Goal: Task Accomplishment & Management: Manage account settings

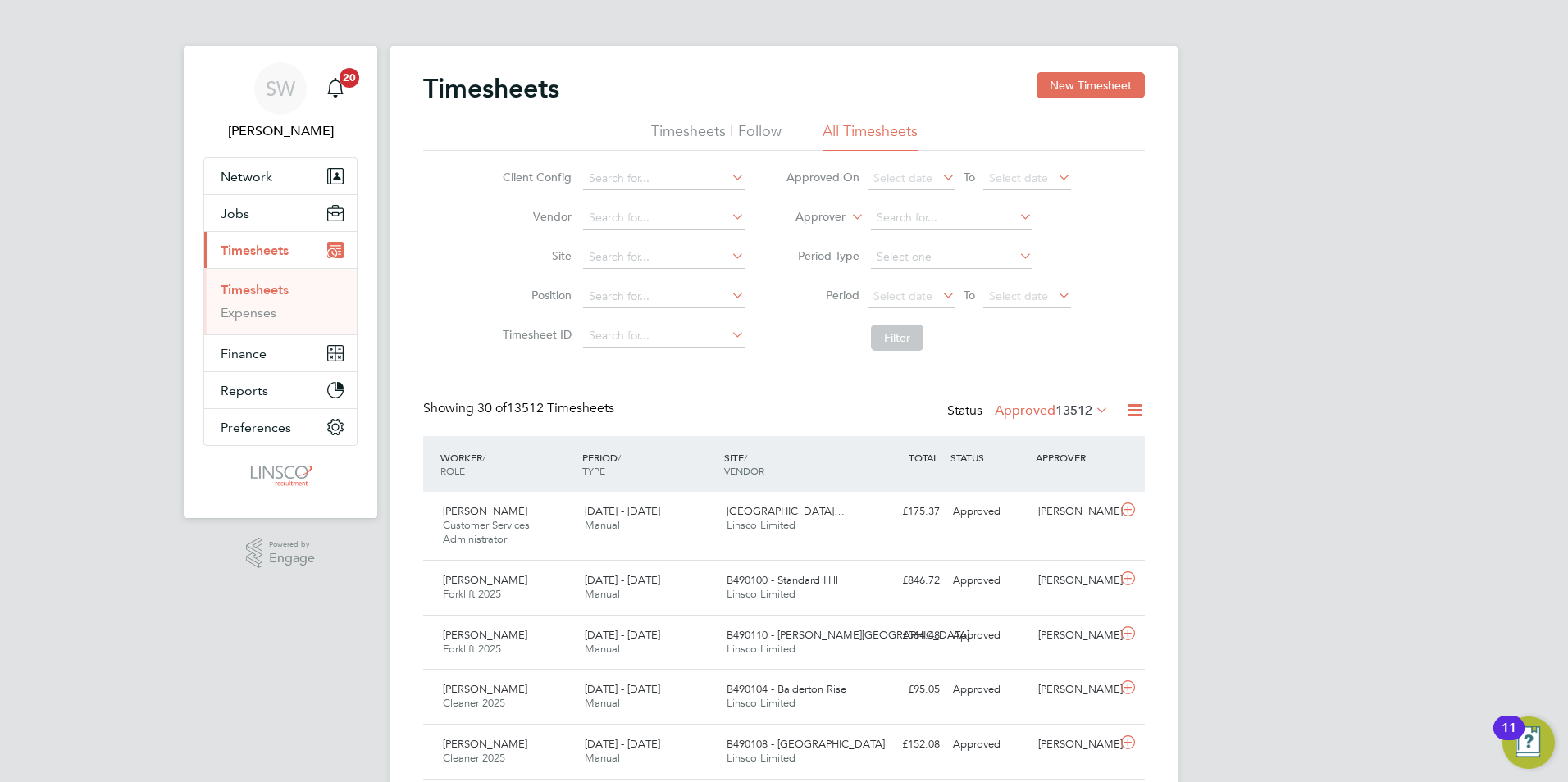
click at [251, 258] on span "Timesheets" at bounding box center [254, 250] width 68 height 15
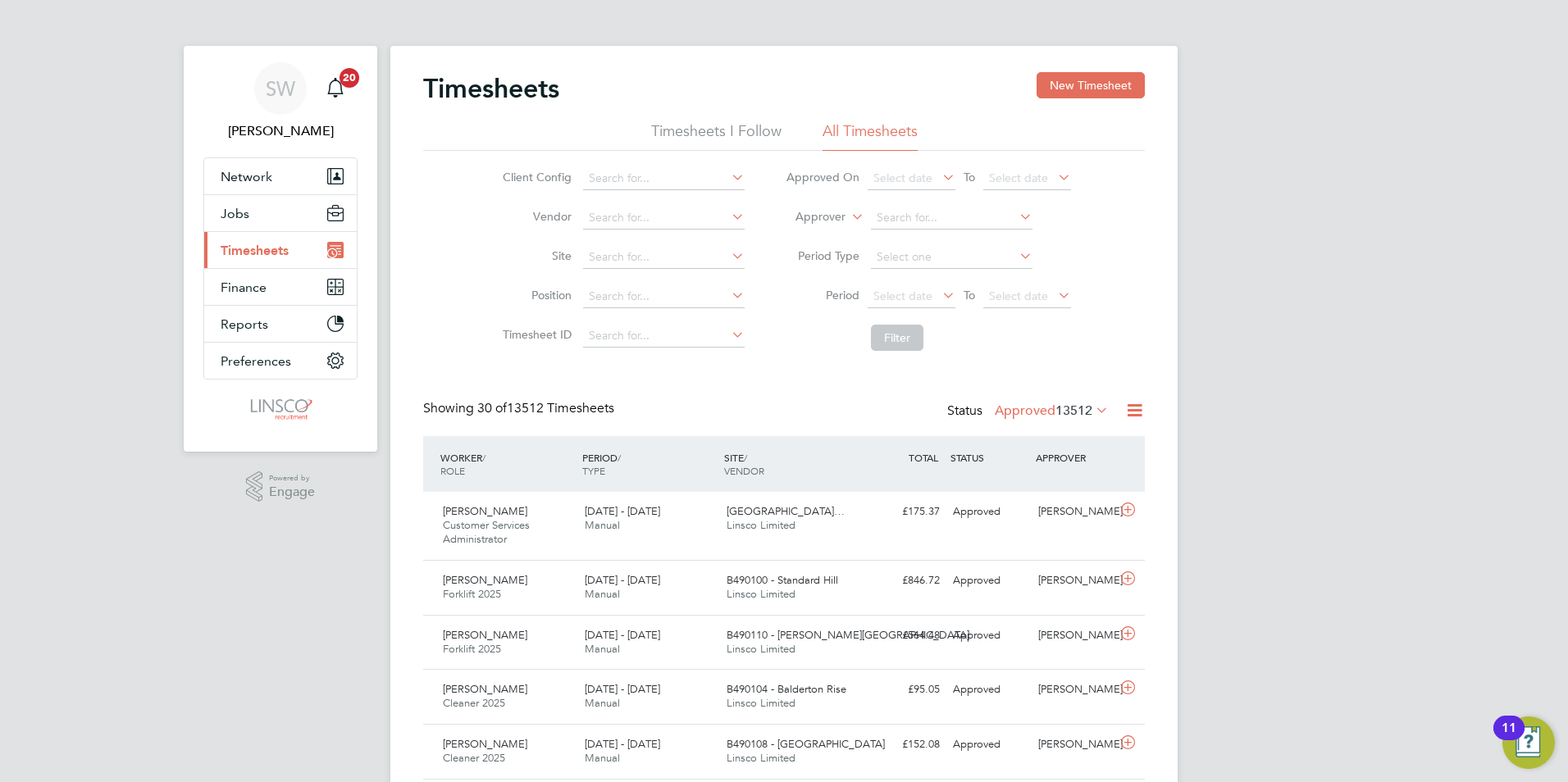
click at [251, 258] on span "Timesheets" at bounding box center [254, 250] width 68 height 15
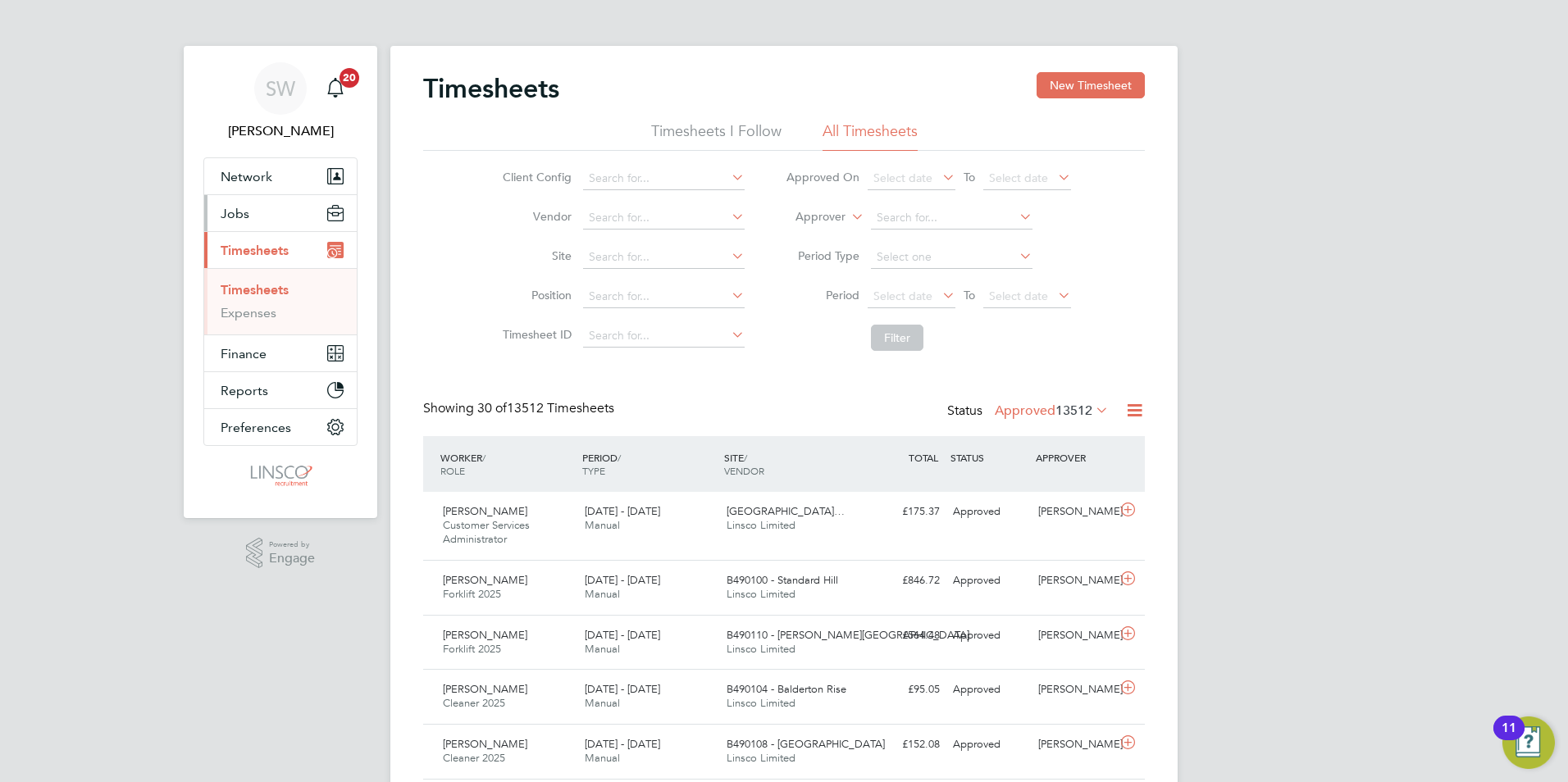
click at [247, 217] on span "Jobs" at bounding box center [235, 213] width 29 height 15
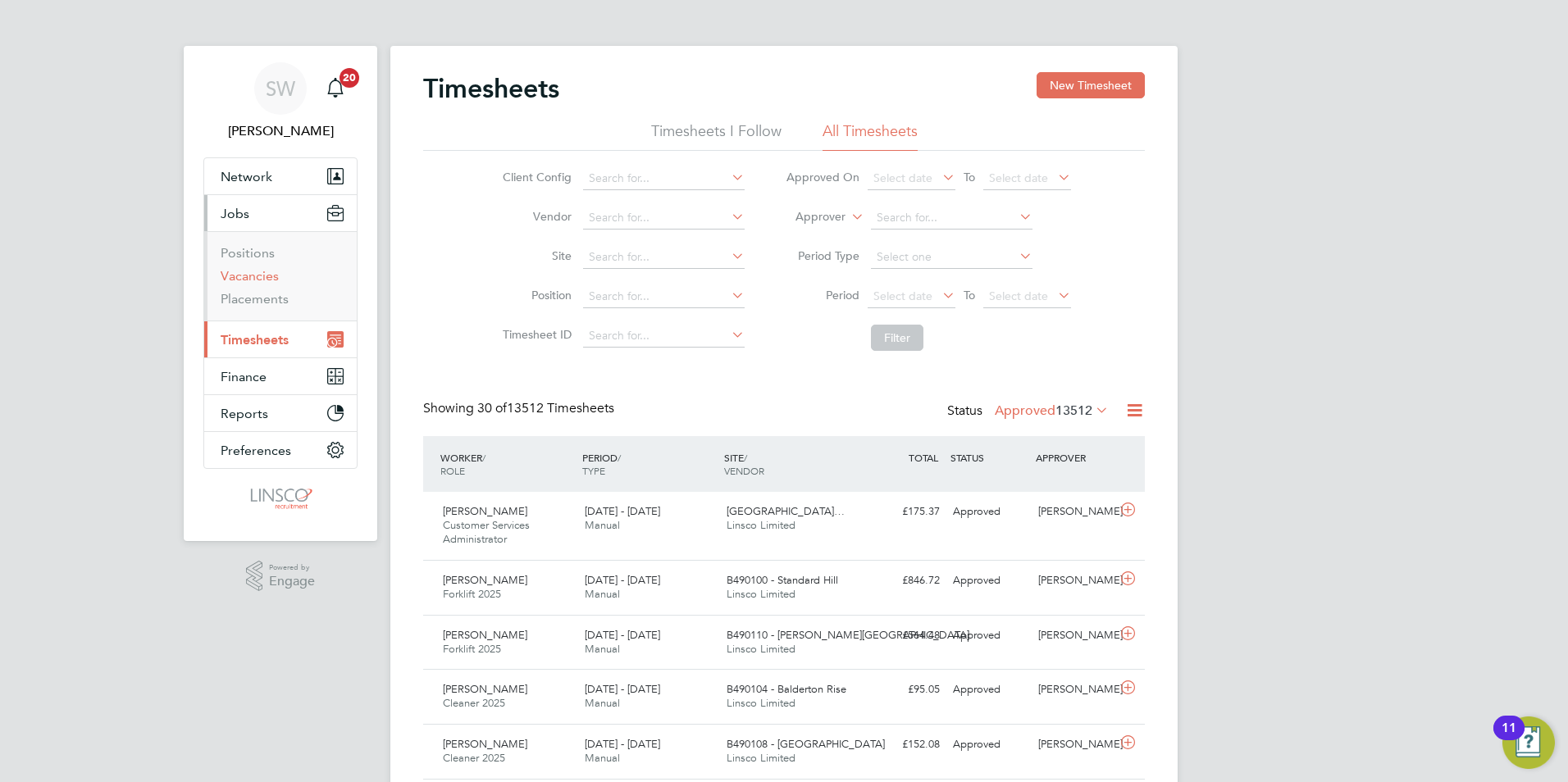
click at [268, 271] on link "Vacancies" at bounding box center [250, 276] width 58 height 15
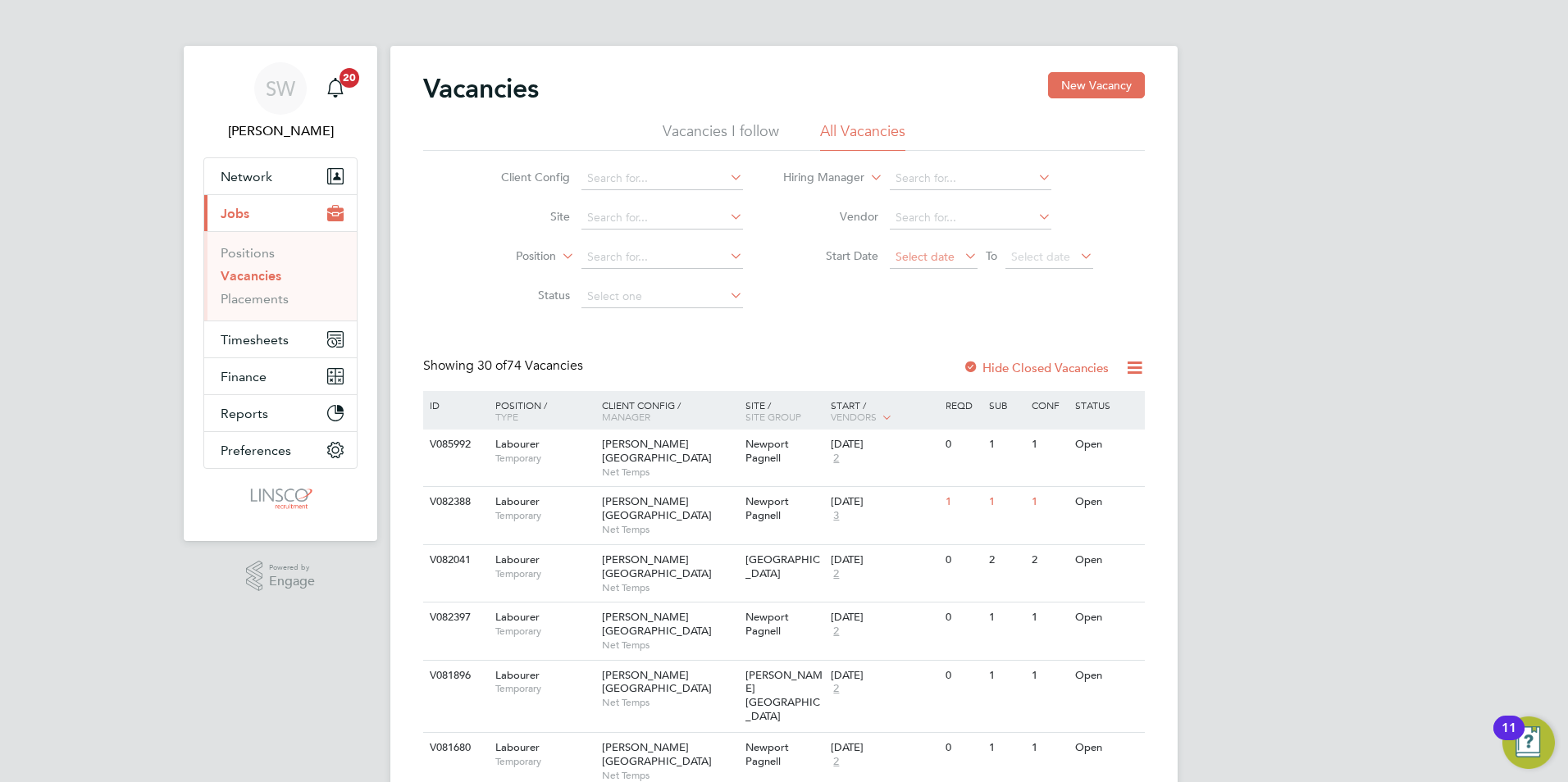
click at [915, 254] on span "Select date" at bounding box center [925, 257] width 59 height 15
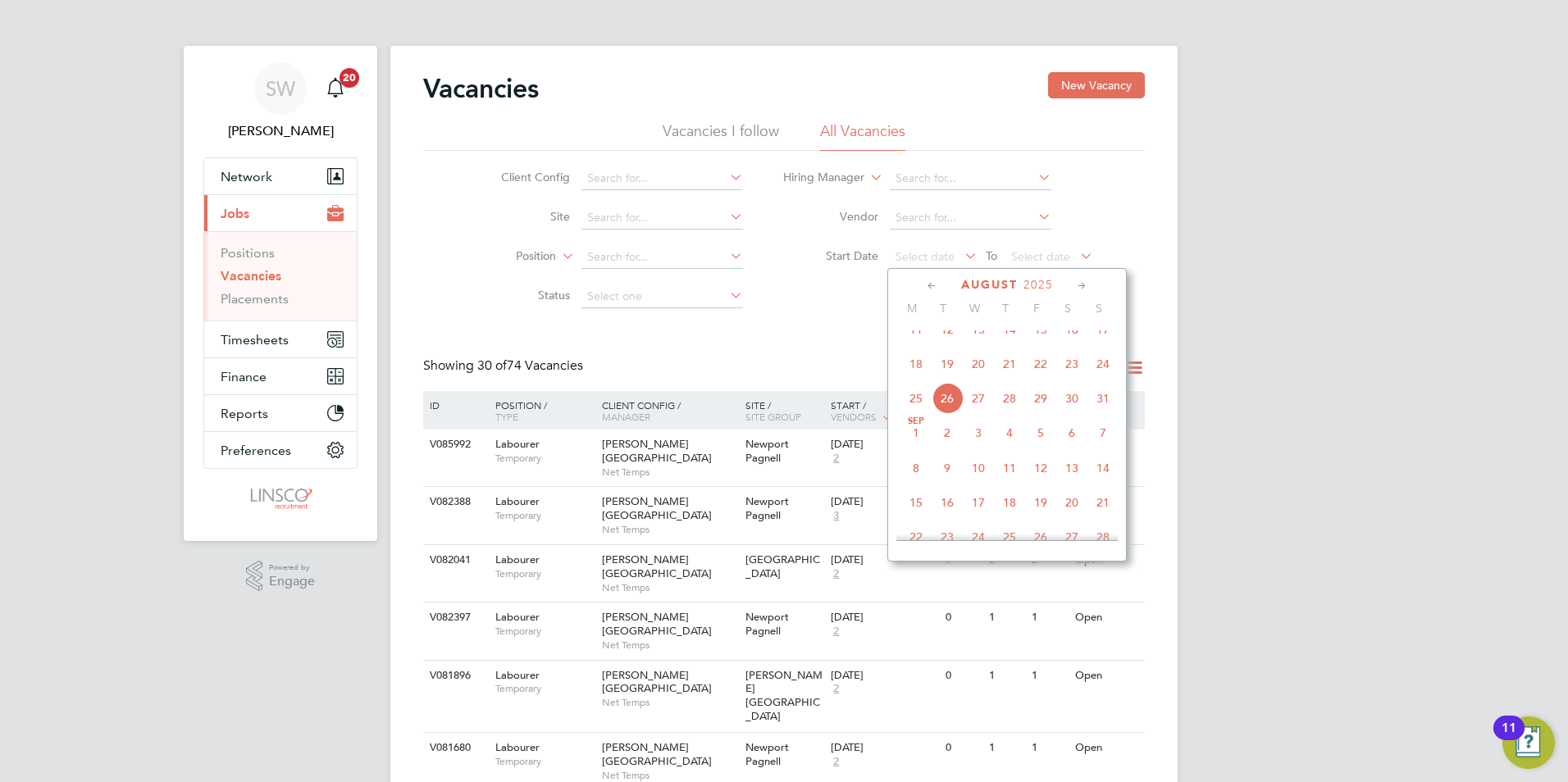
click at [1038, 370] on span "22" at bounding box center [1041, 364] width 31 height 31
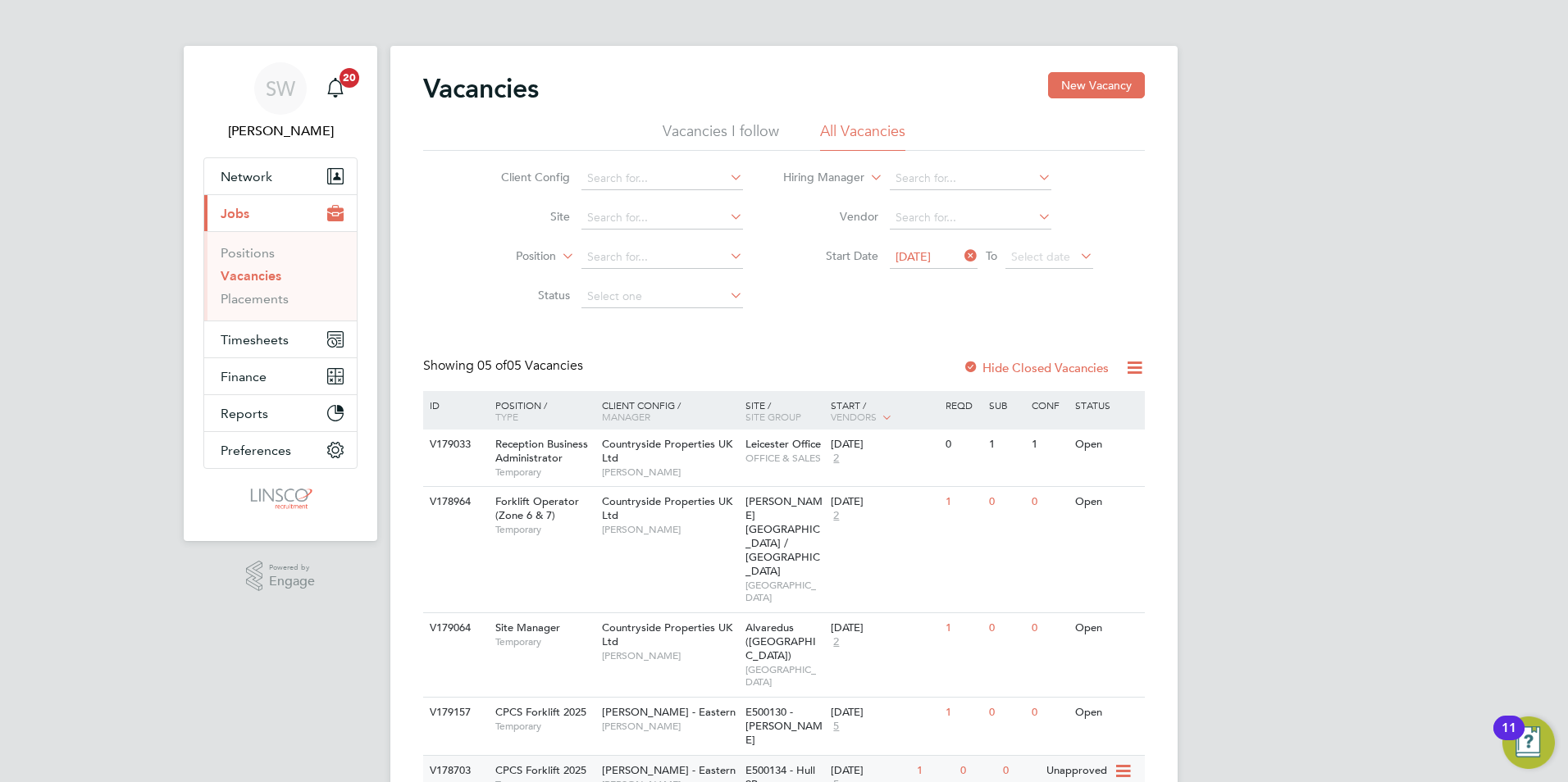
click at [663, 763] on span "[PERSON_NAME] - Eastern" at bounding box center [668, 769] width 133 height 14
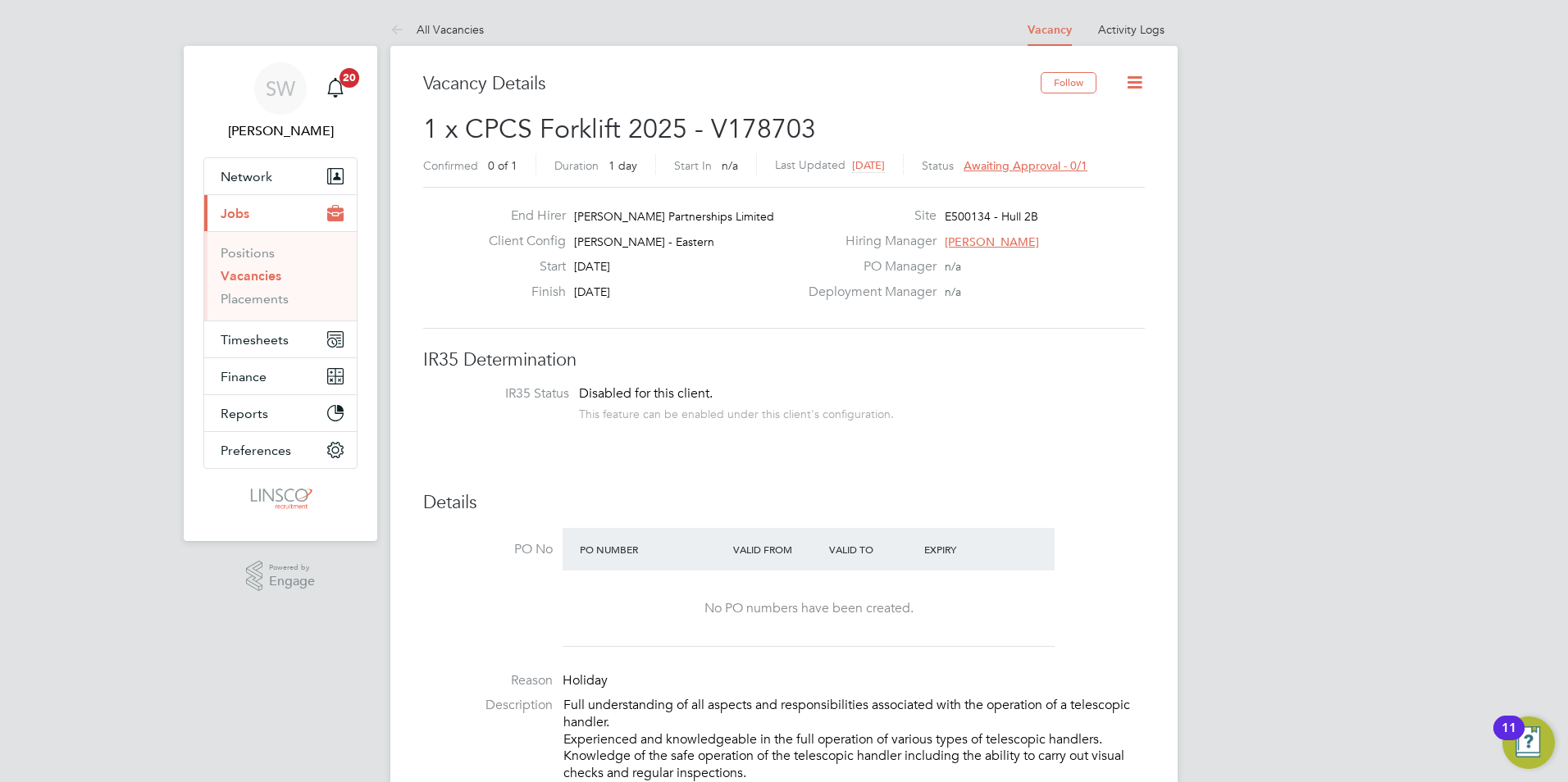
click at [1138, 82] on icon at bounding box center [1134, 83] width 21 height 21
click at [968, 89] on h3 "Vacancy Details" at bounding box center [731, 84] width 618 height 24
click at [240, 275] on link "Vacancies" at bounding box center [250, 276] width 61 height 15
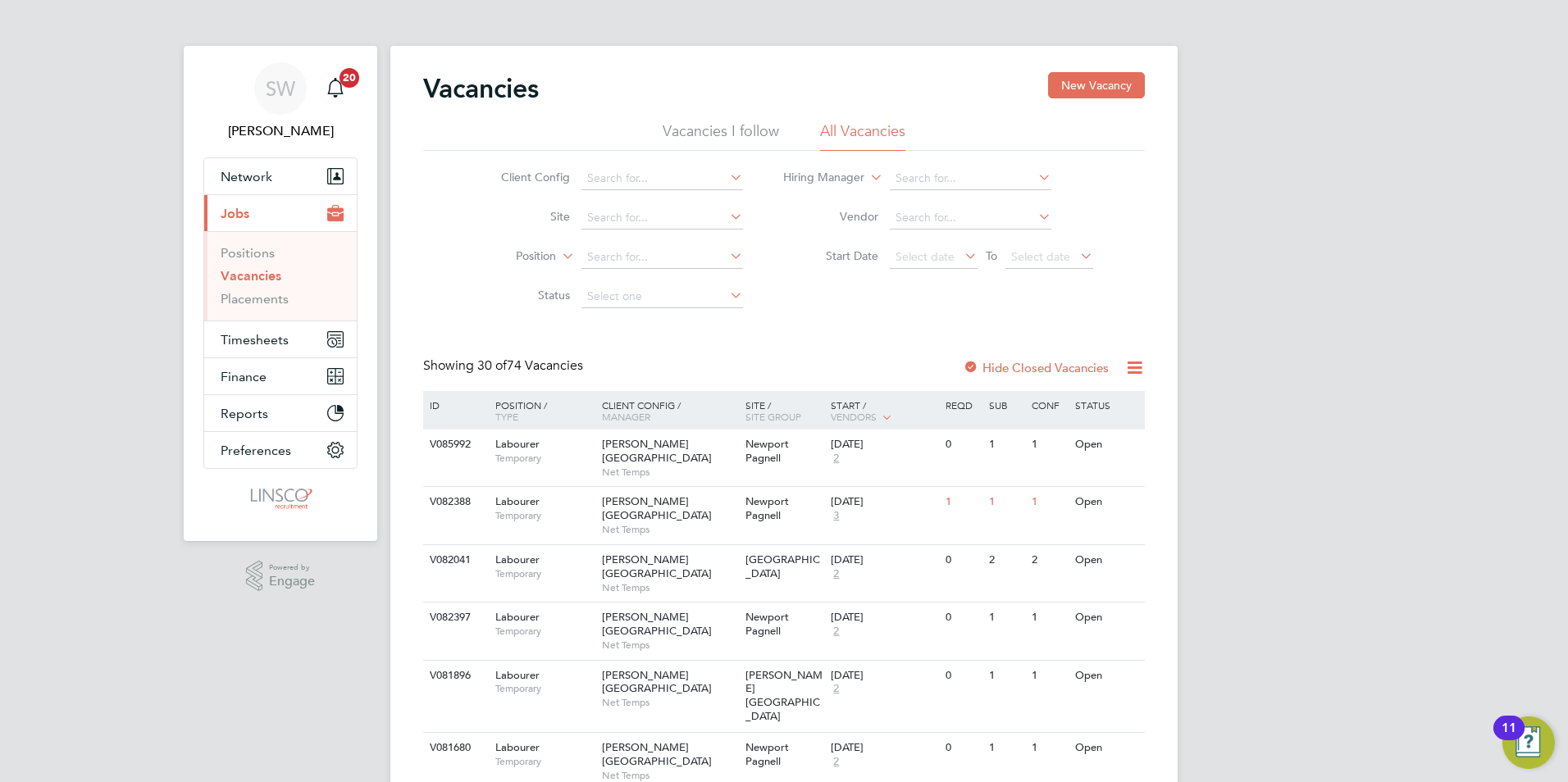
click at [266, 271] on link "Vacancies" at bounding box center [250, 276] width 61 height 15
click at [961, 259] on icon at bounding box center [961, 255] width 0 height 23
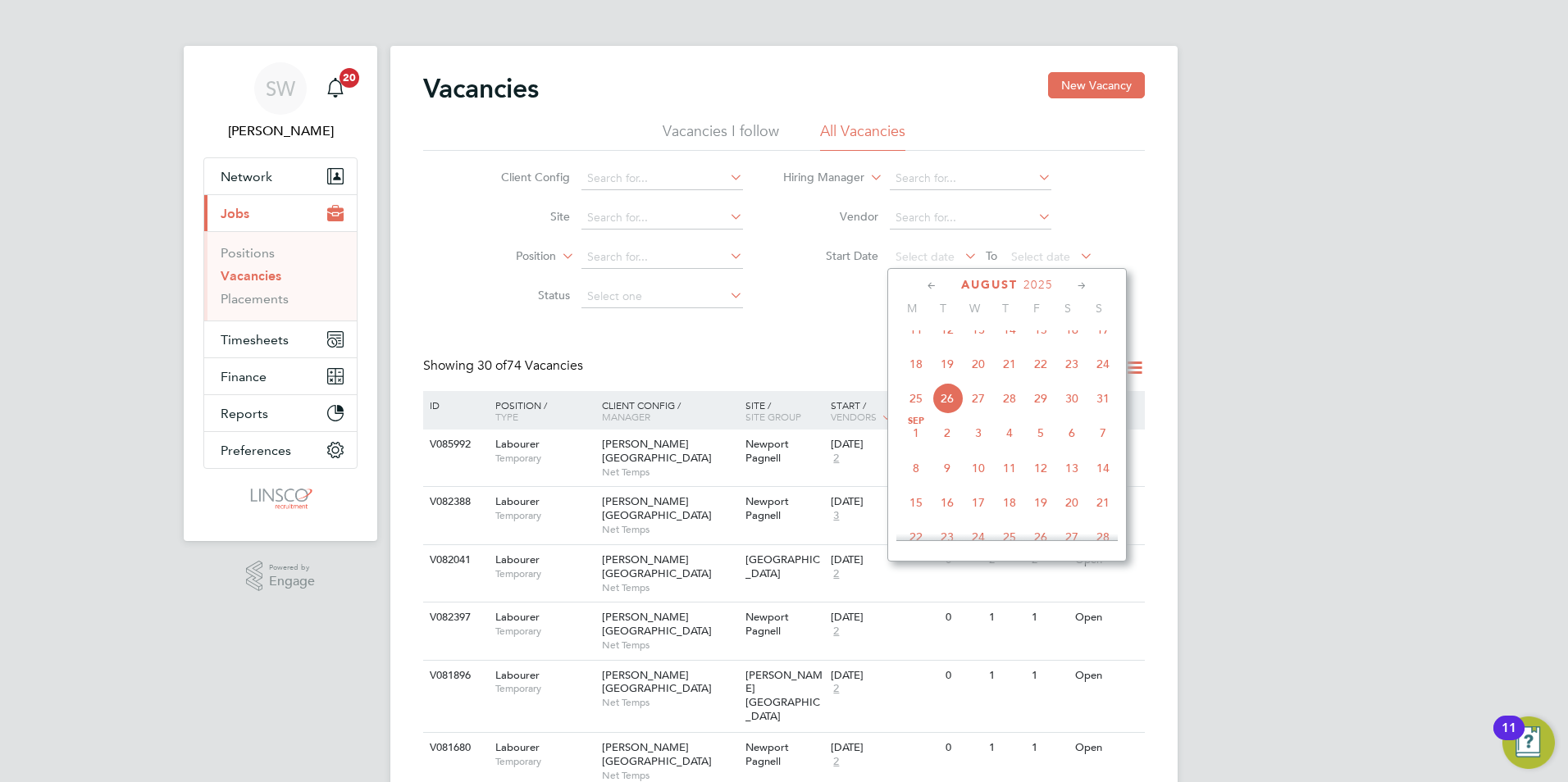
click at [1041, 379] on span "22" at bounding box center [1041, 364] width 31 height 31
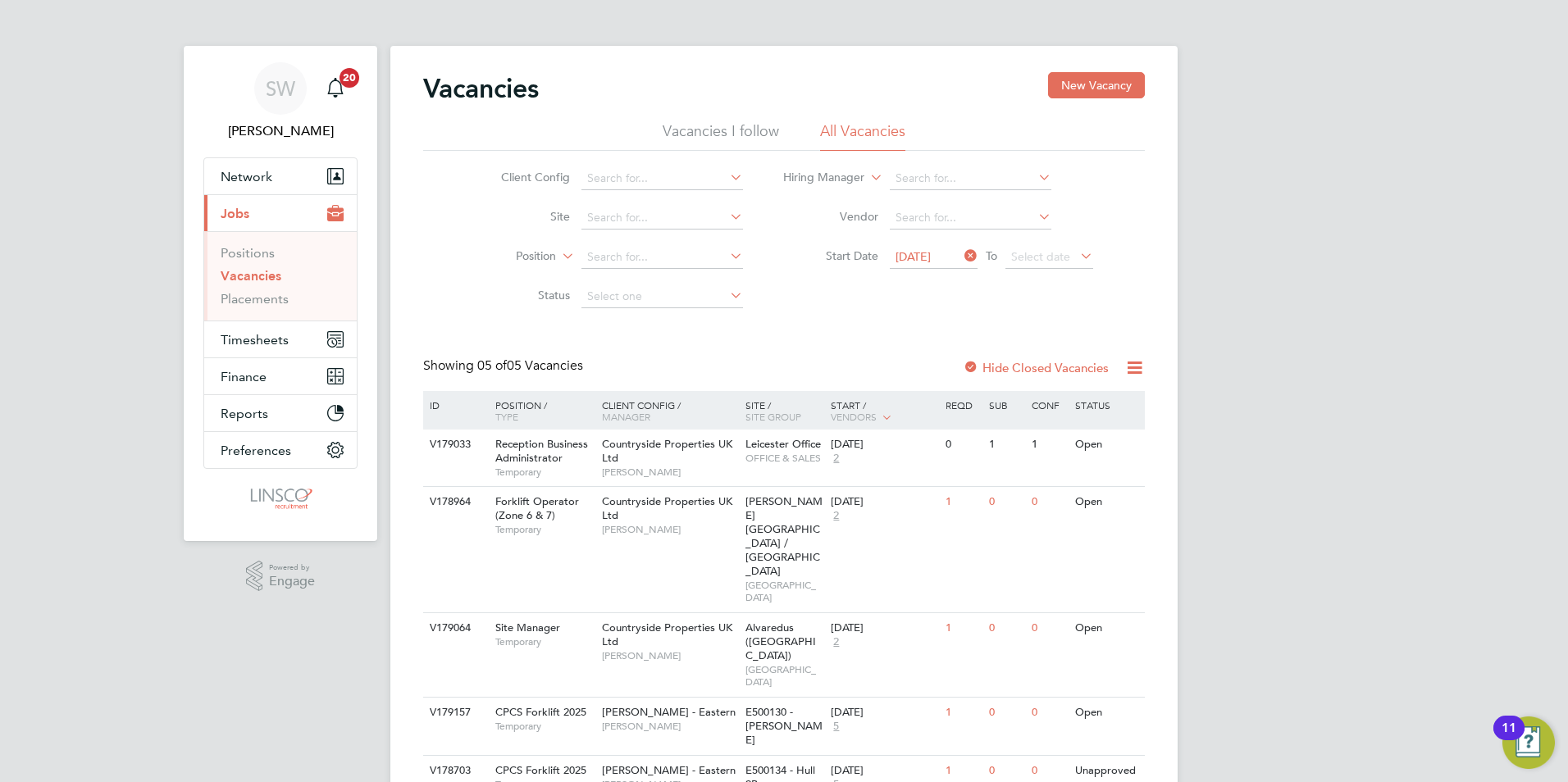
click at [1077, 257] on icon at bounding box center [1077, 255] width 0 height 23
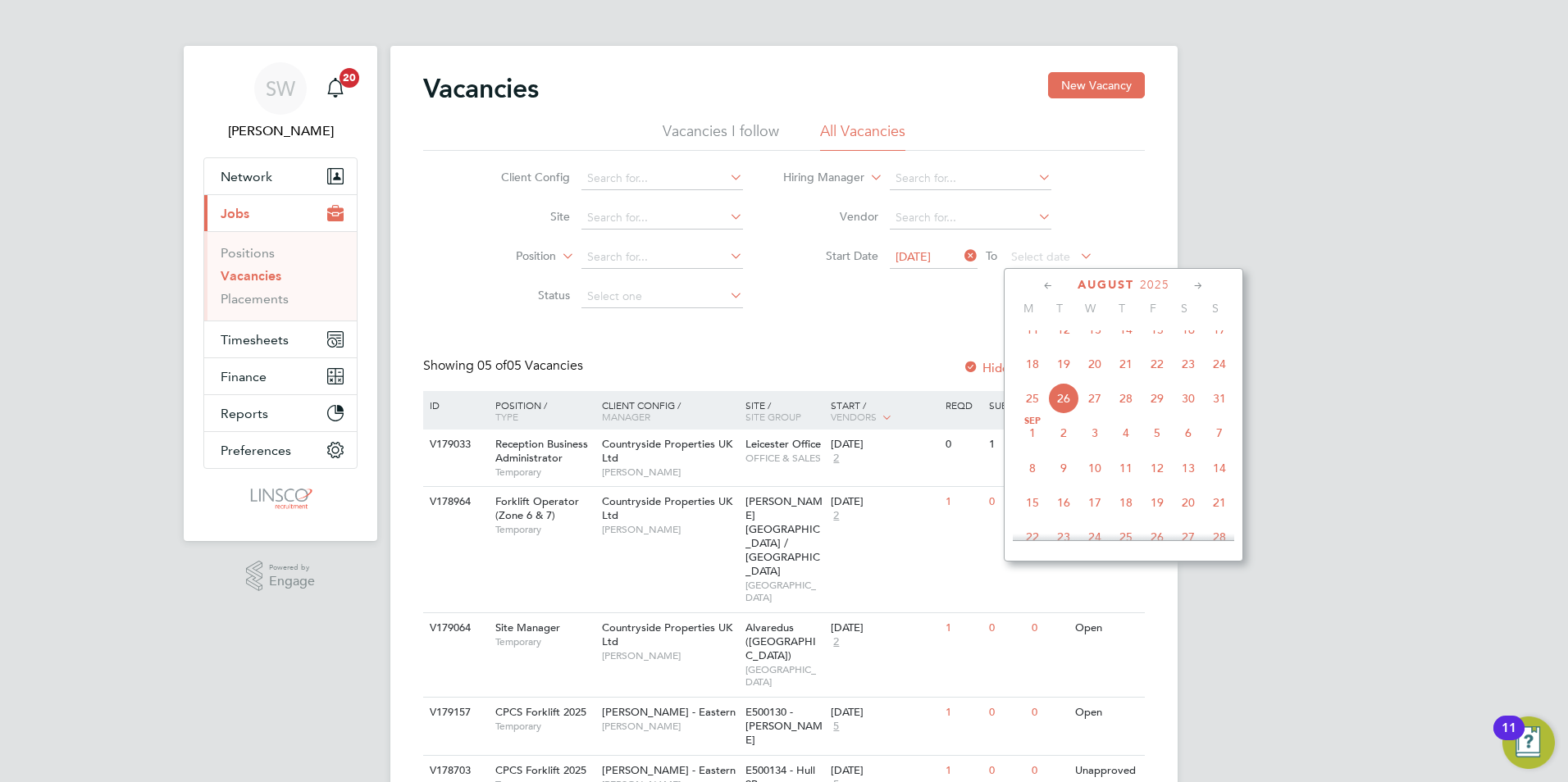
click at [1160, 378] on span "22" at bounding box center [1157, 364] width 31 height 31
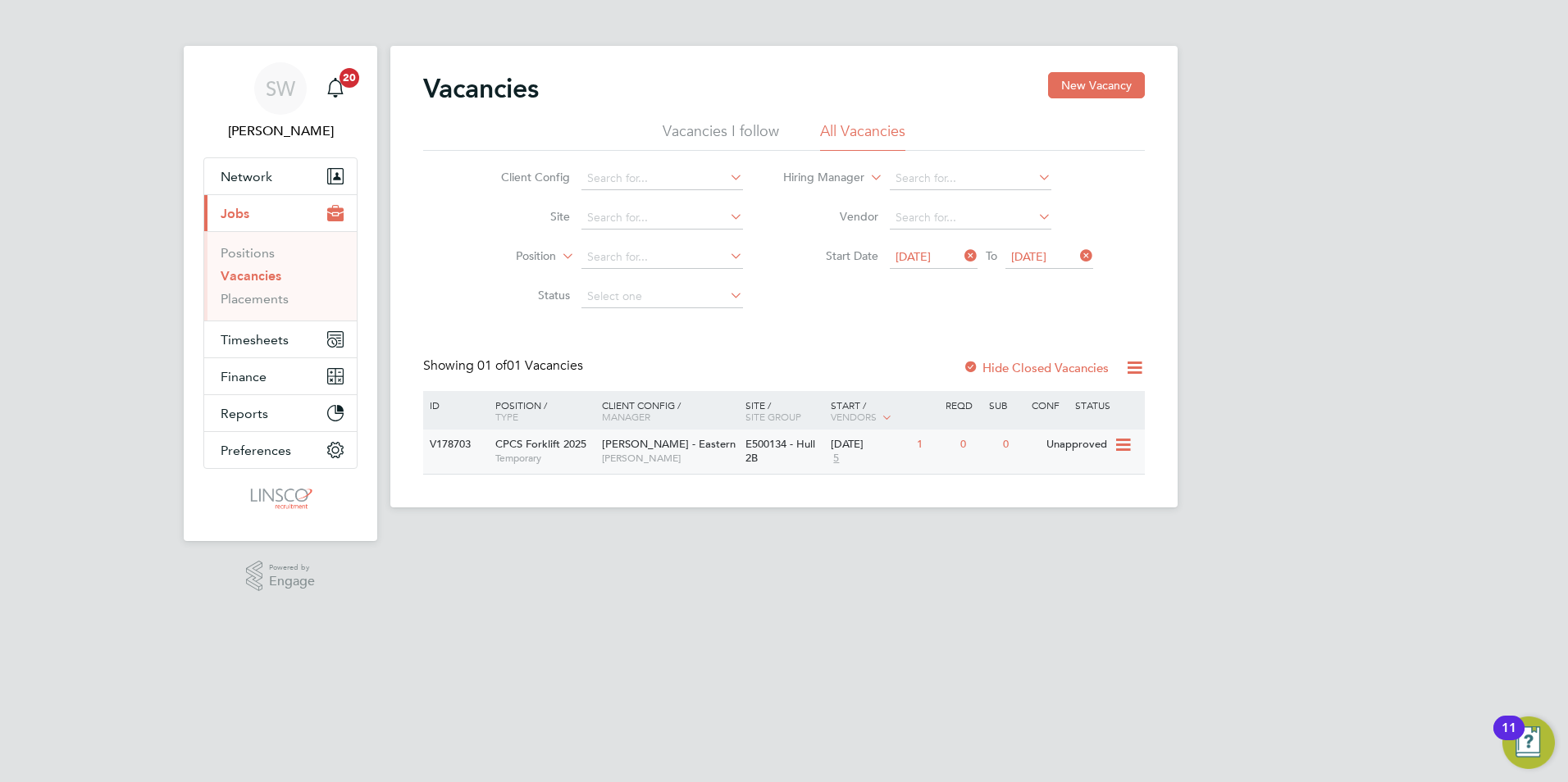
click at [654, 445] on span "[PERSON_NAME] - Eastern" at bounding box center [668, 444] width 133 height 14
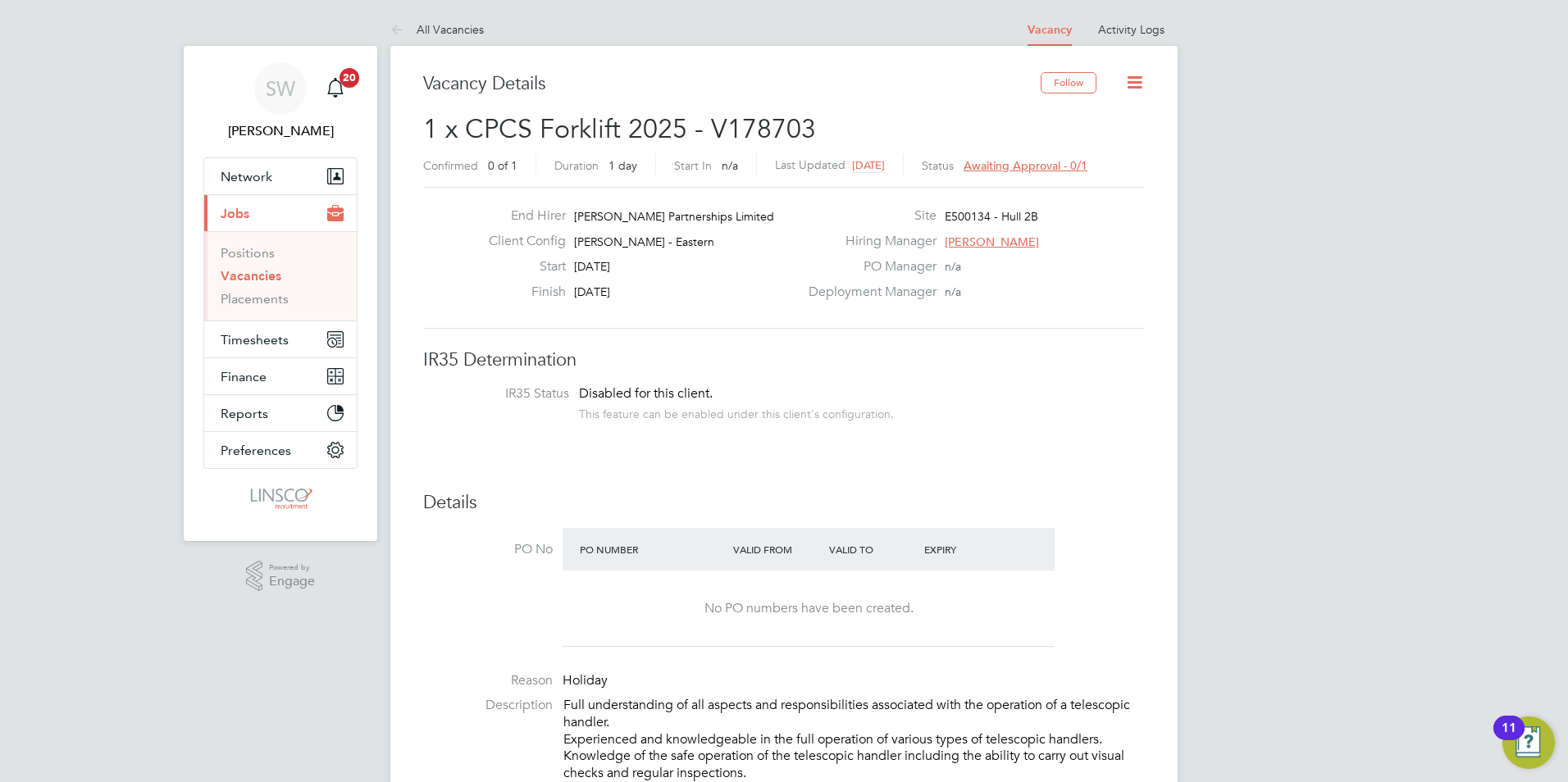
click at [260, 274] on link "Vacancies" at bounding box center [250, 276] width 61 height 15
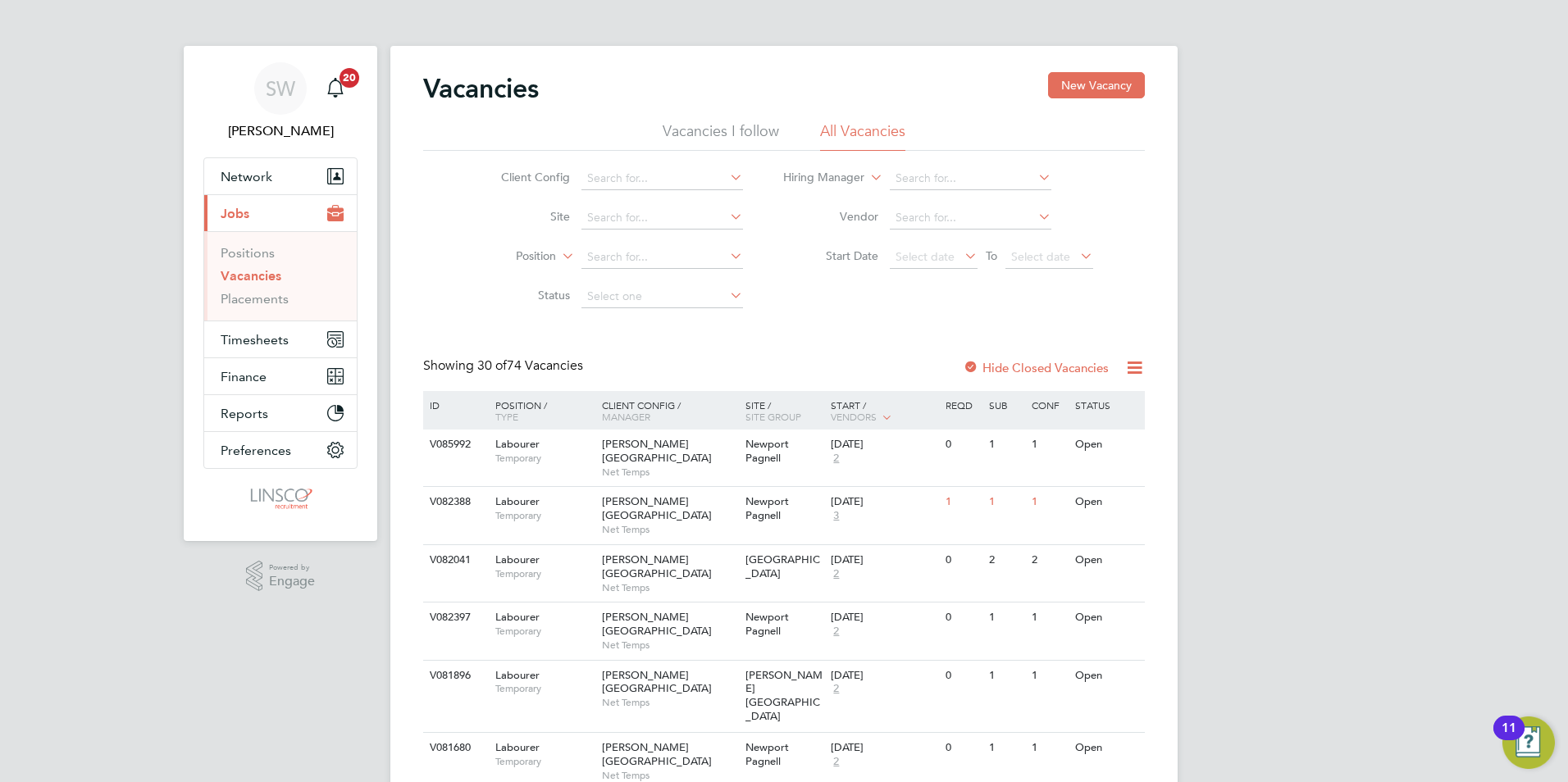
click at [1022, 362] on label "Hide Closed Vacancies" at bounding box center [1035, 367] width 146 height 15
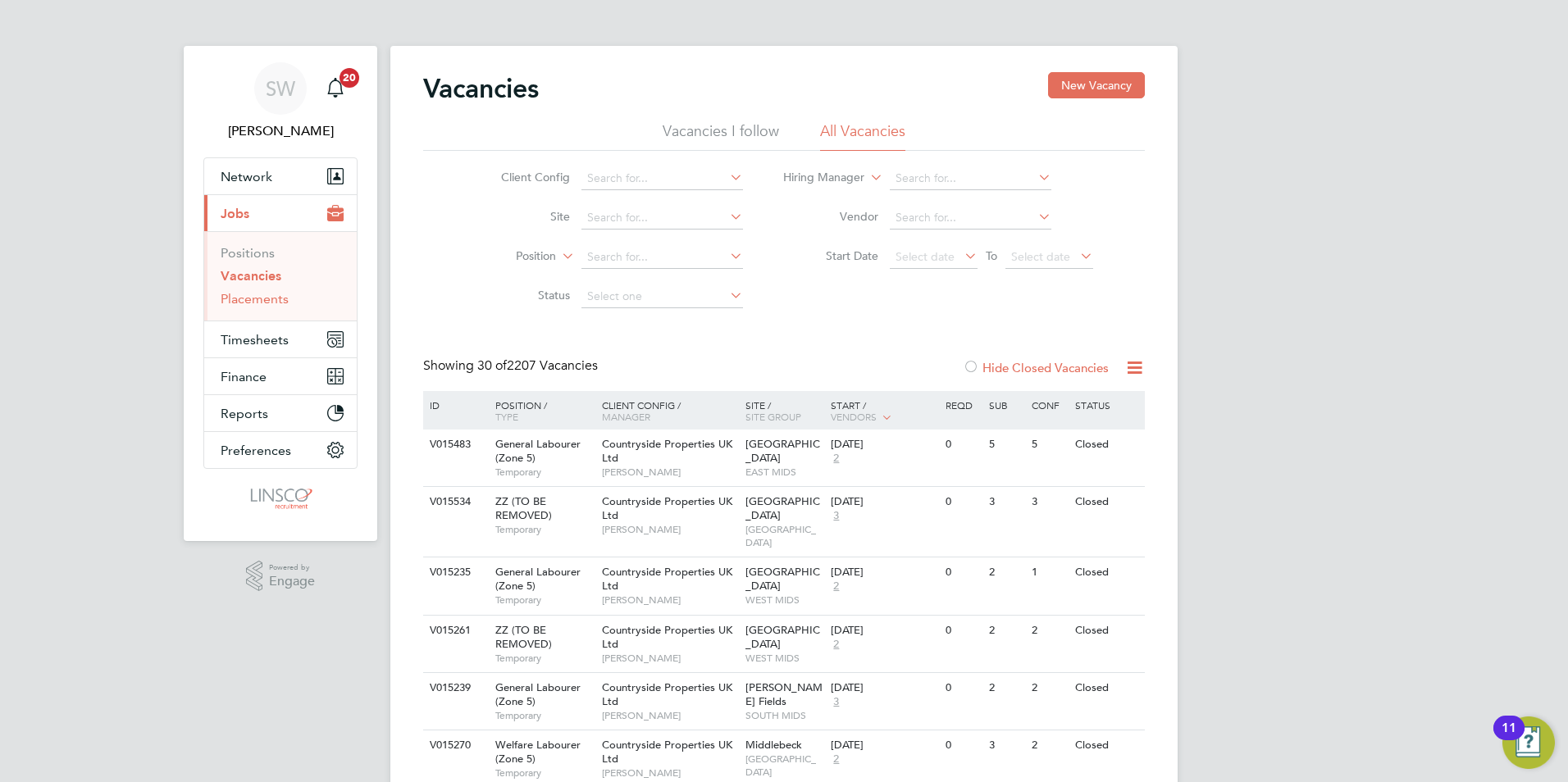
click at [259, 301] on link "Placements" at bounding box center [254, 298] width 68 height 15
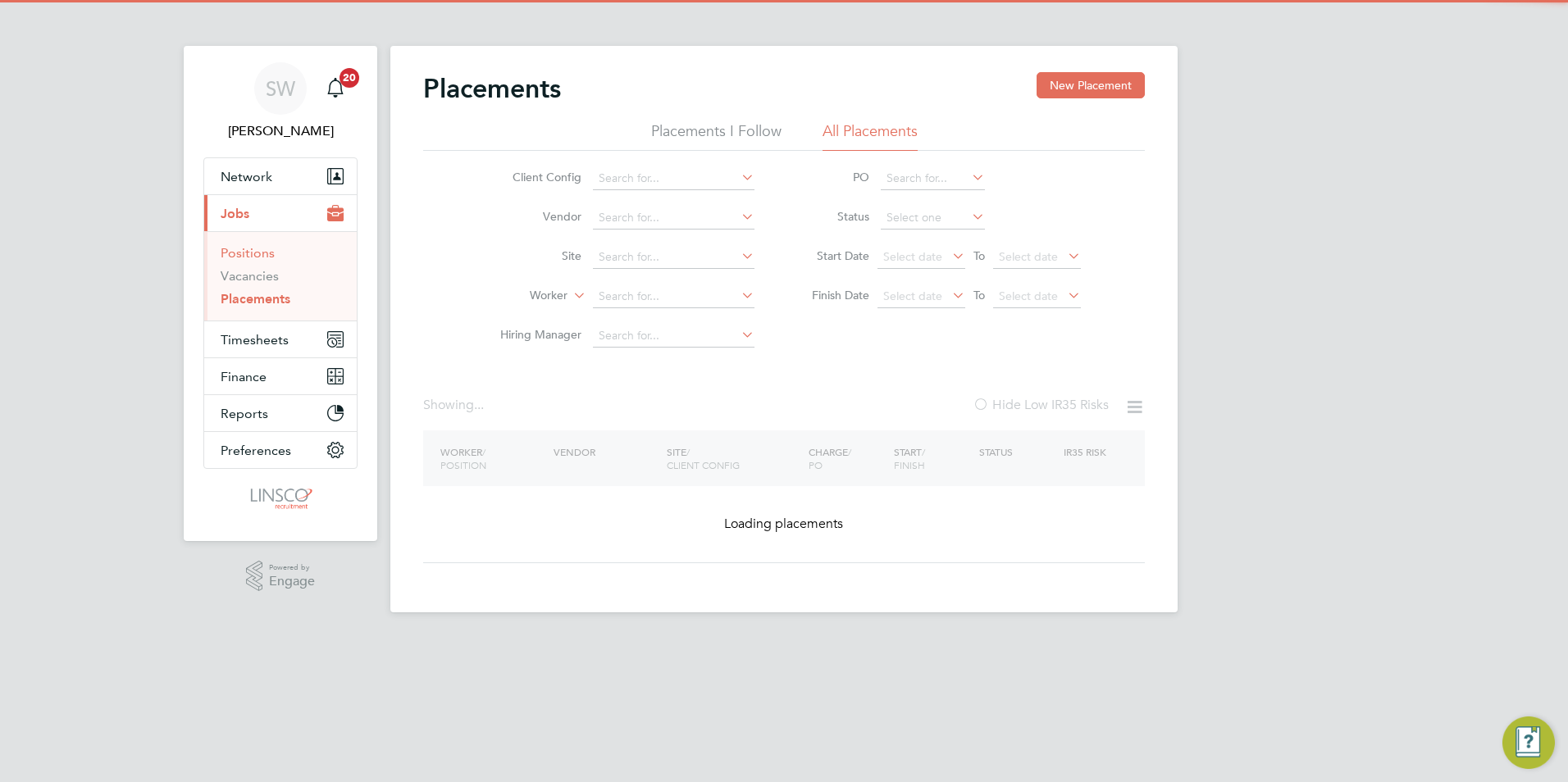
click at [245, 250] on link "Positions" at bounding box center [248, 252] width 54 height 15
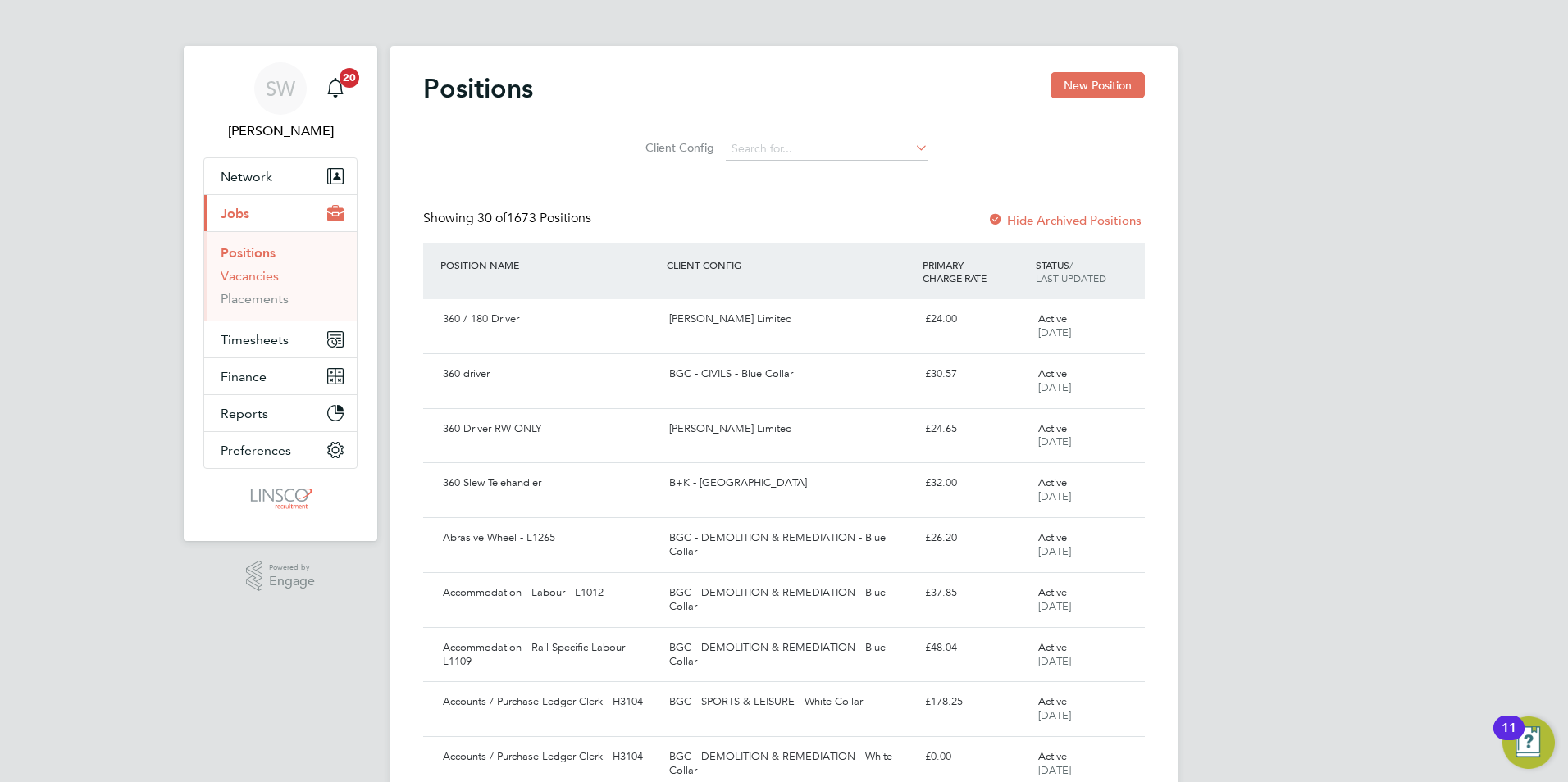
click at [259, 282] on link "Vacancies" at bounding box center [250, 276] width 58 height 15
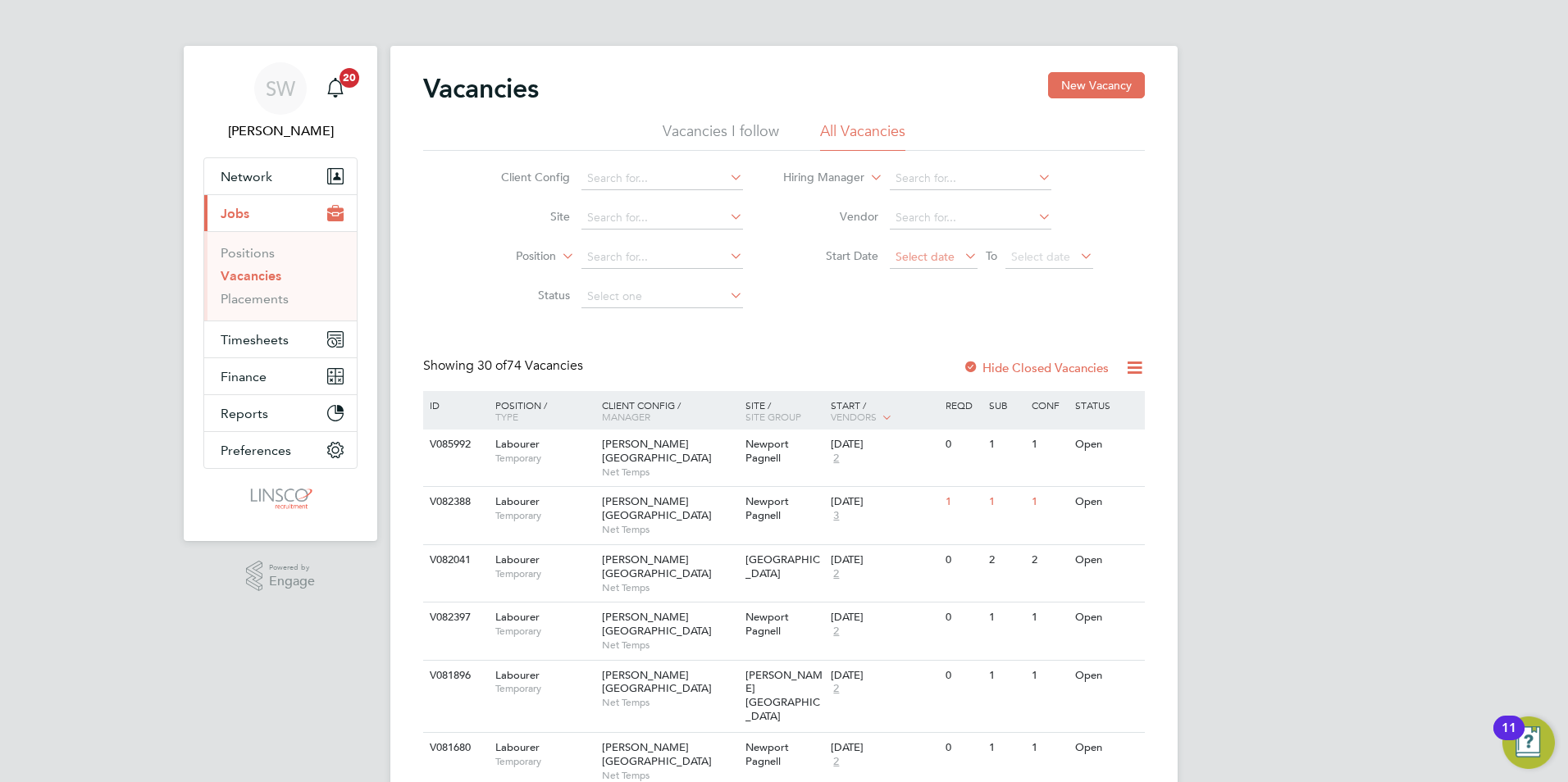
click at [939, 259] on span "Select date" at bounding box center [925, 257] width 59 height 15
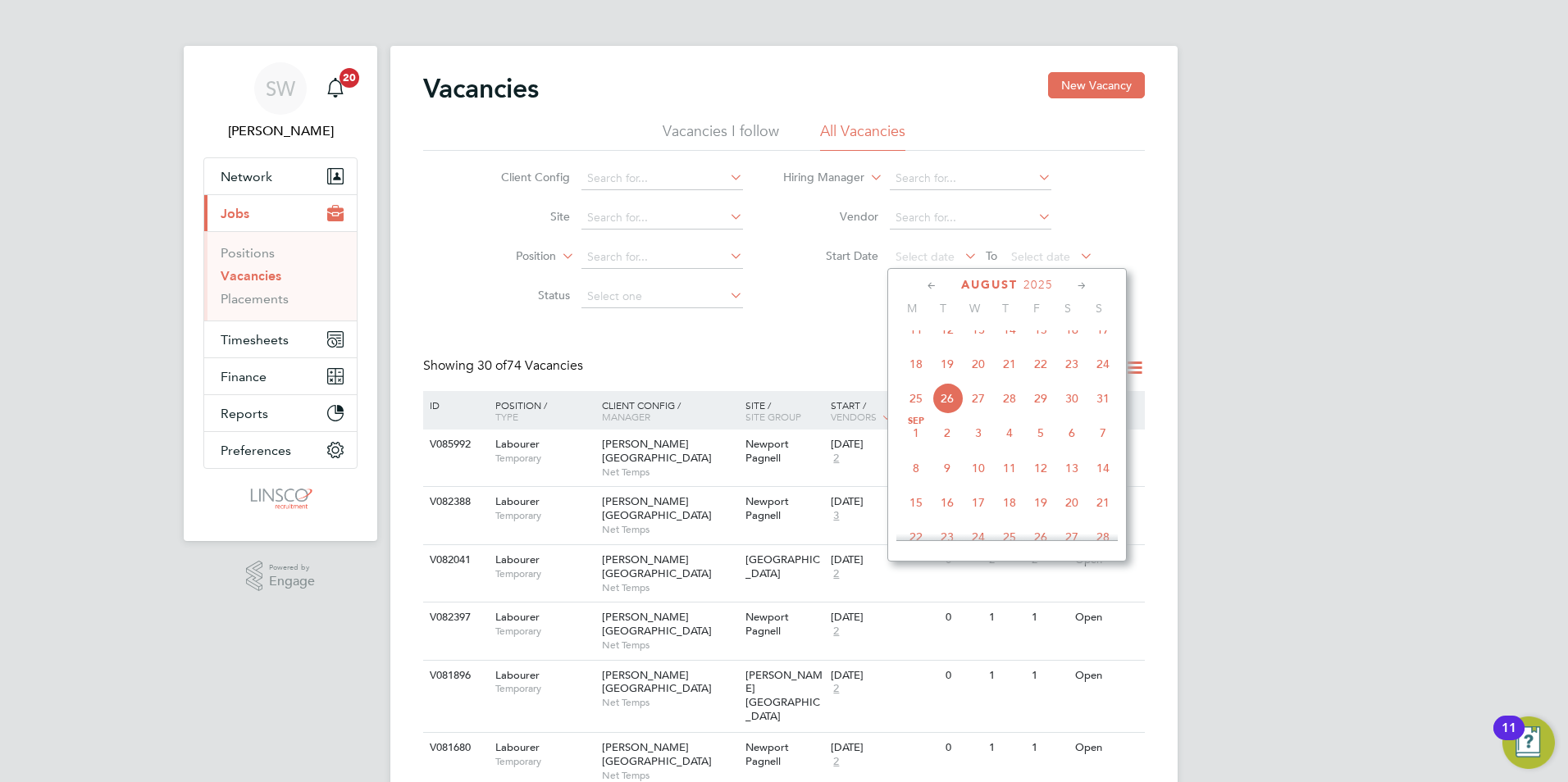
click at [1043, 379] on span "22" at bounding box center [1041, 364] width 31 height 31
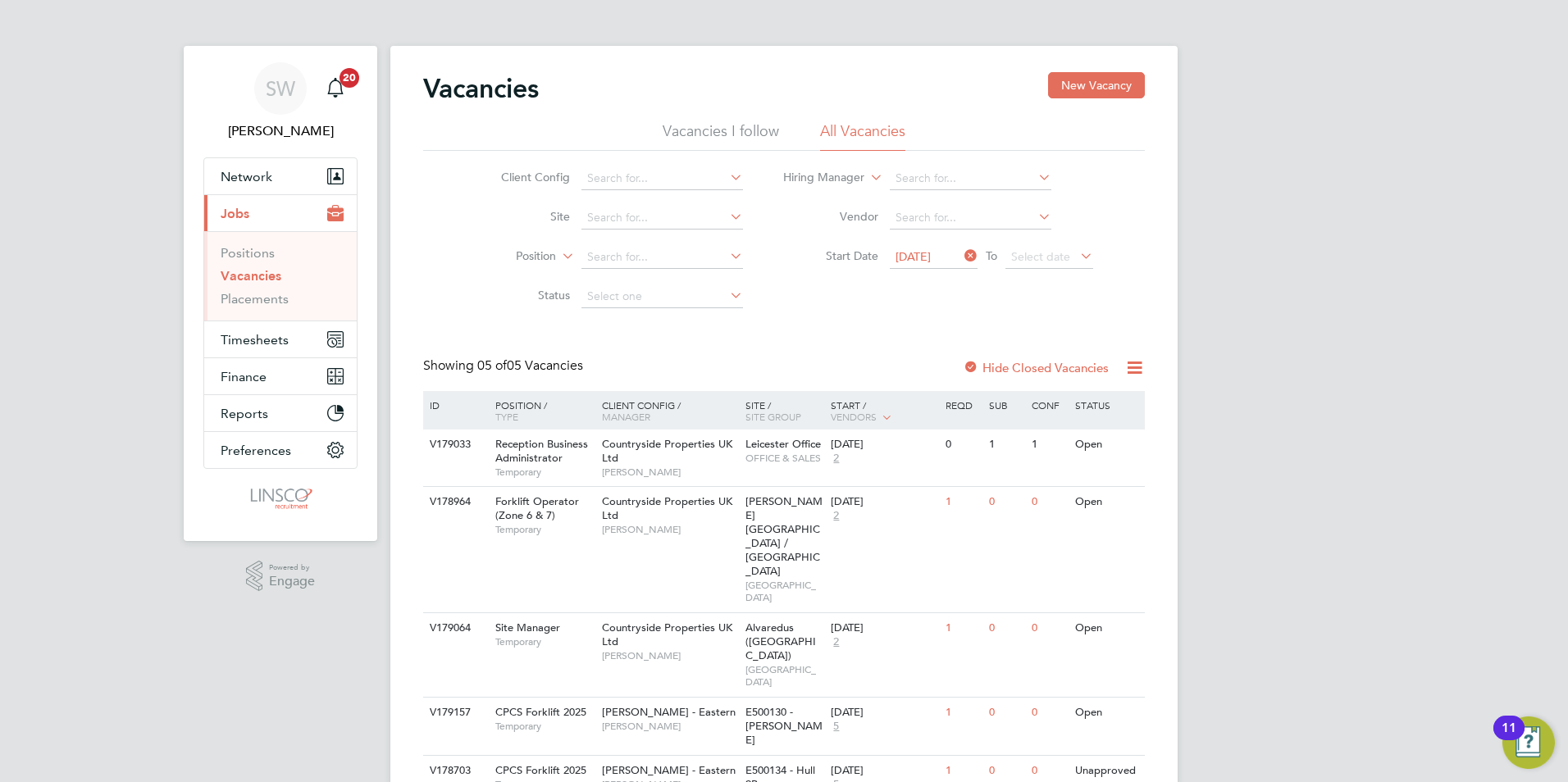
click at [1077, 254] on icon at bounding box center [1077, 255] width 0 height 23
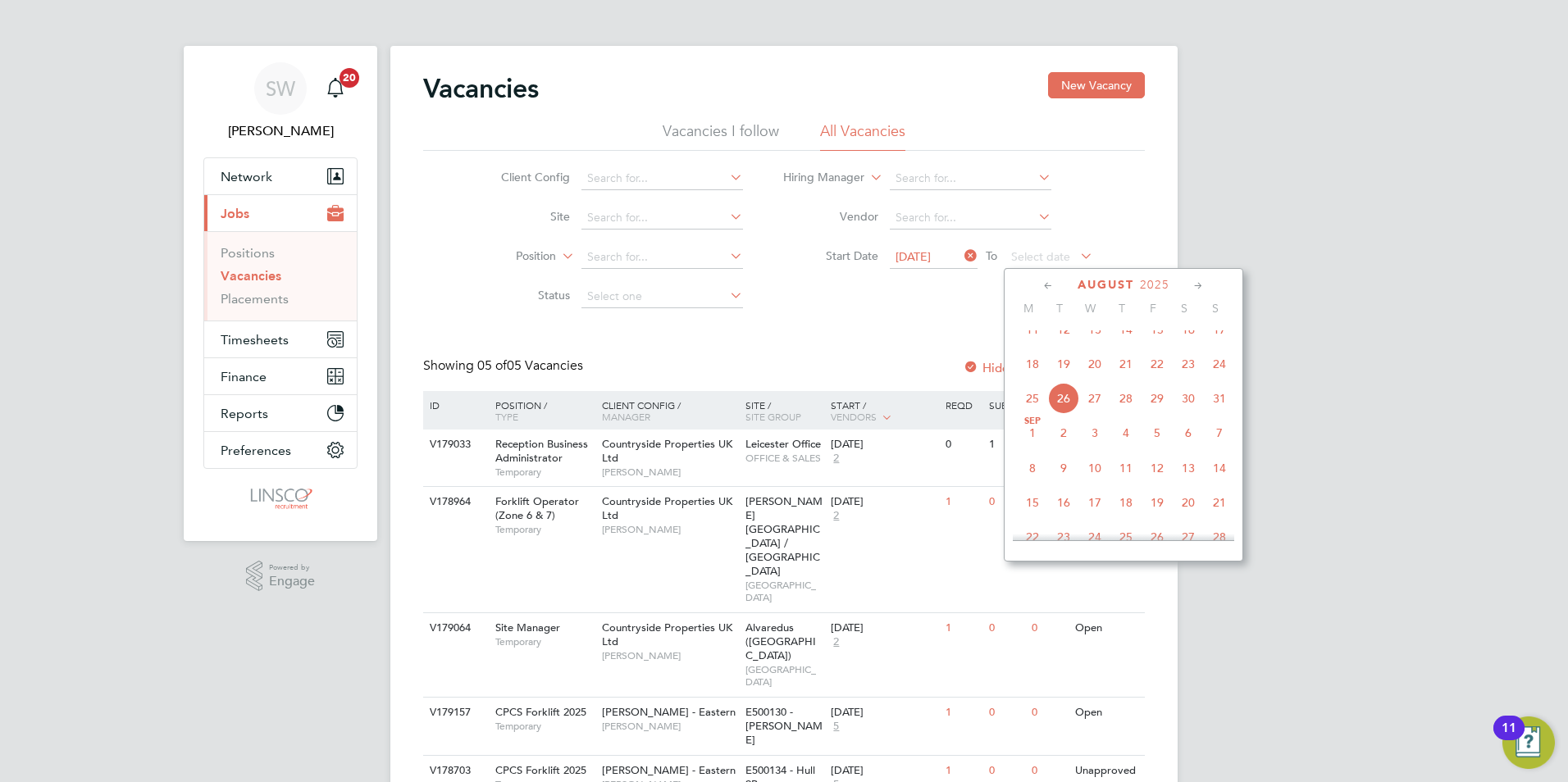
click at [1163, 379] on span "22" at bounding box center [1157, 364] width 31 height 31
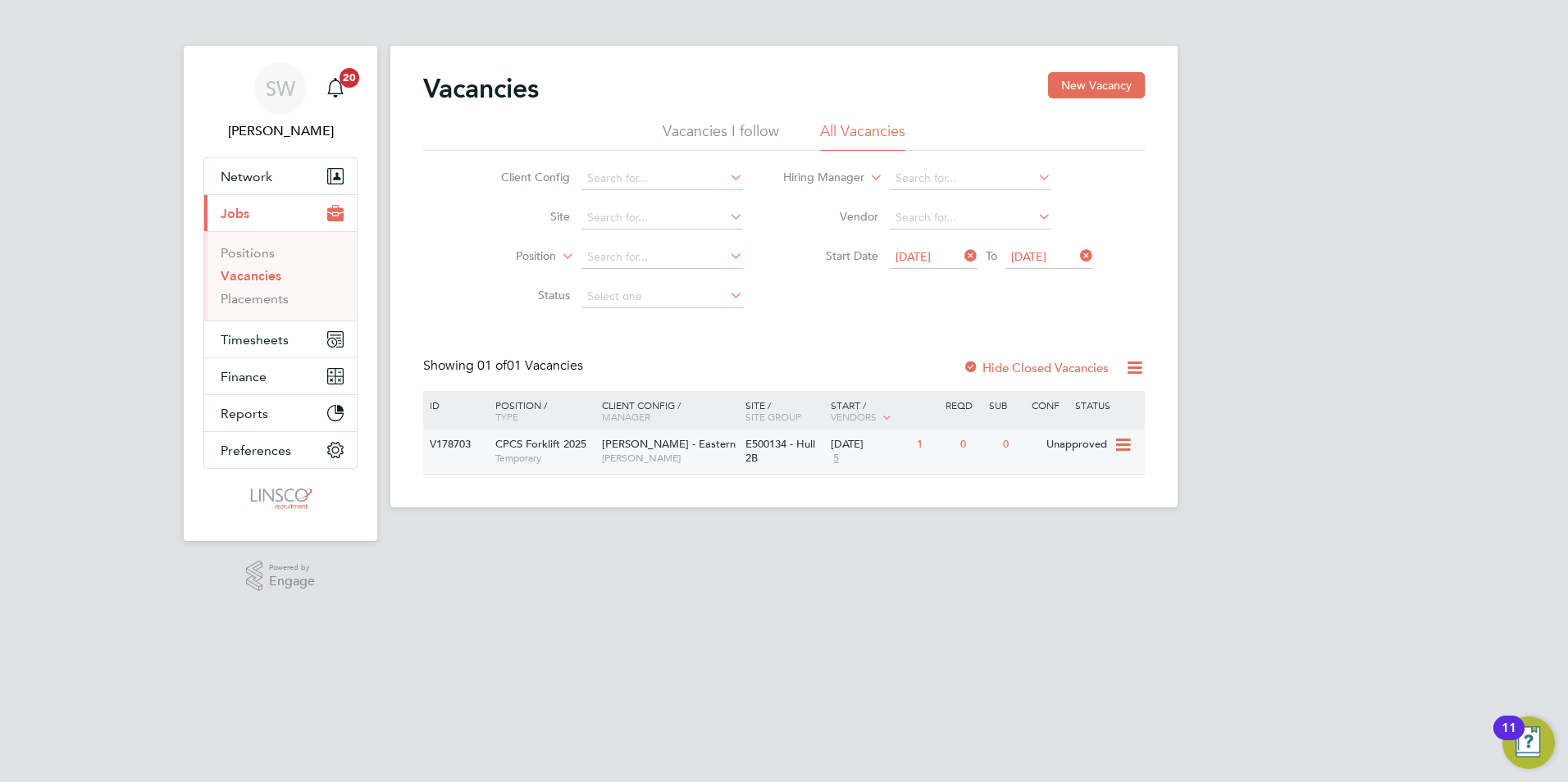
click at [586, 457] on span "Temporary" at bounding box center [544, 458] width 98 height 13
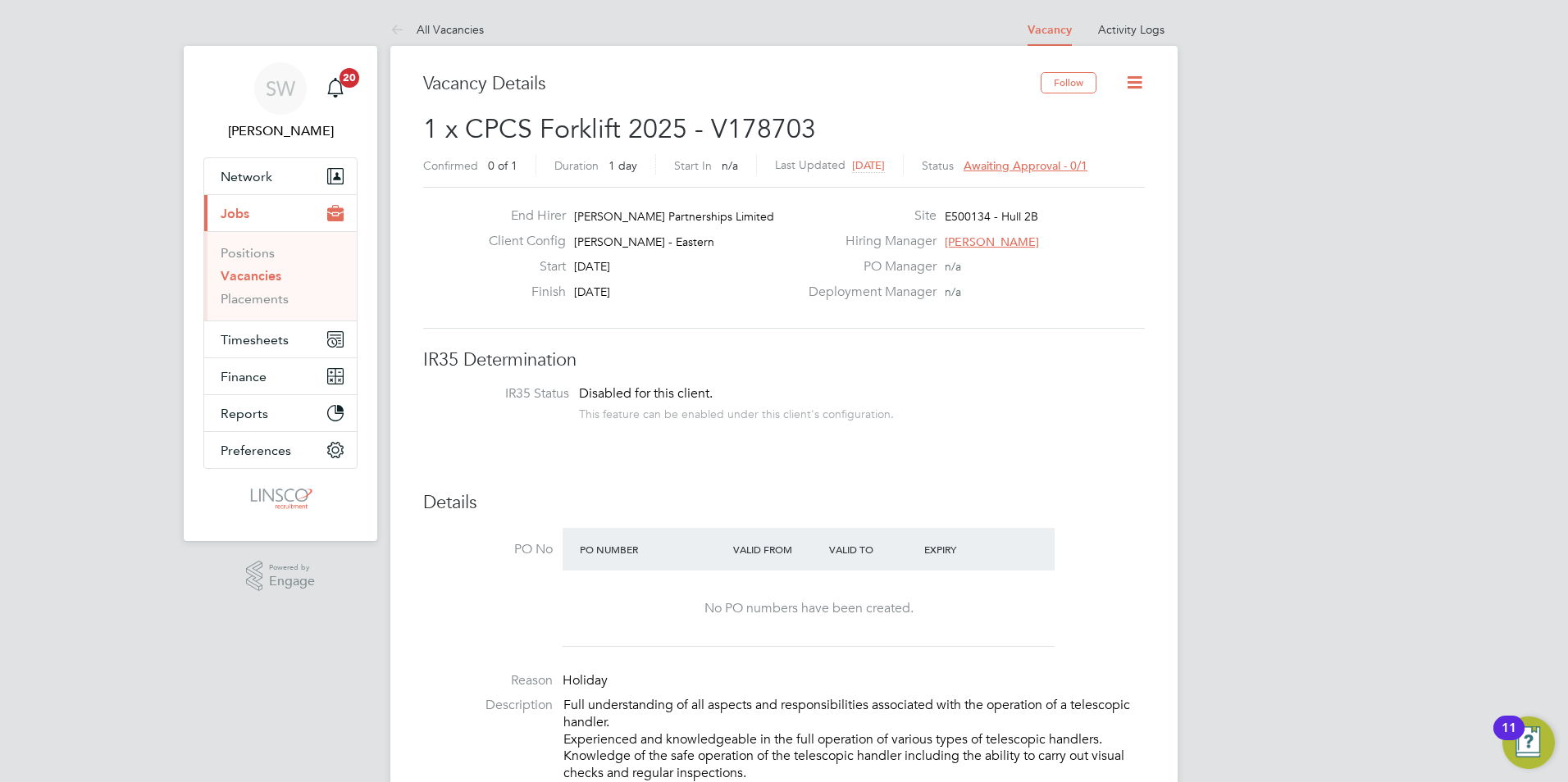
click at [229, 275] on link "Vacancies" at bounding box center [250, 276] width 61 height 15
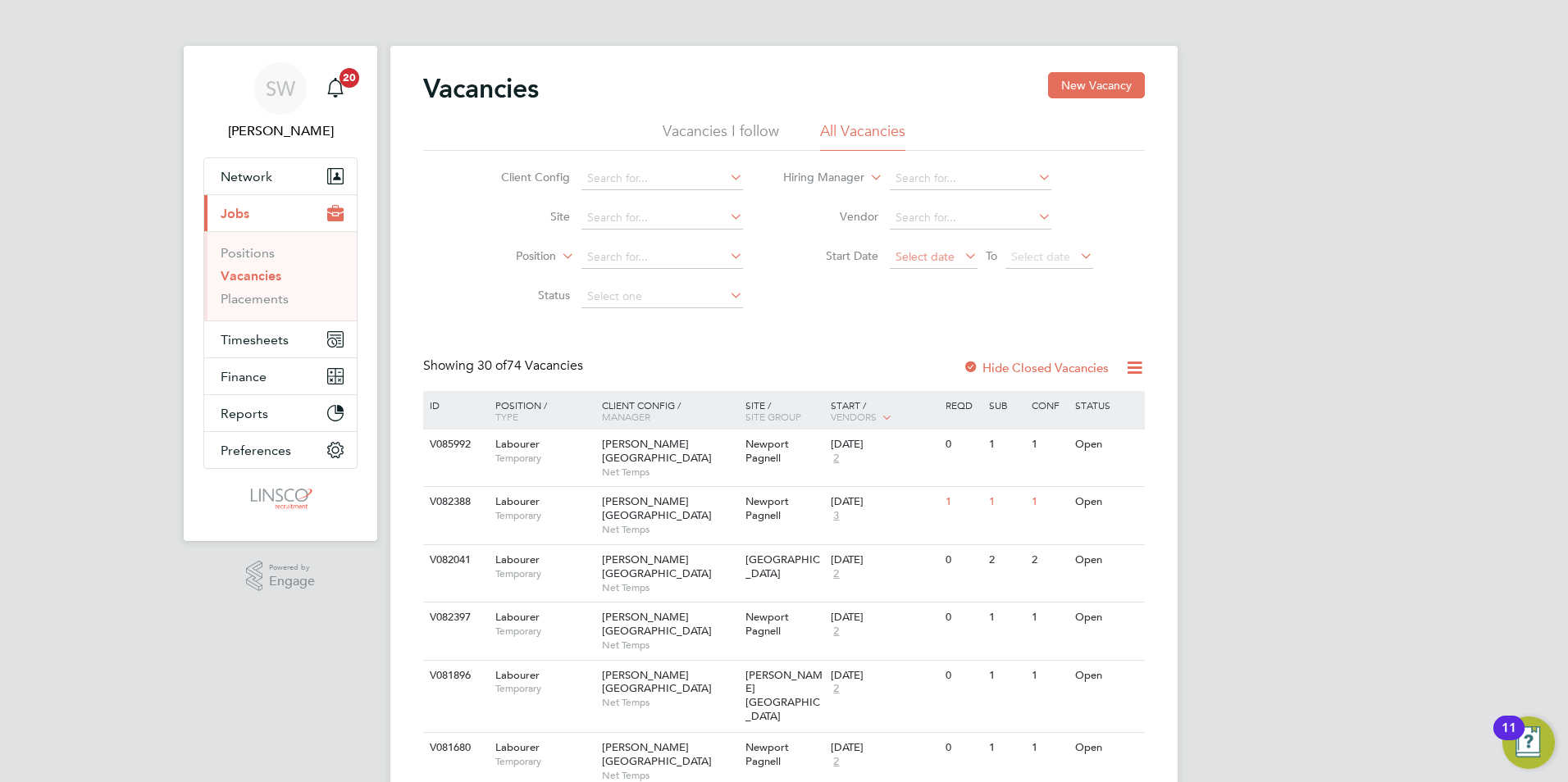
click at [925, 259] on span "Select date" at bounding box center [925, 257] width 59 height 15
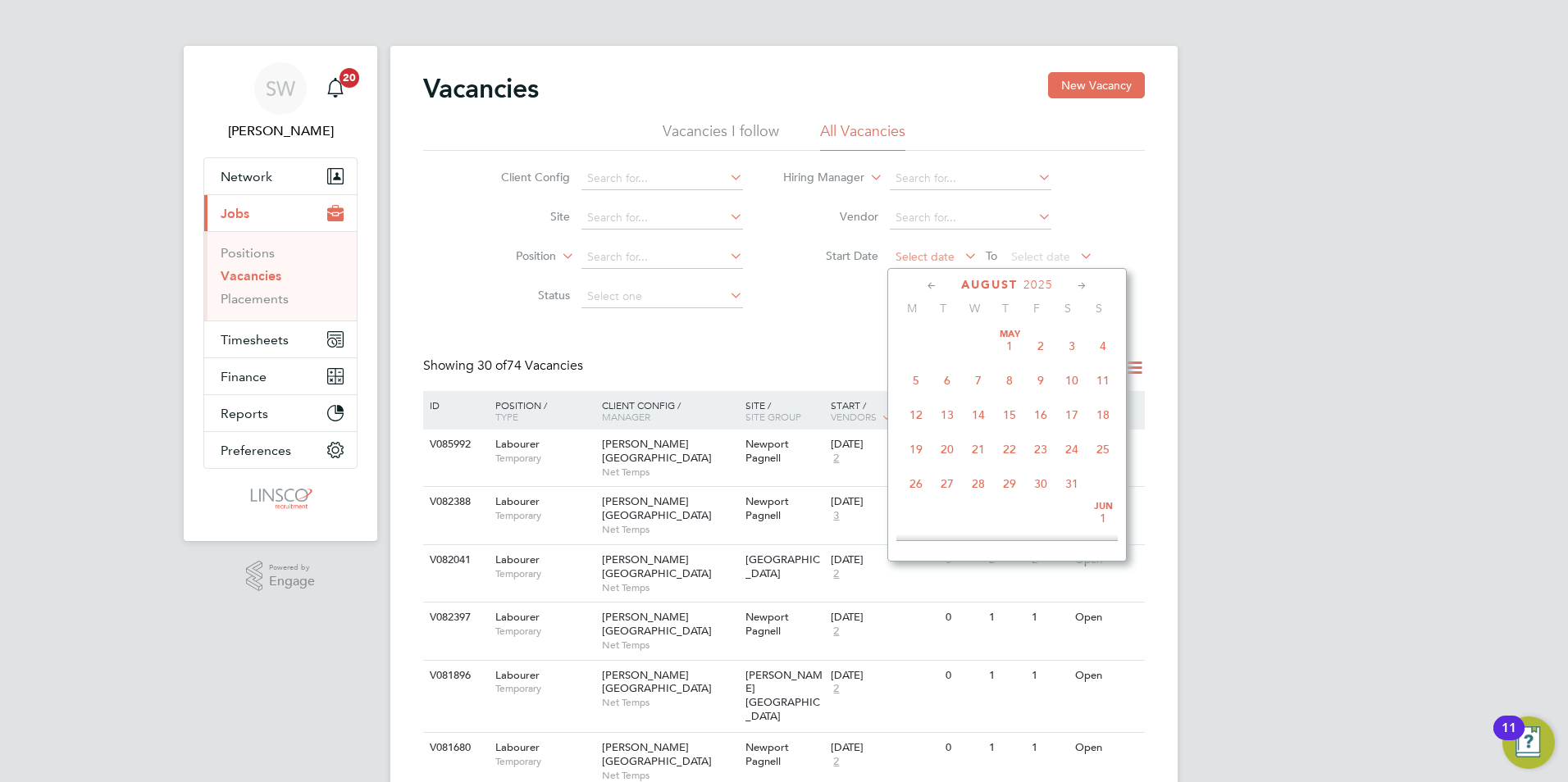
scroll to position [639, 0]
click at [1042, 379] on span "22" at bounding box center [1041, 364] width 31 height 31
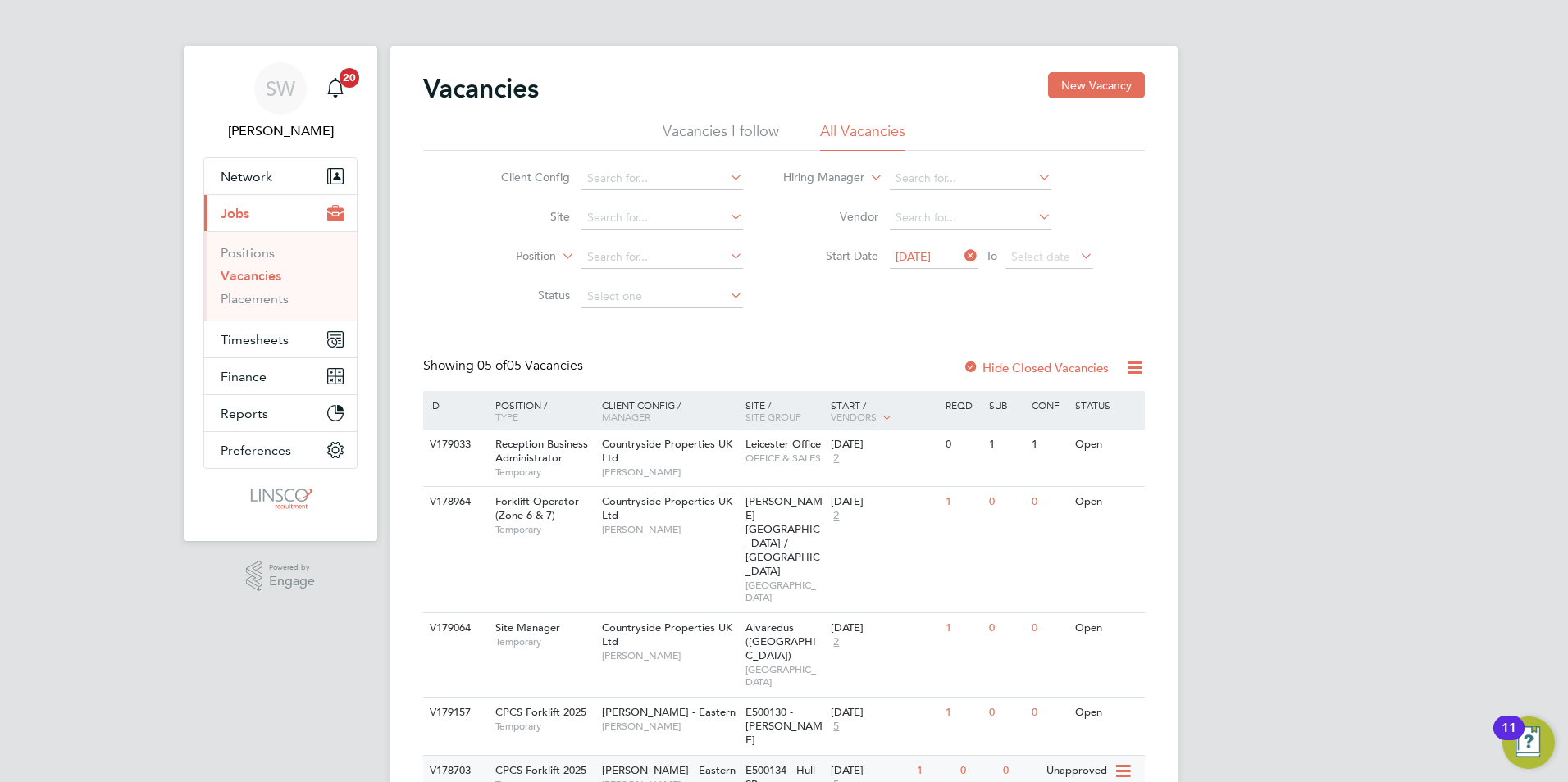
click at [665, 763] on span "[PERSON_NAME] - Eastern" at bounding box center [668, 769] width 133 height 14
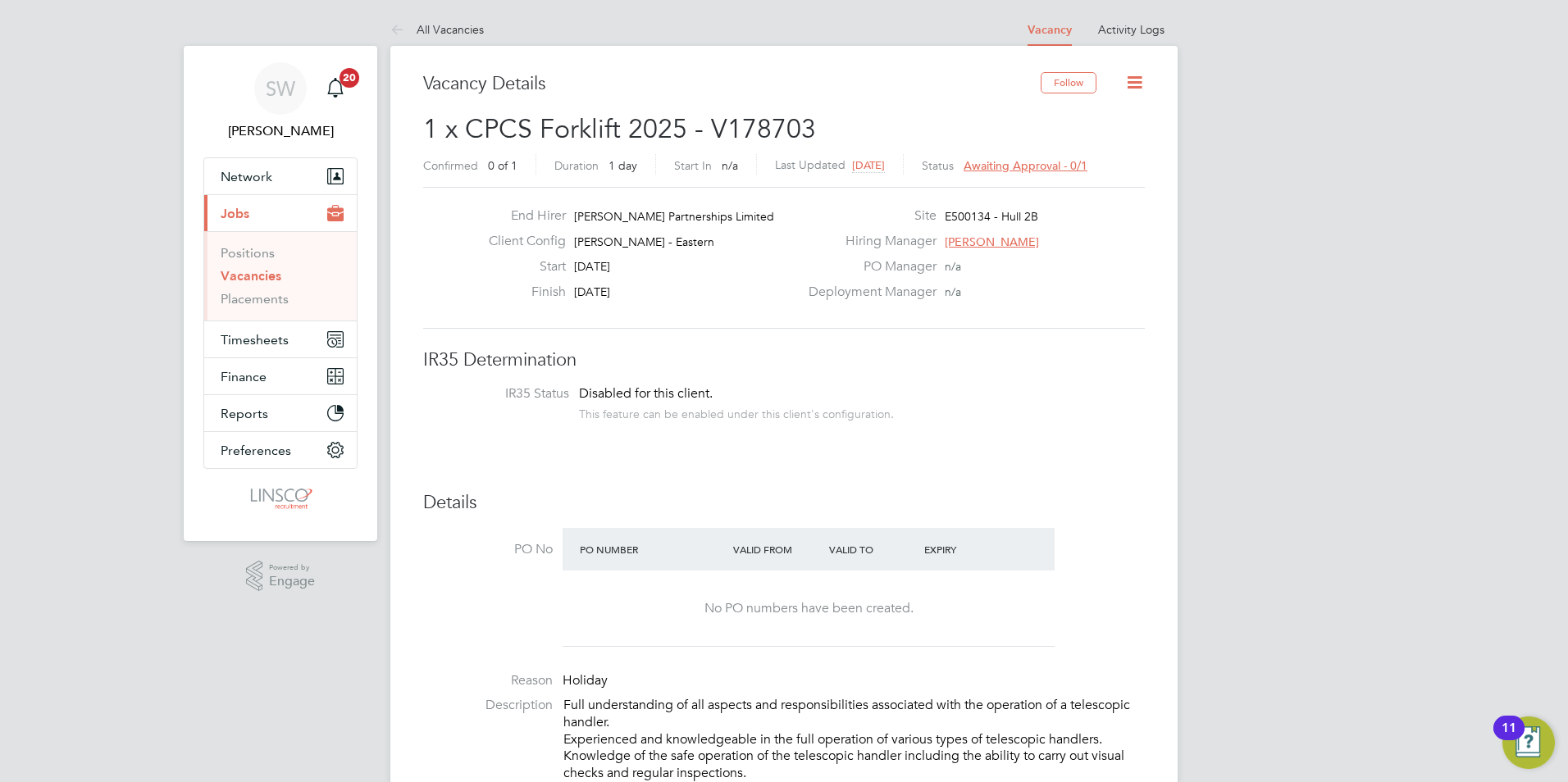
click at [1132, 87] on icon at bounding box center [1134, 83] width 21 height 21
click at [259, 274] on link "Vacancies" at bounding box center [250, 276] width 61 height 15
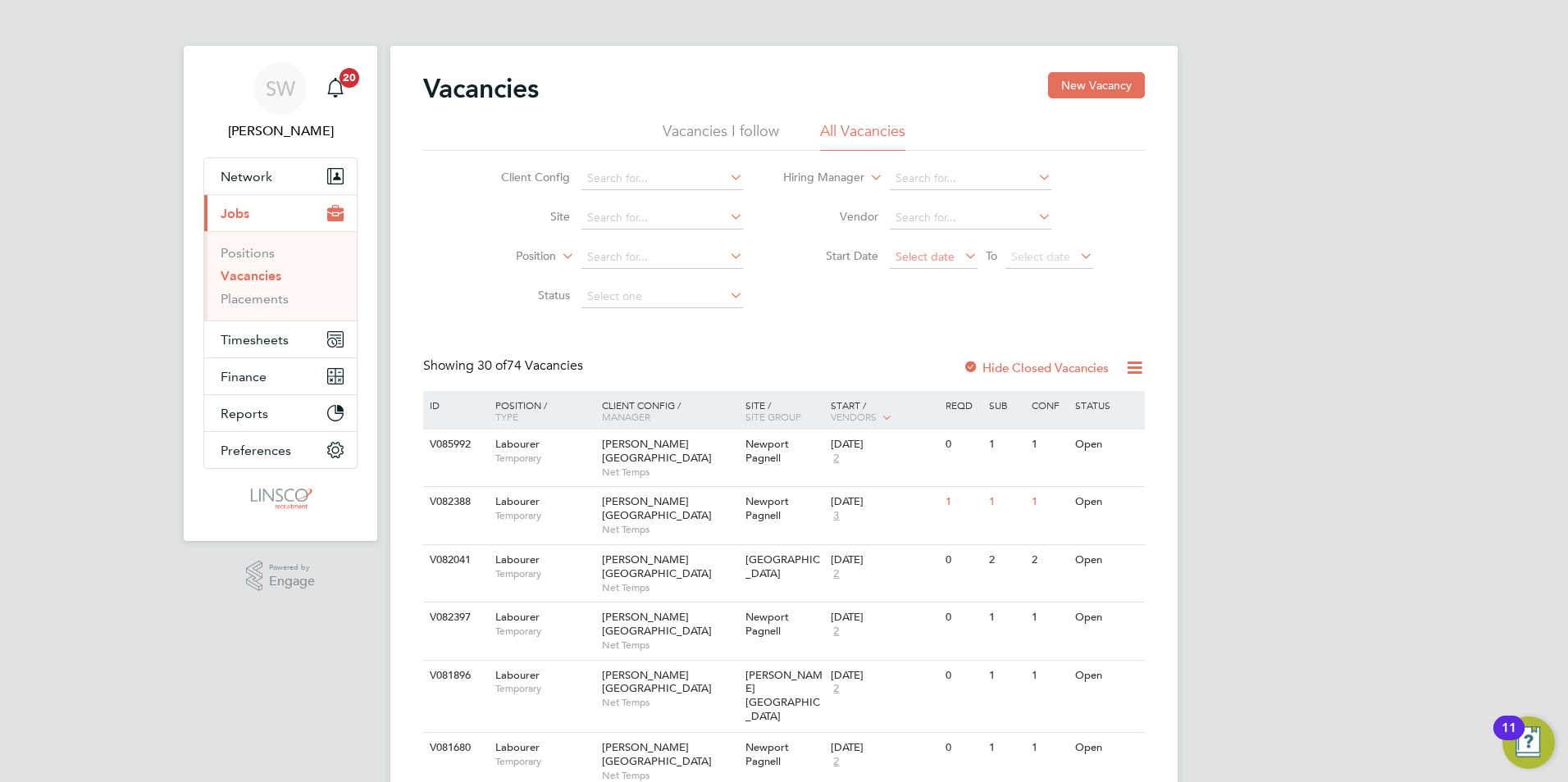
click at [952, 250] on span "Select date" at bounding box center [925, 257] width 59 height 15
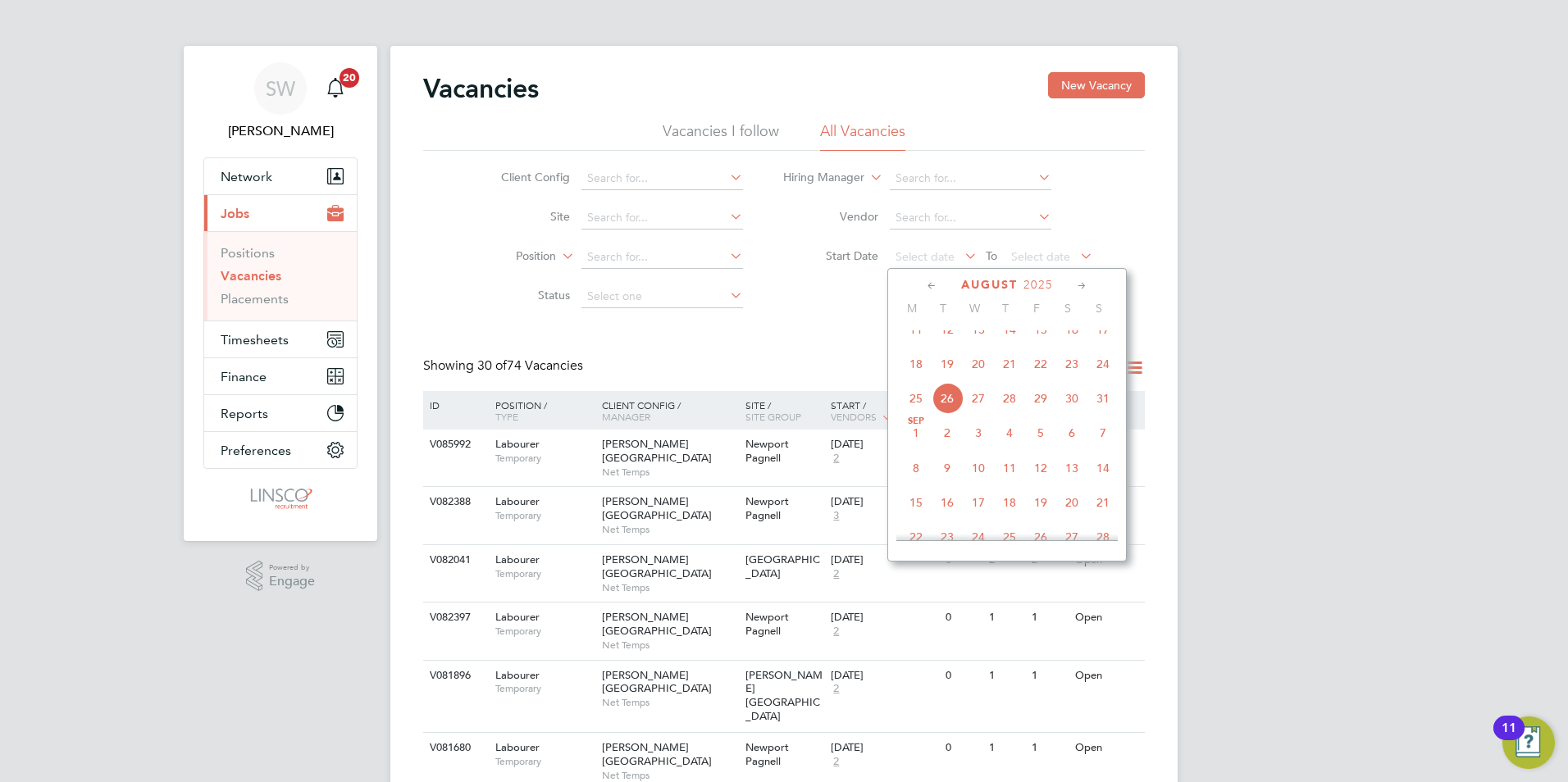
click at [913, 411] on span "25" at bounding box center [916, 398] width 31 height 31
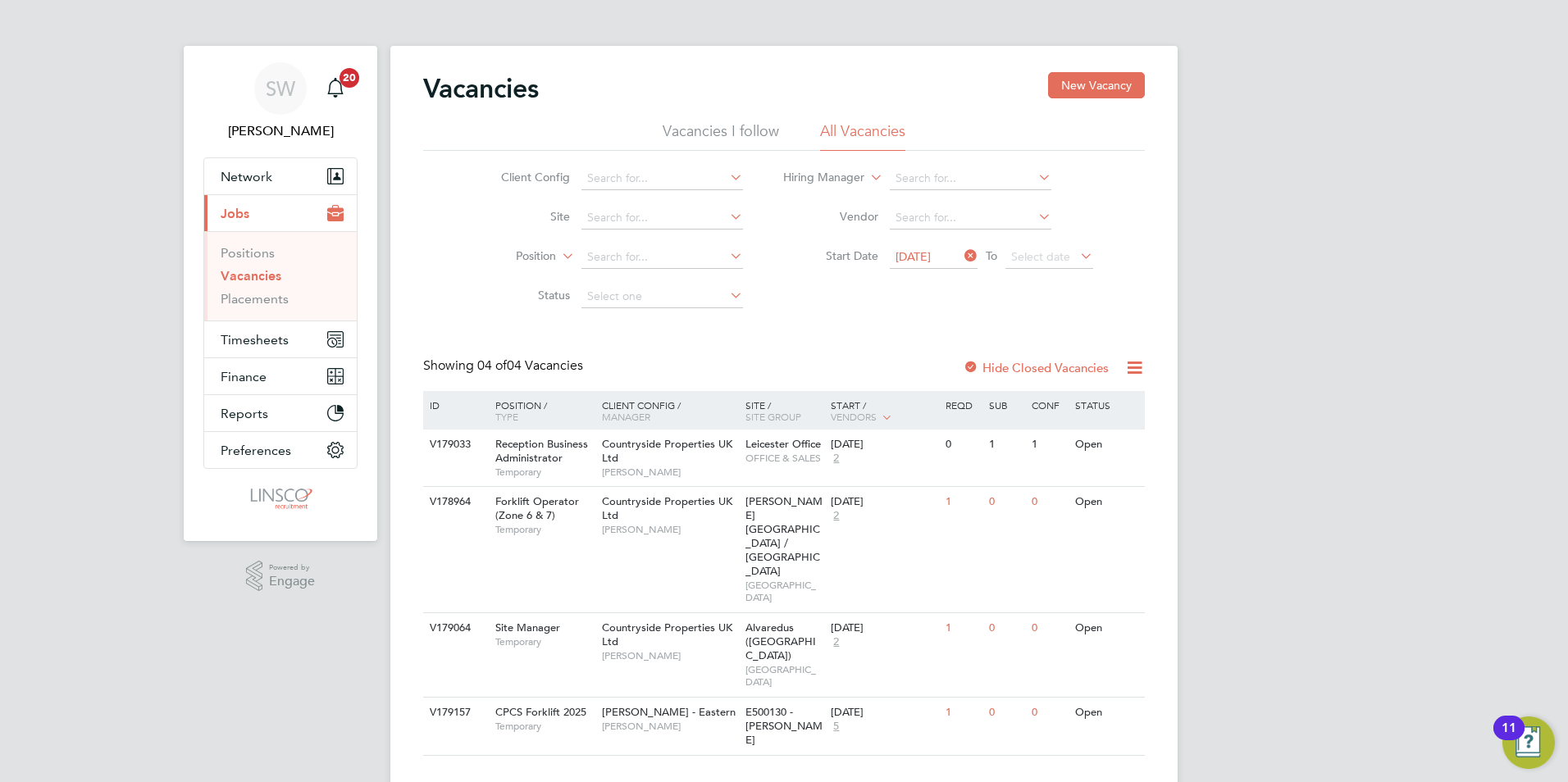
click at [918, 244] on li "Start Date 25 Aug 2025 To Select date" at bounding box center [938, 257] width 350 height 39
click at [927, 249] on span "25 Aug 2025" at bounding box center [913, 257] width 35 height 15
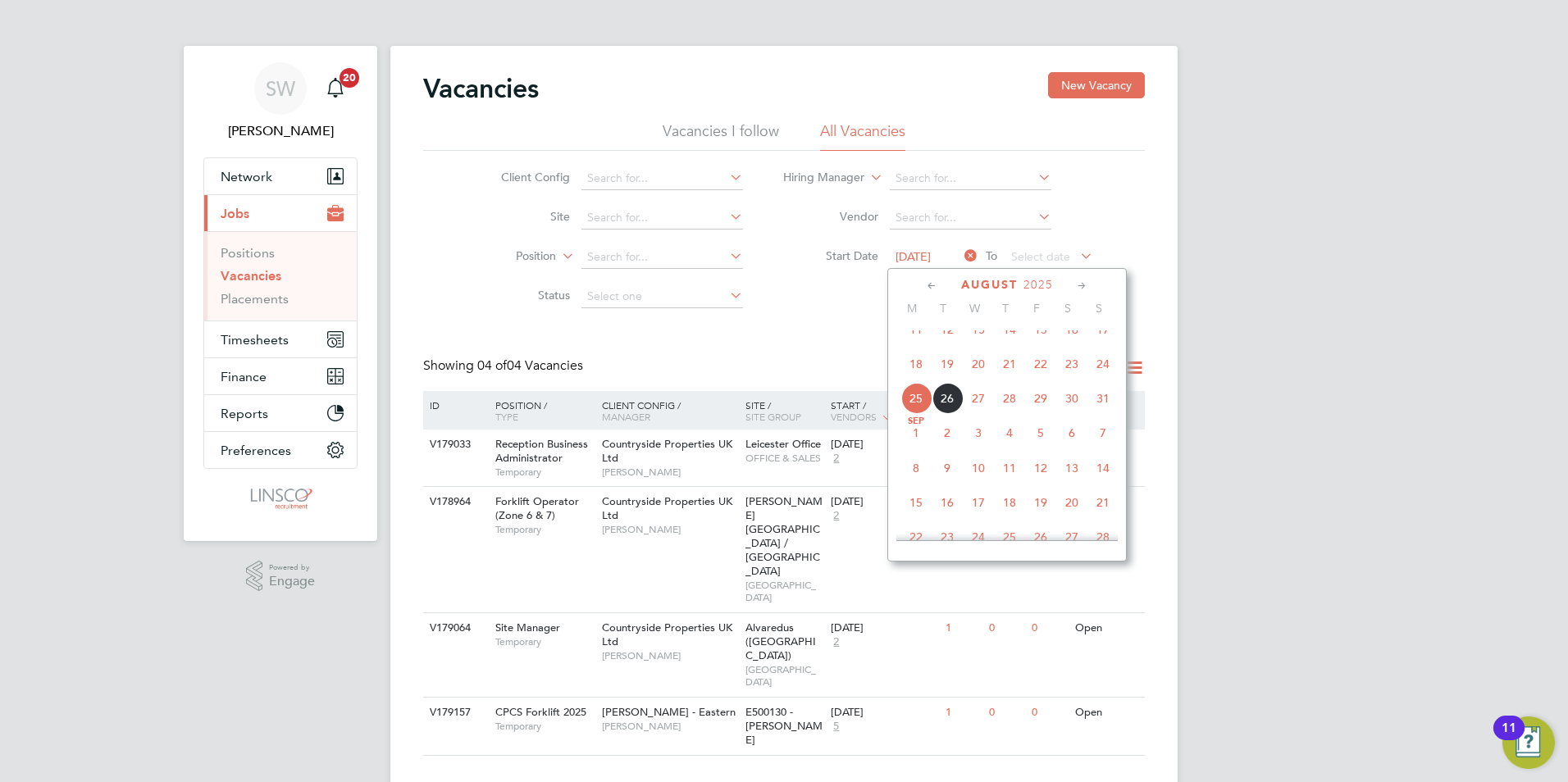
click at [918, 413] on span "25" at bounding box center [916, 398] width 31 height 31
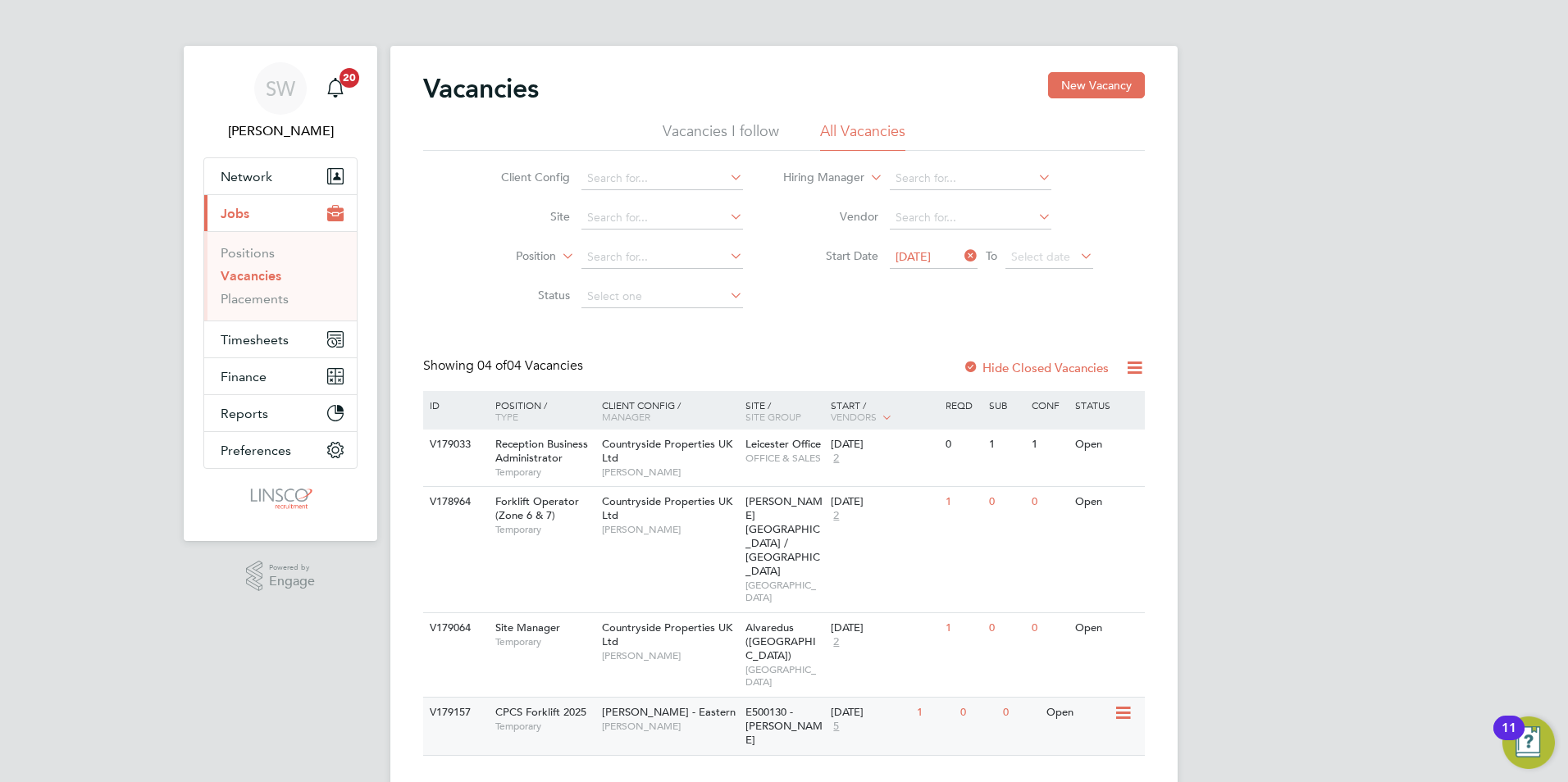
click at [614, 719] on span "[PERSON_NAME]" at bounding box center [669, 726] width 135 height 13
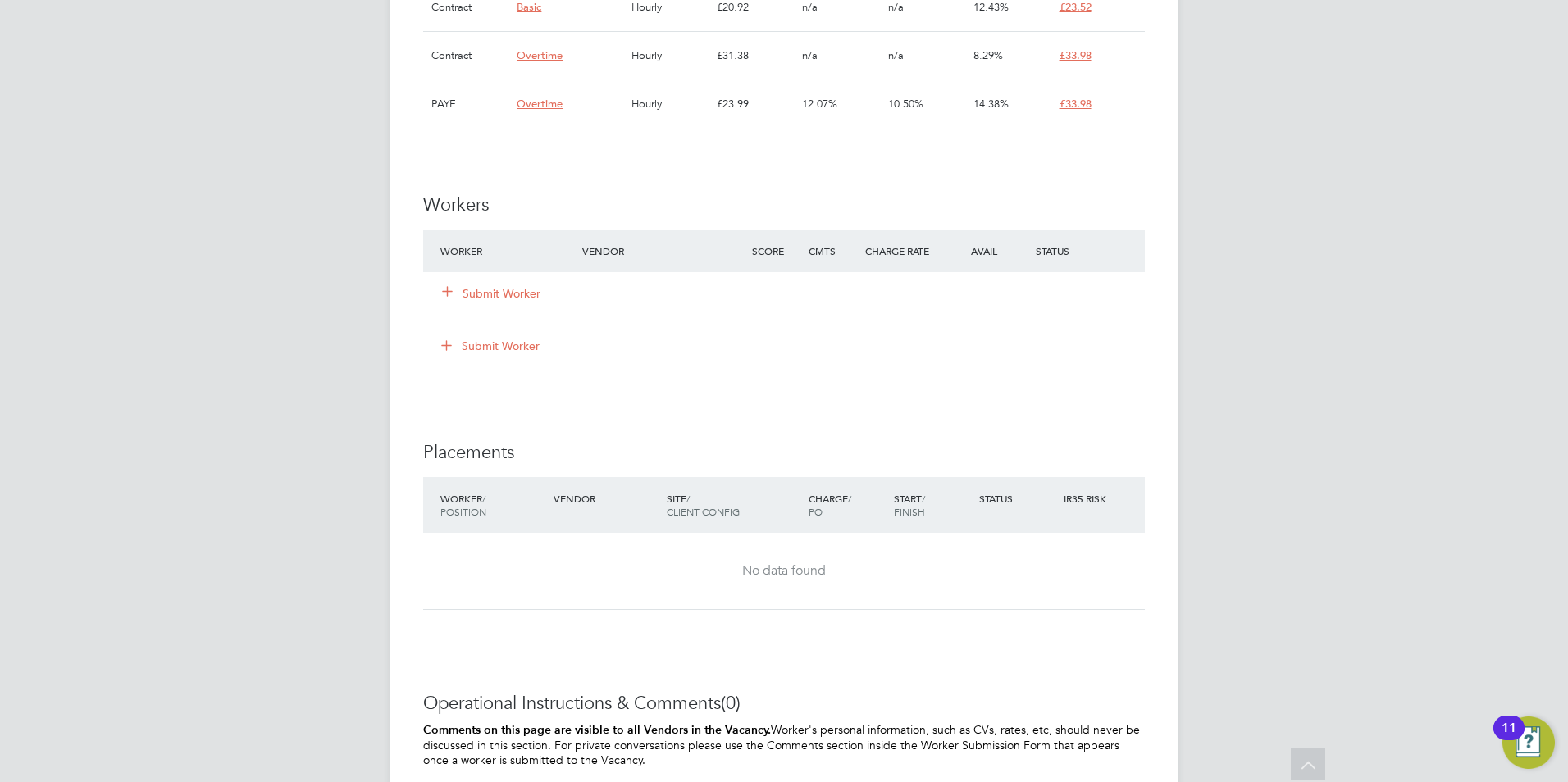
scroll to position [1312, 0]
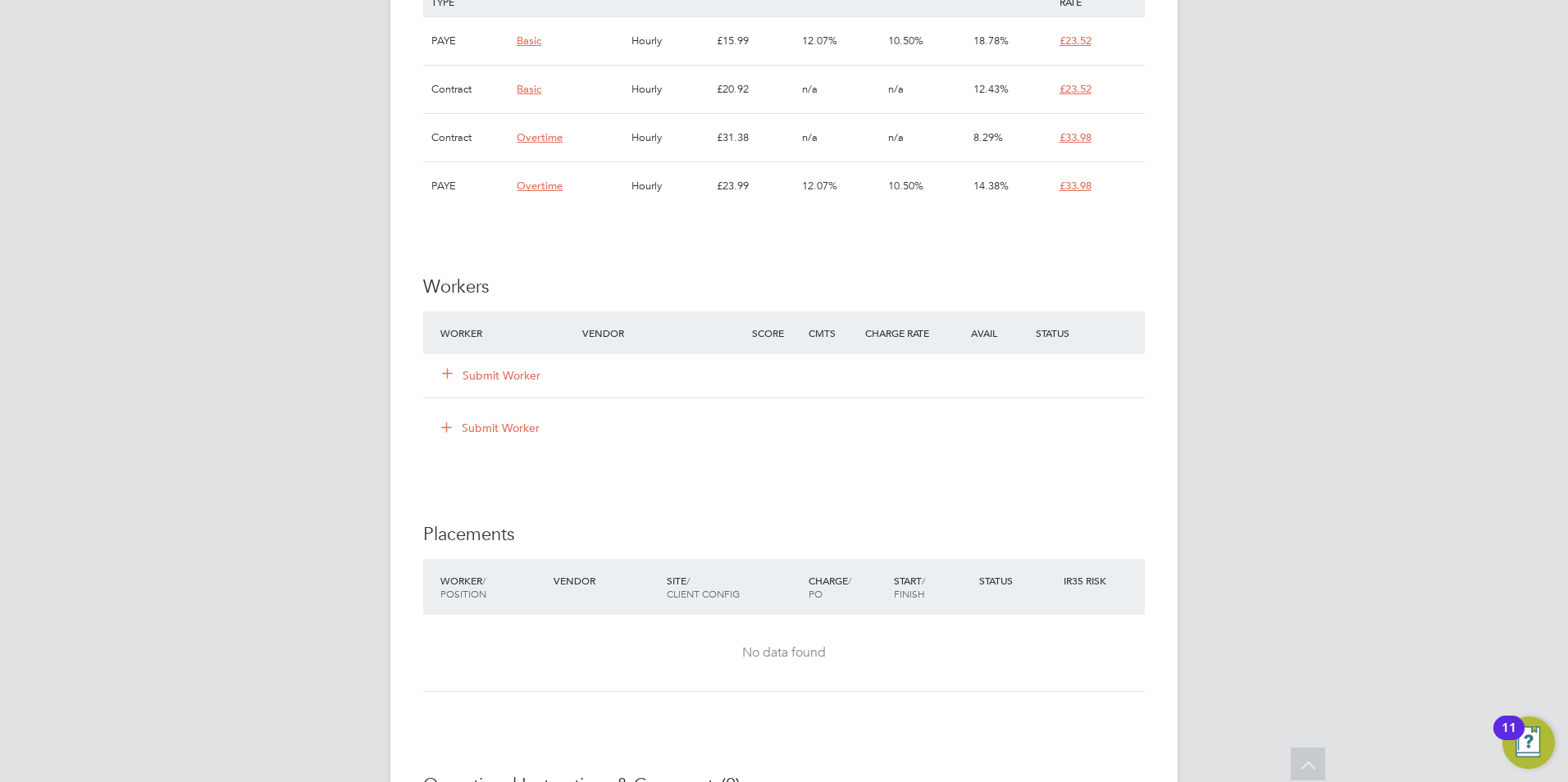
click at [504, 374] on button "Submit Worker" at bounding box center [492, 376] width 98 height 16
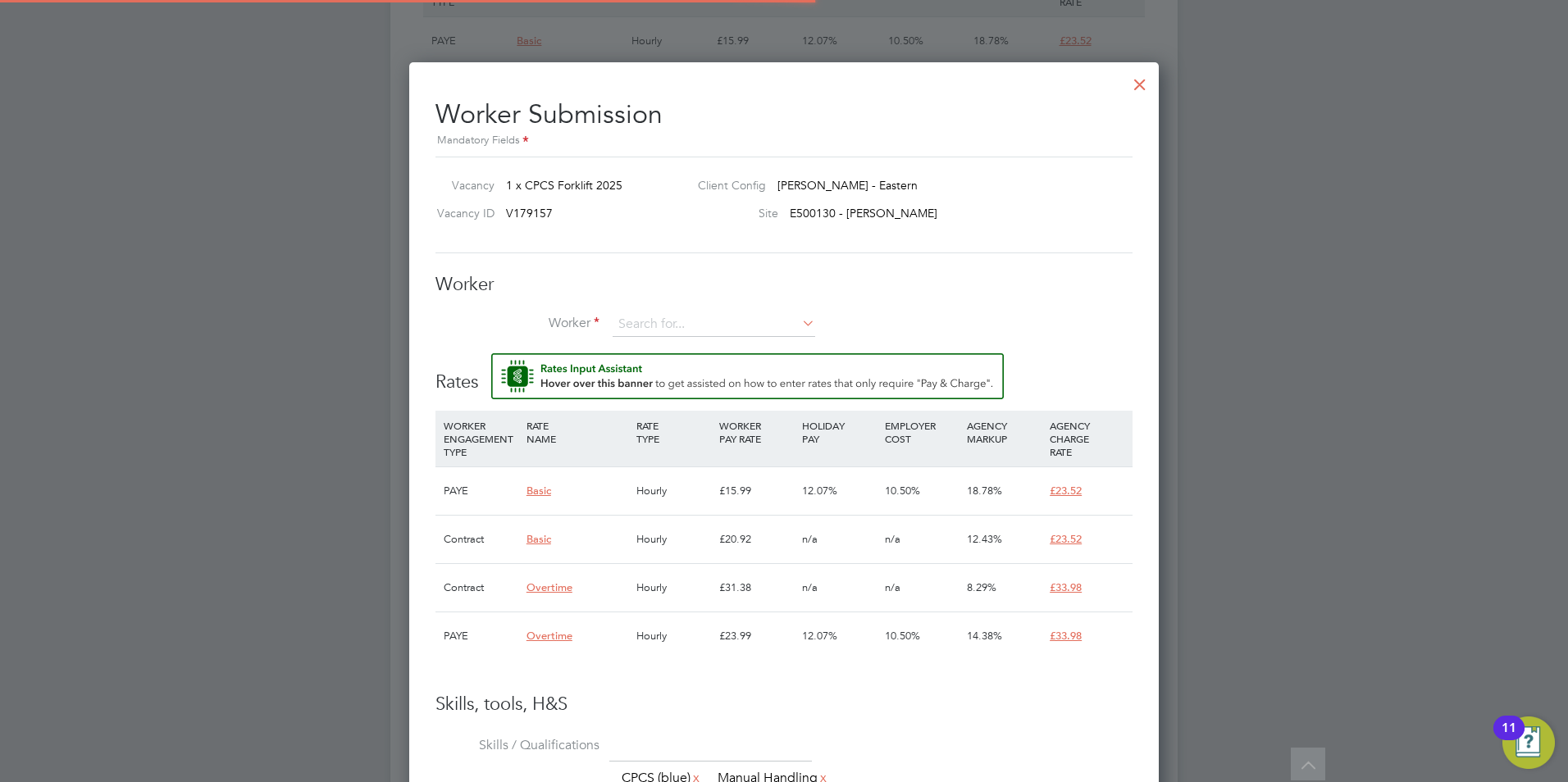
scroll to position [8, 8]
click at [660, 318] on input at bounding box center [713, 324] width 202 height 24
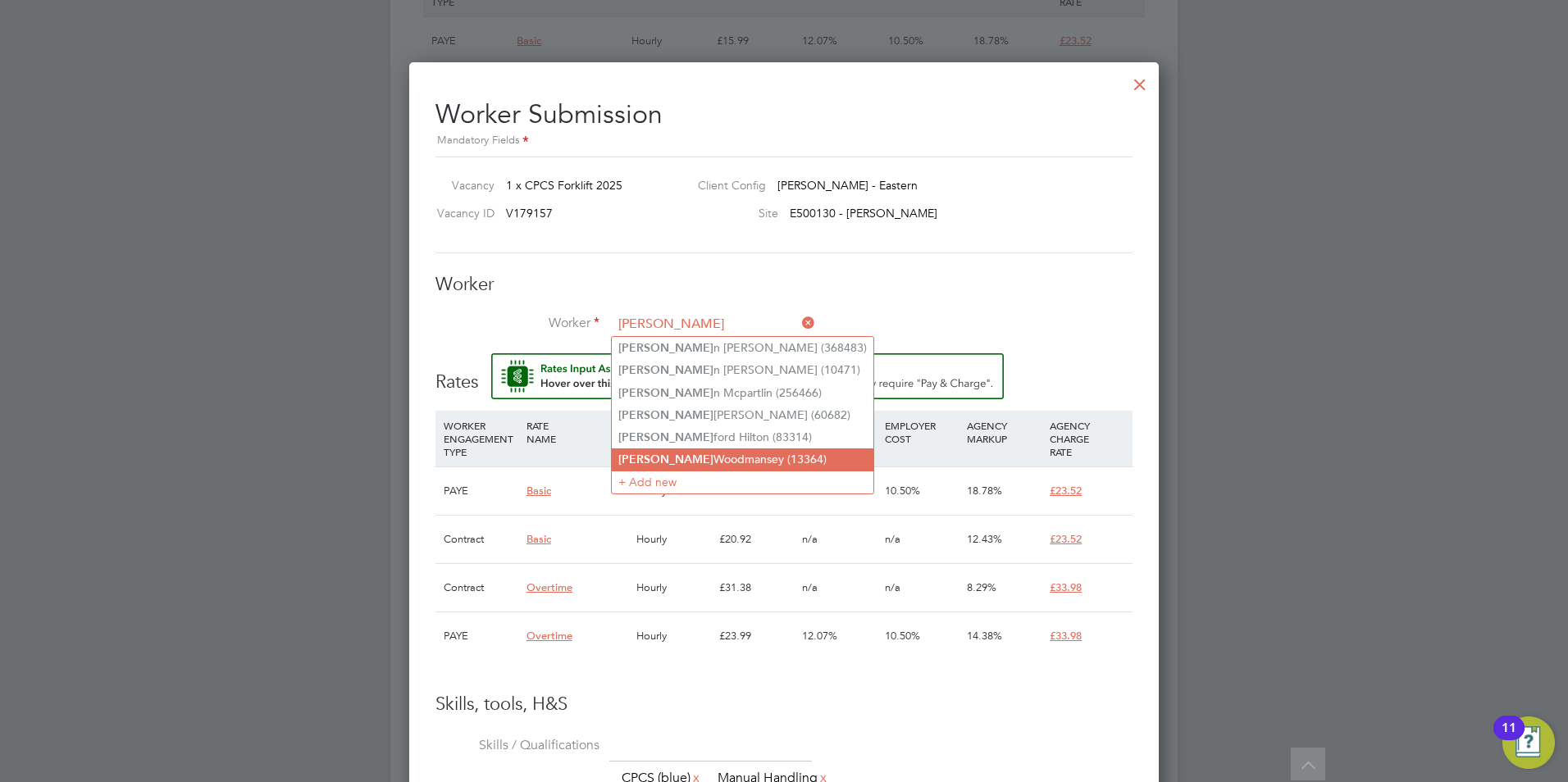
click at [729, 451] on li "Glen Woodmansey (13364)" at bounding box center [742, 459] width 261 height 22
type input "Glen Woodmansey (13364)"
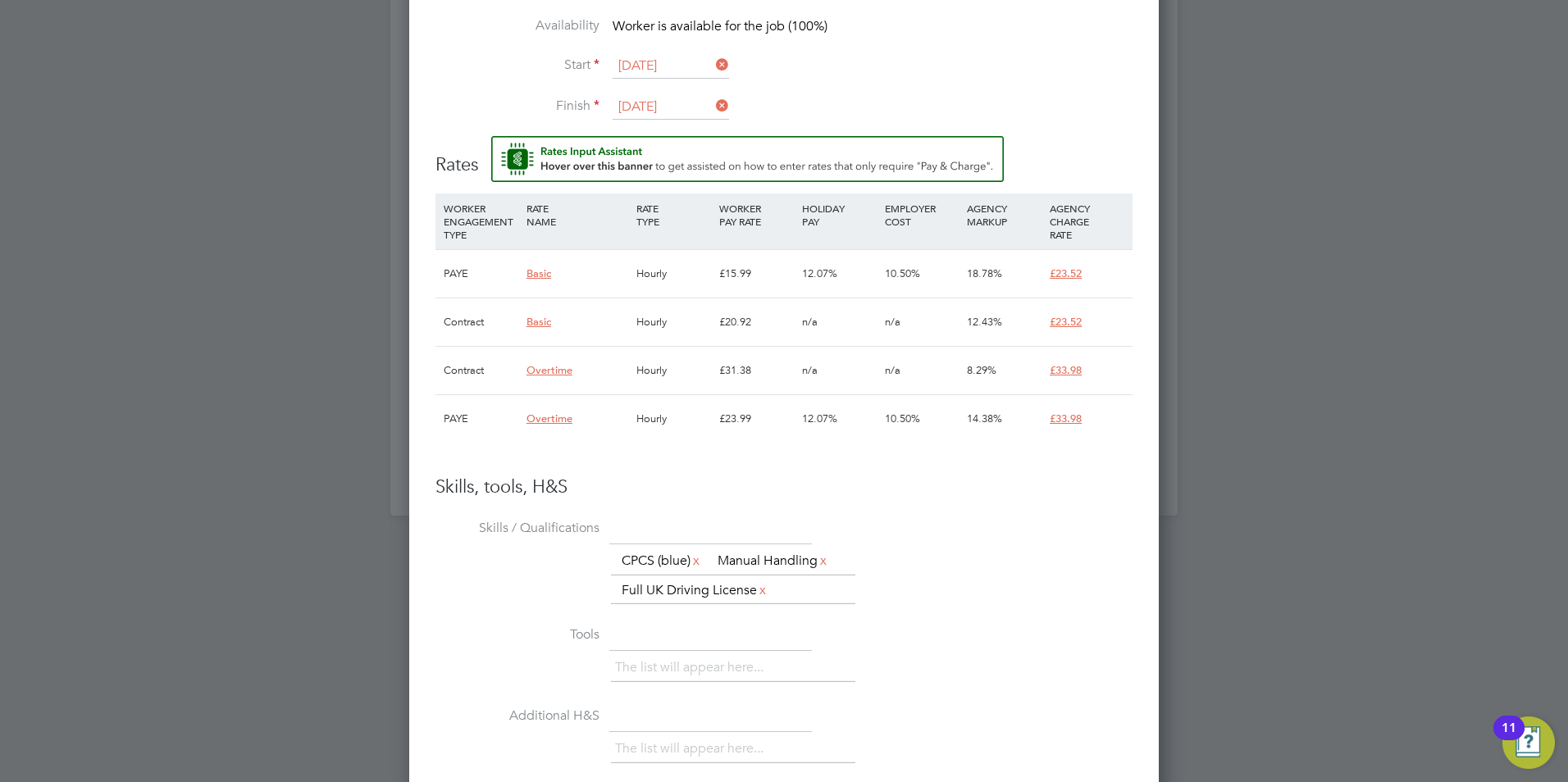
click at [540, 319] on span "Basic" at bounding box center [538, 321] width 24 height 14
click at [477, 318] on div "Contract" at bounding box center [480, 322] width 83 height 47
click at [463, 329] on div "Contract" at bounding box center [480, 322] width 83 height 47
click at [533, 281] on div "Basic" at bounding box center [577, 274] width 110 height 47
click at [534, 279] on span "Basic" at bounding box center [538, 273] width 24 height 14
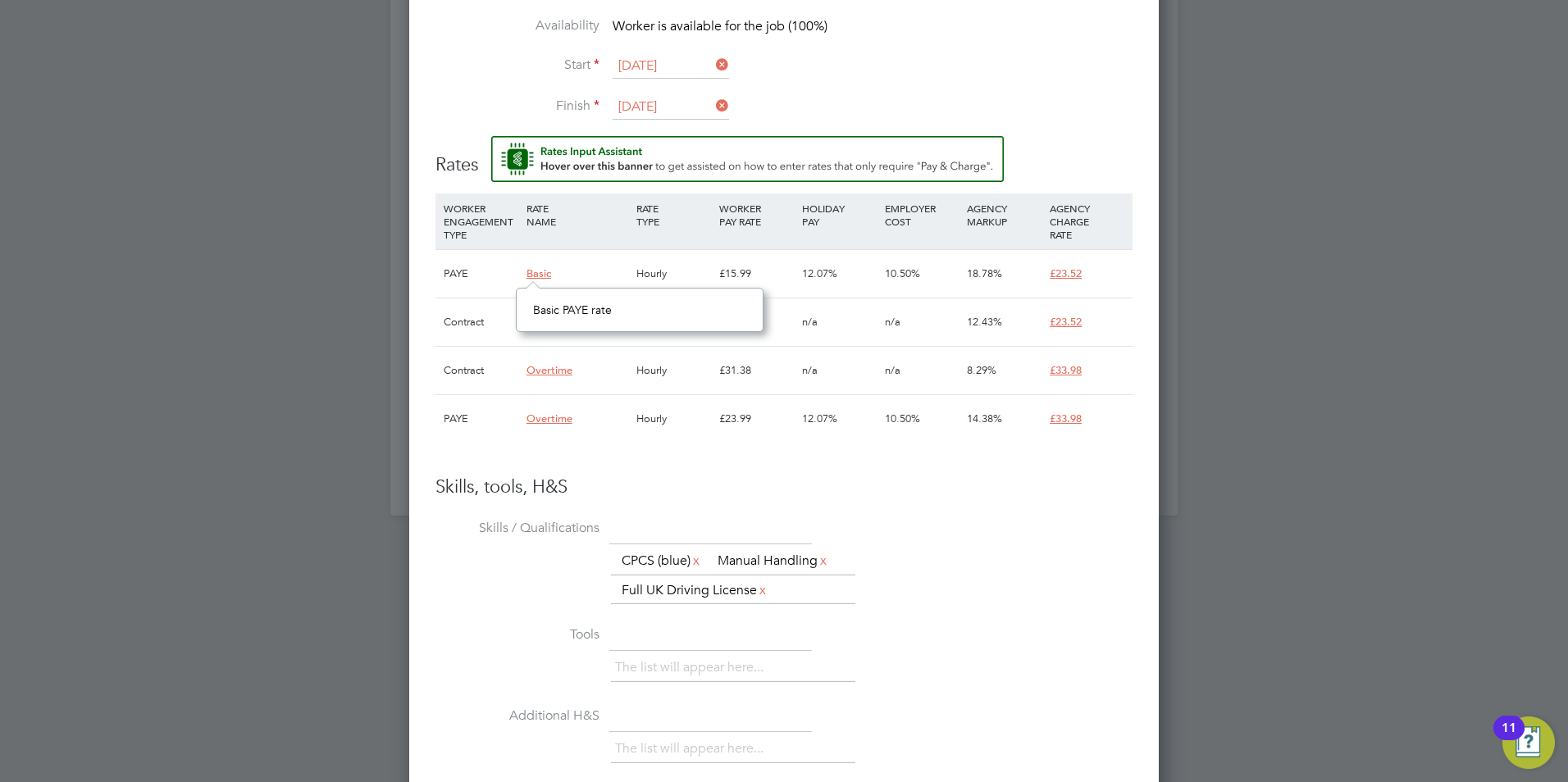
click at [534, 277] on span "Basic" at bounding box center [538, 273] width 24 height 14
click at [477, 317] on div "Contract" at bounding box center [480, 322] width 83 height 47
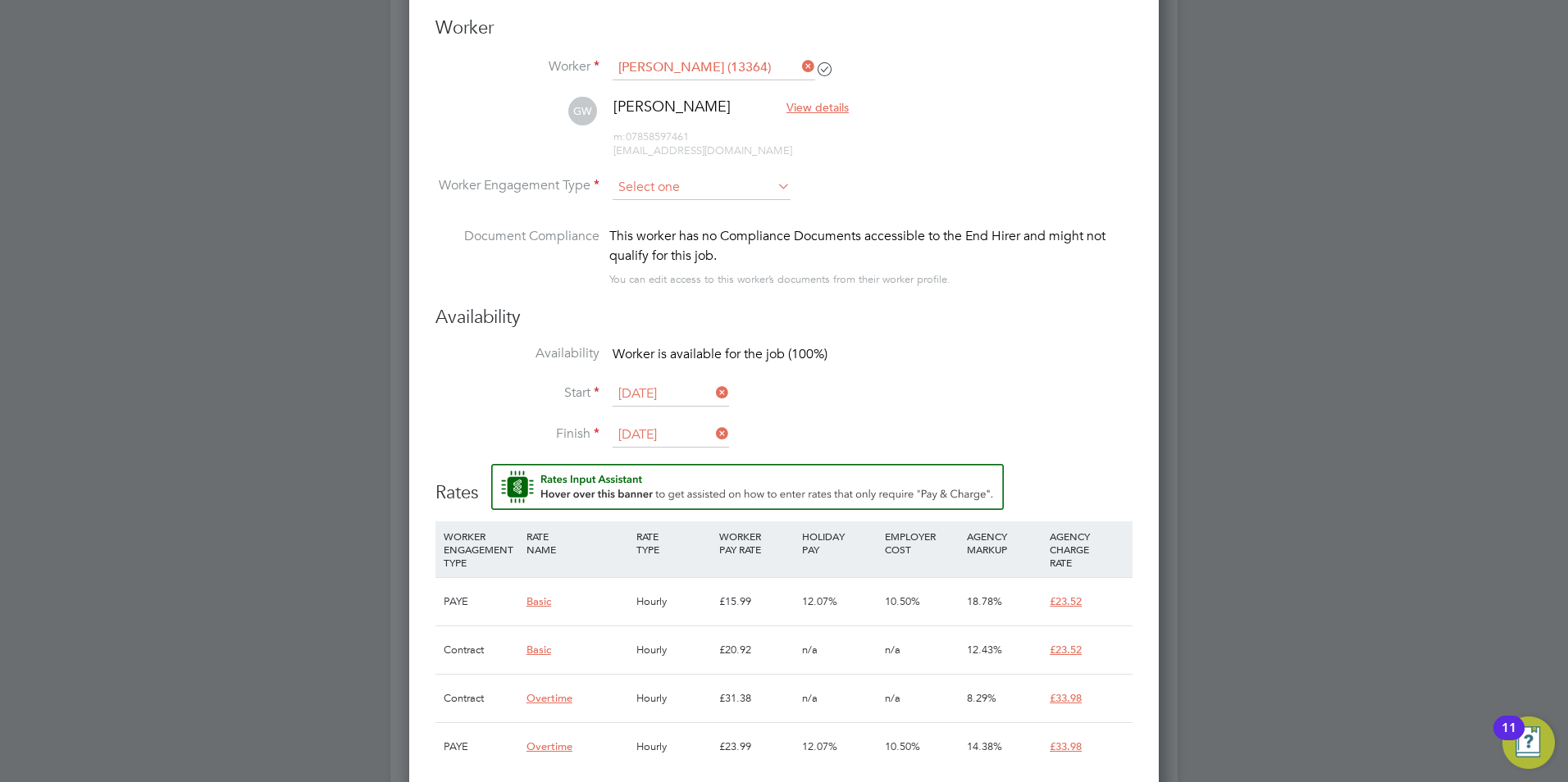
click at [711, 190] on input at bounding box center [701, 187] width 178 height 24
click at [691, 203] on li "Contract" at bounding box center [701, 210] width 180 height 21
type input "Contract"
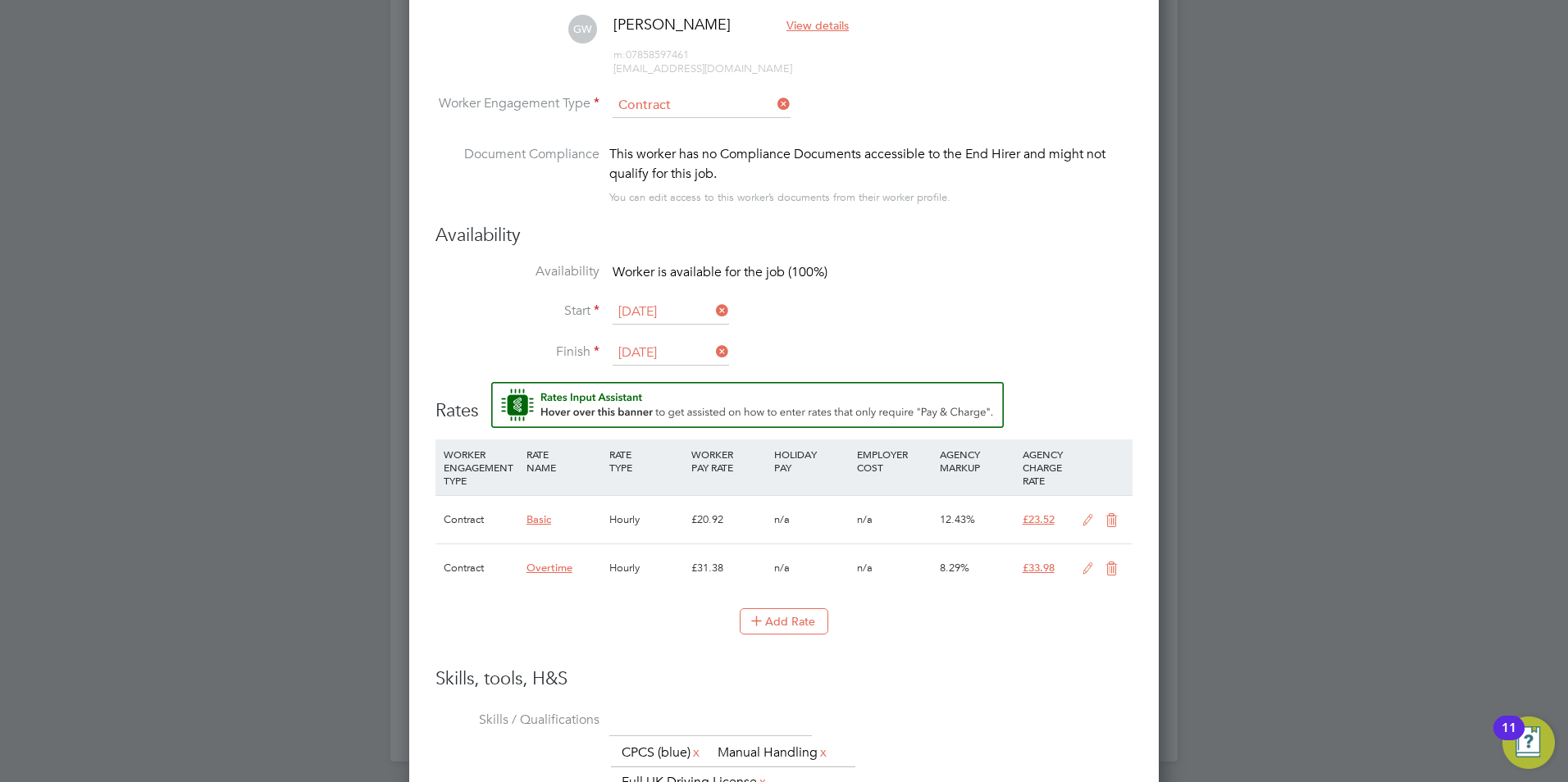
click at [534, 517] on span "Basic" at bounding box center [538, 519] width 24 height 14
click at [561, 562] on span "Basic Umbrella rate" at bounding box center [583, 556] width 100 height 15
click at [1086, 521] on icon at bounding box center [1088, 521] width 21 height 13
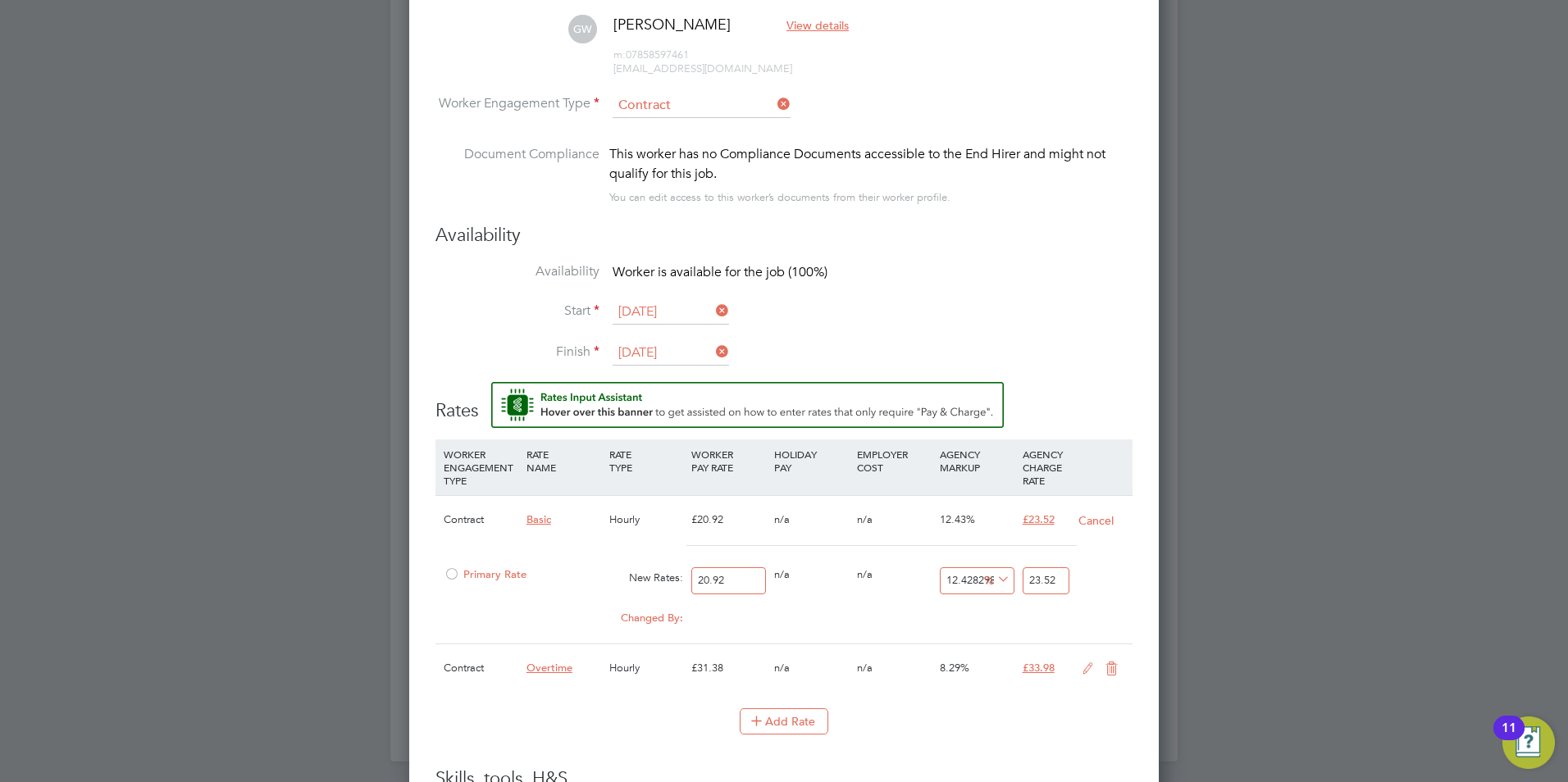
click at [454, 575] on div at bounding box center [452, 580] width 16 height 13
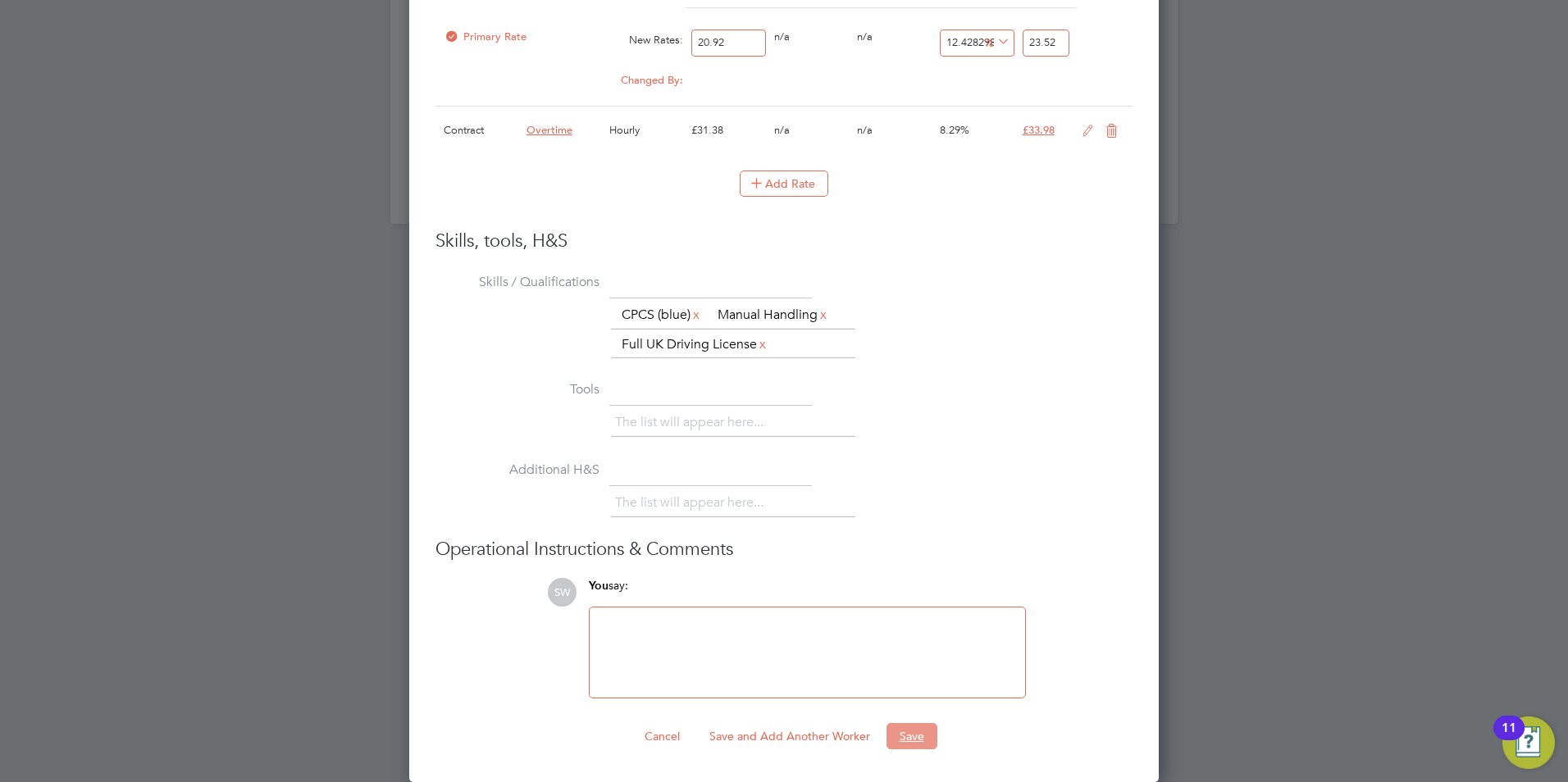
click at [911, 747] on button "Save" at bounding box center [912, 736] width 51 height 26
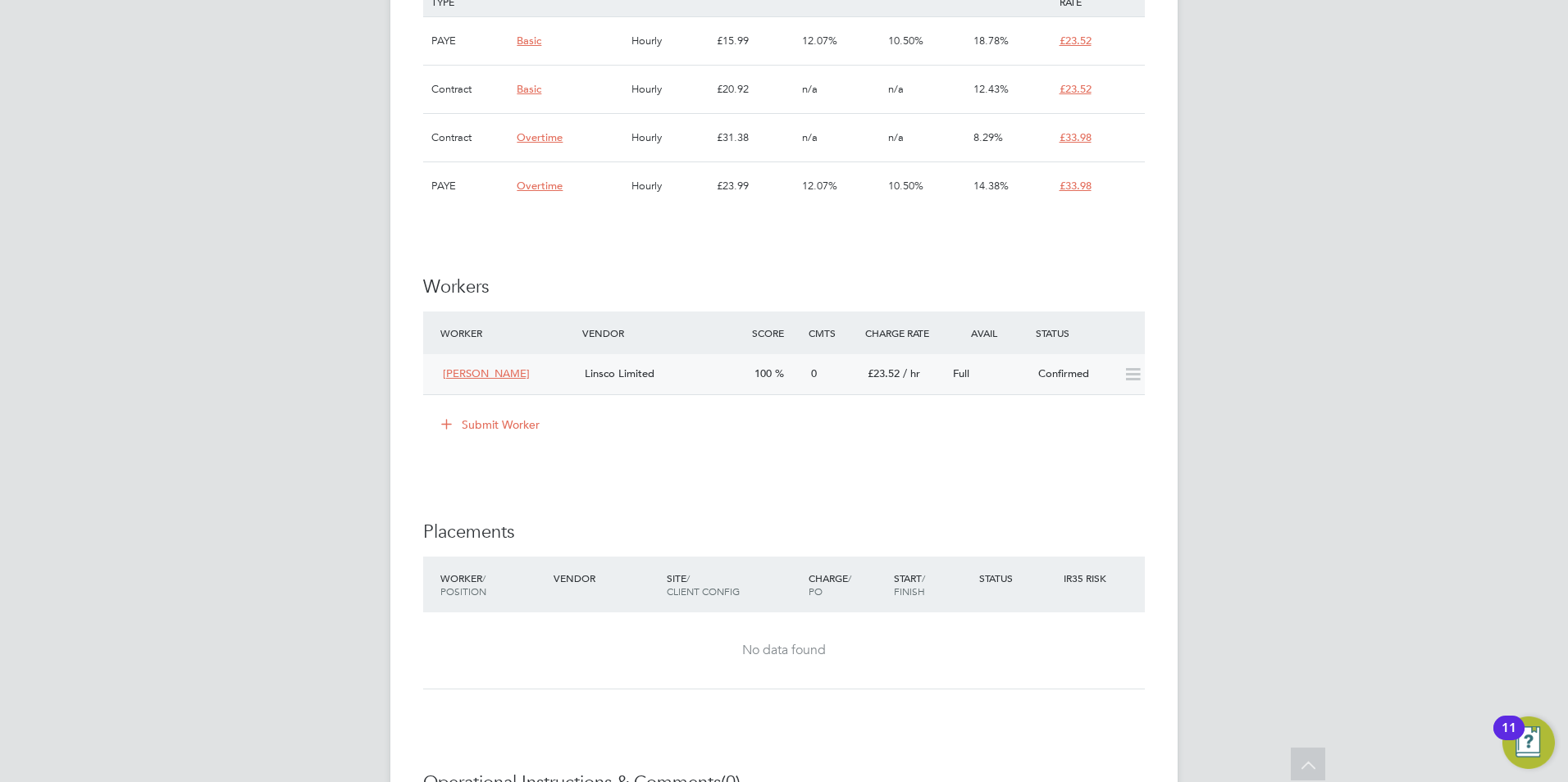
click at [1122, 375] on icon at bounding box center [1132, 375] width 21 height 13
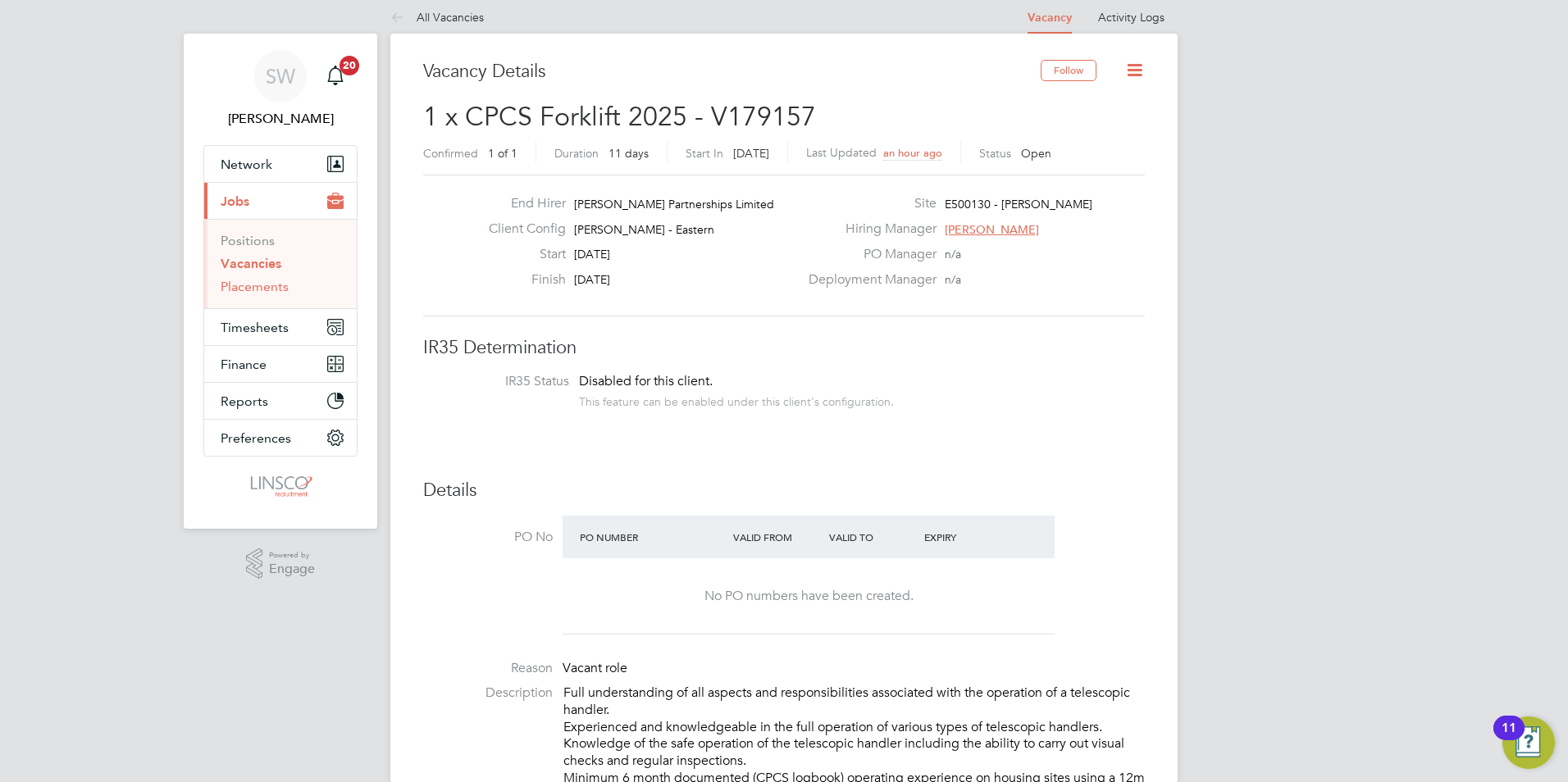
click at [272, 290] on link "Placements" at bounding box center [254, 286] width 68 height 15
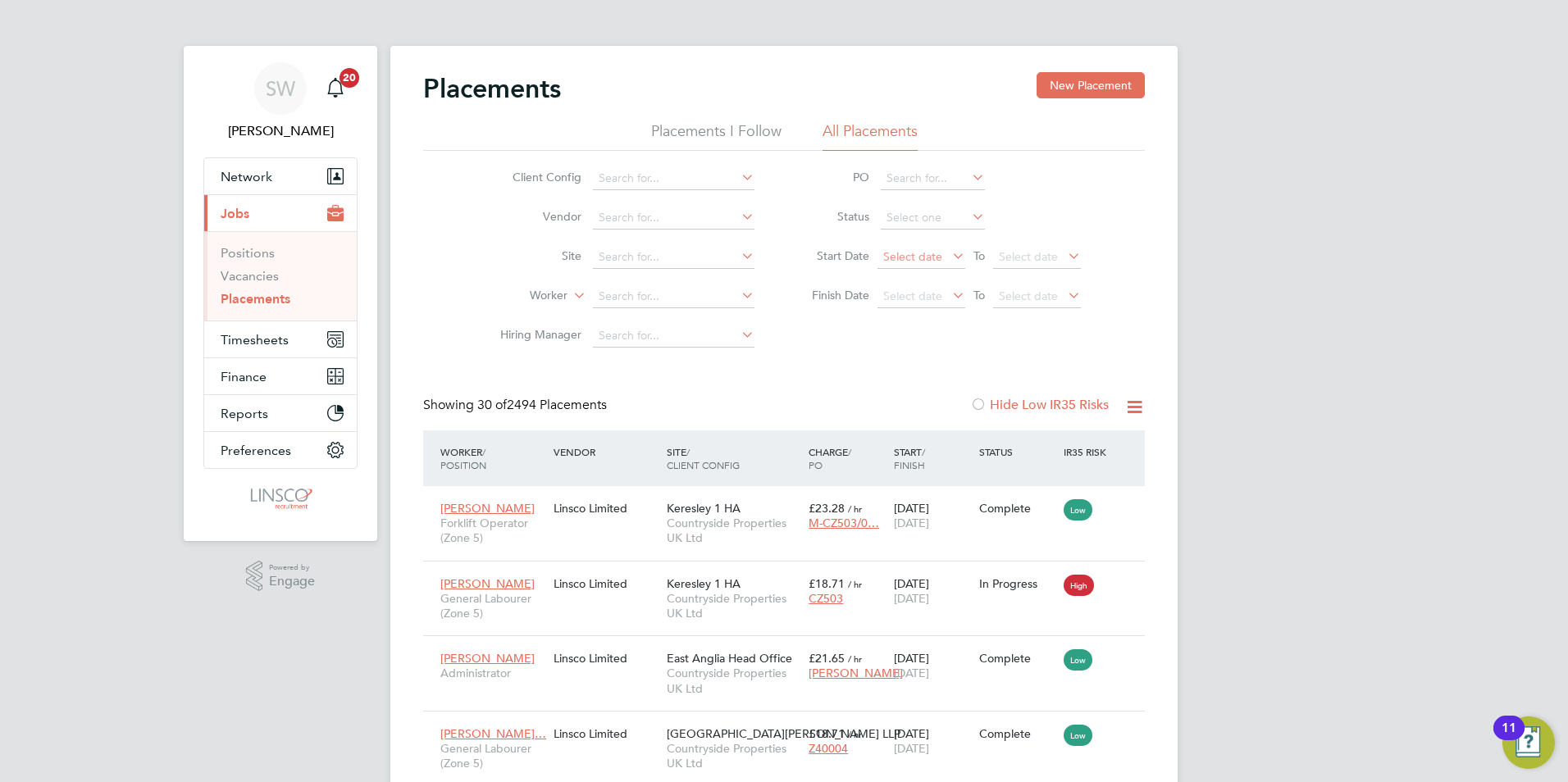
click at [902, 257] on span "Select date" at bounding box center [912, 257] width 59 height 15
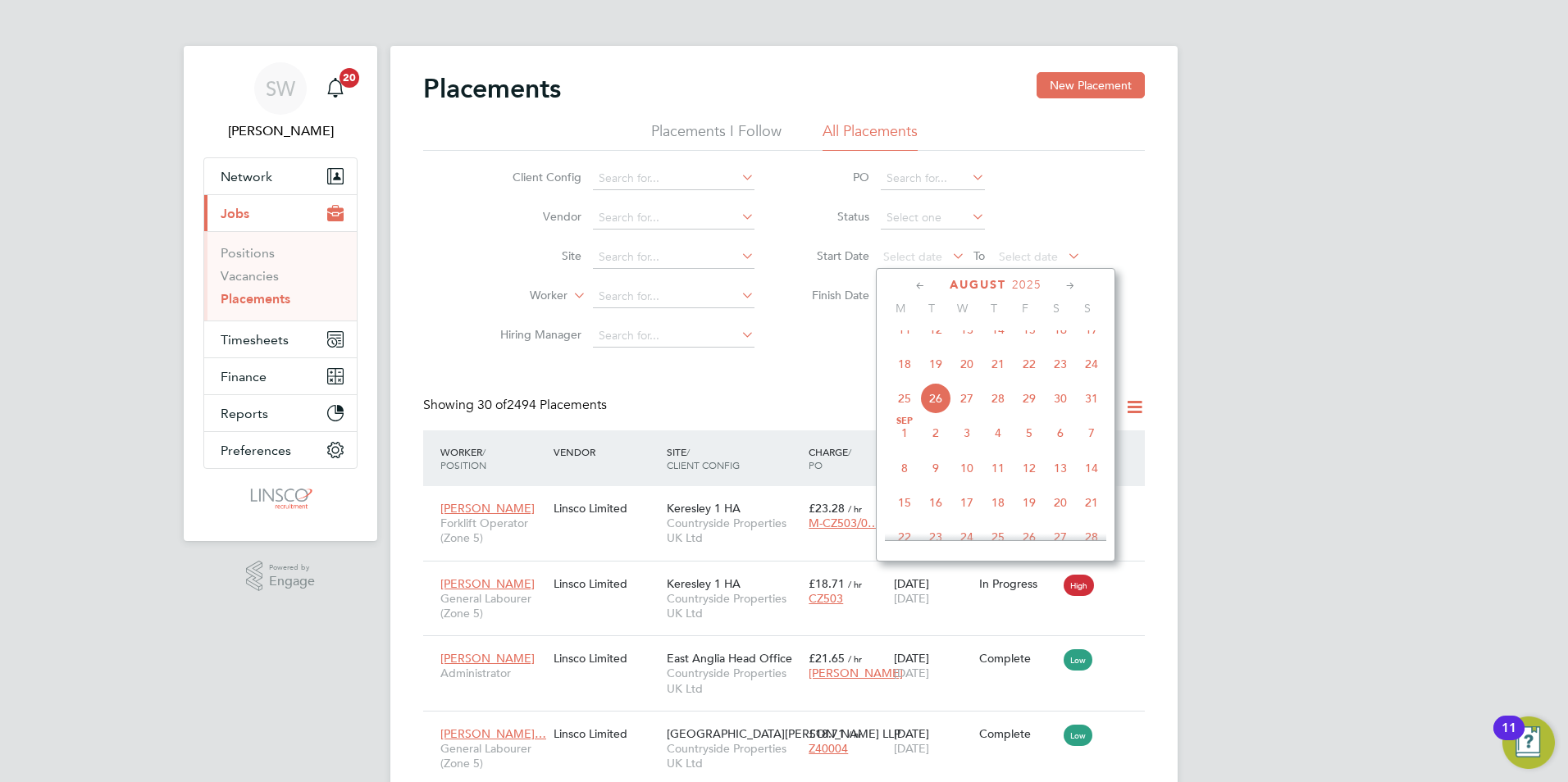
click at [933, 409] on span "26" at bounding box center [936, 398] width 31 height 31
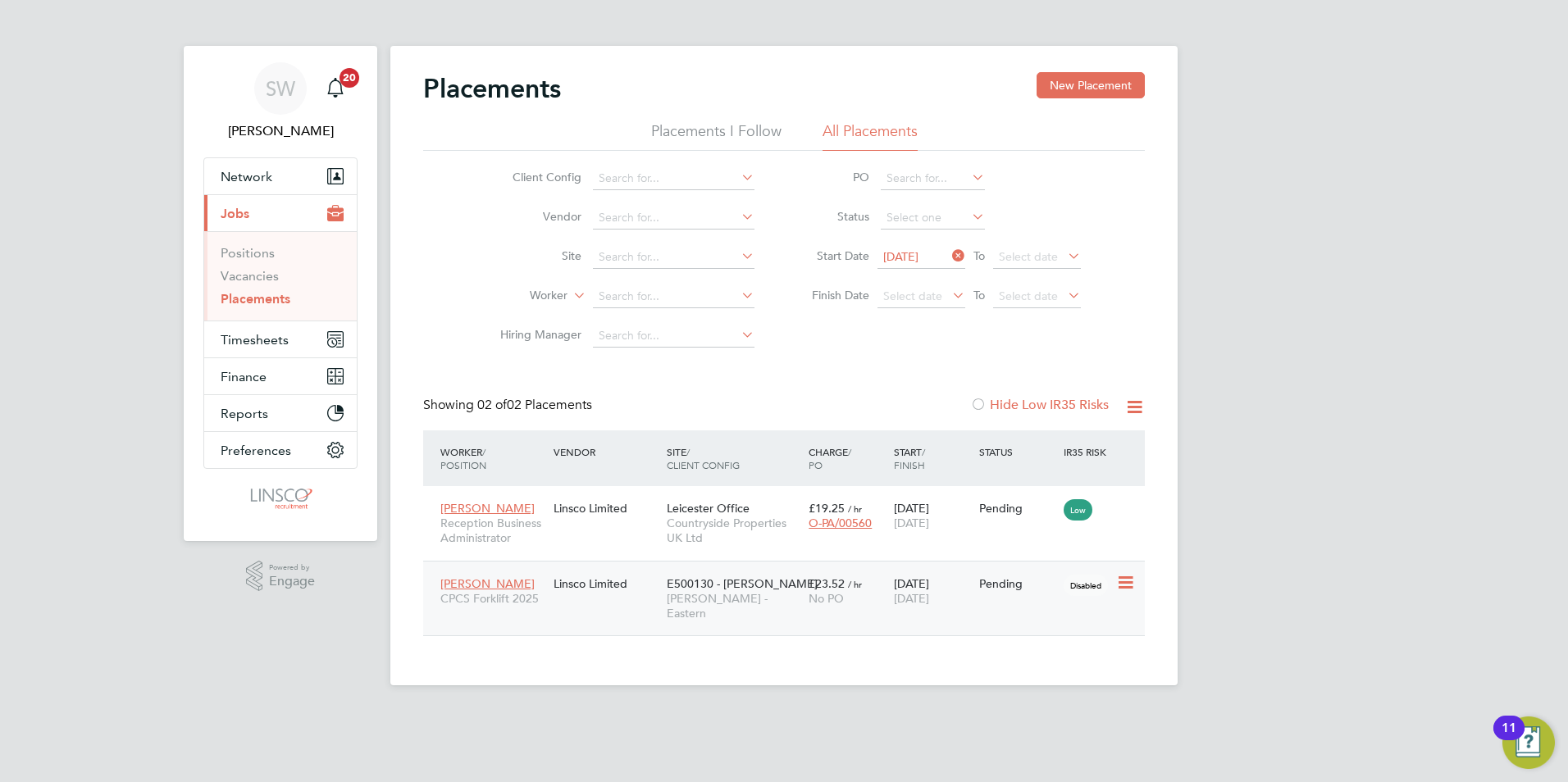
click at [1132, 579] on icon at bounding box center [1124, 583] width 16 height 20
click at [1047, 686] on li "Start" at bounding box center [1075, 685] width 116 height 23
type input "Scott Henderson"
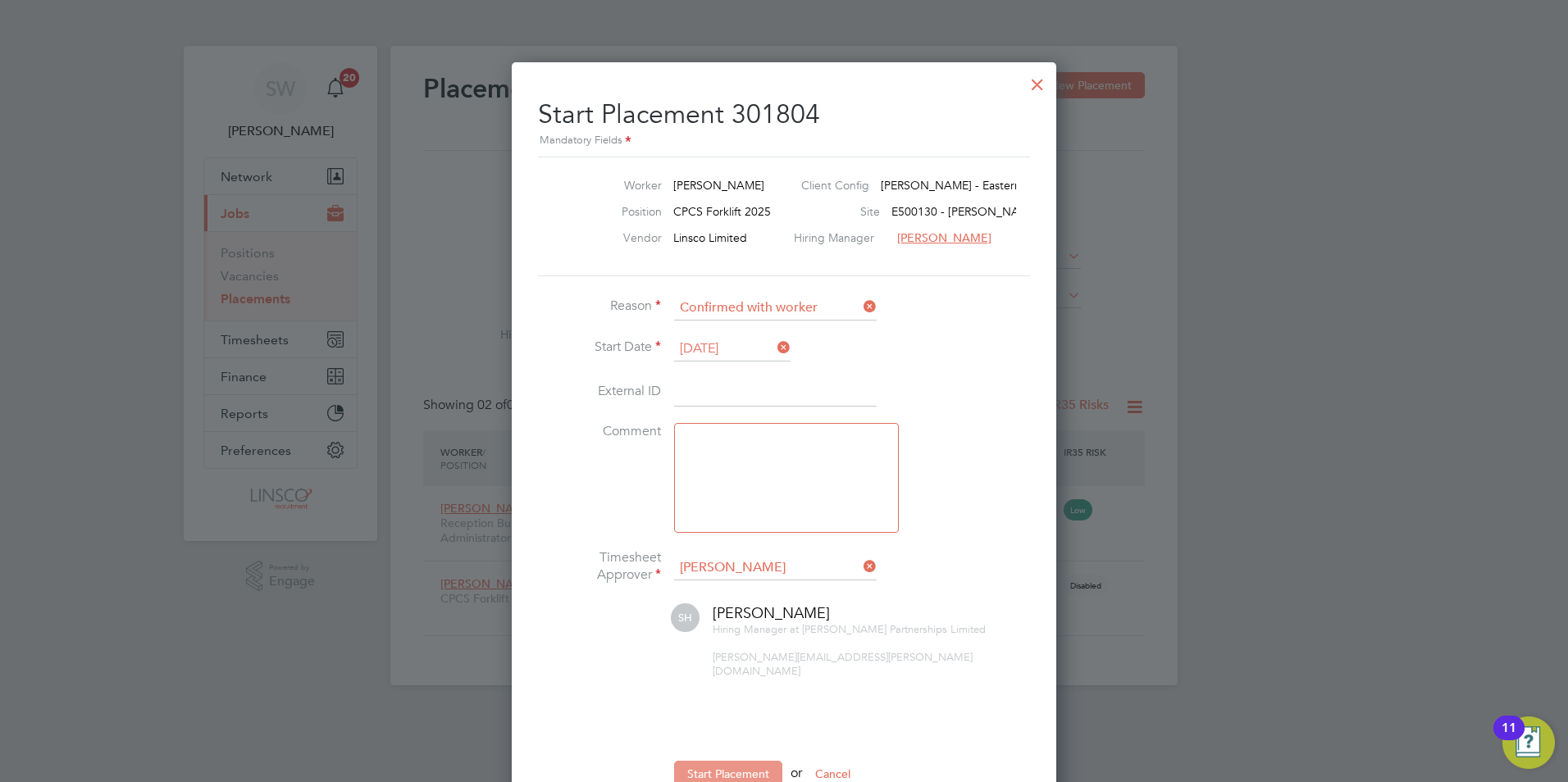
click at [749, 762] on button "Start Placement" at bounding box center [728, 774] width 108 height 26
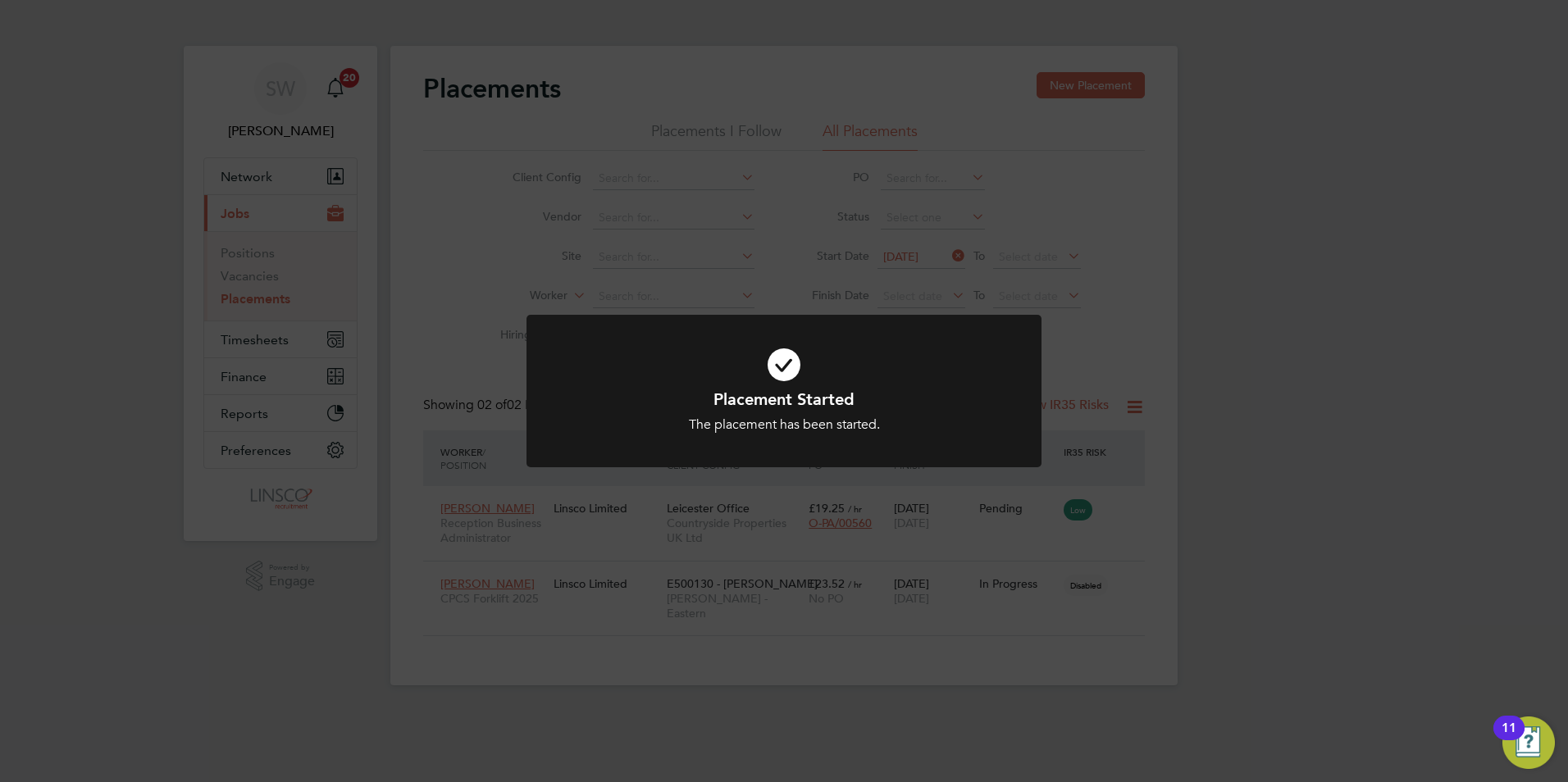
click at [779, 696] on div "Placement Started The placement has been started. Cancel Okay" at bounding box center [784, 391] width 1568 height 782
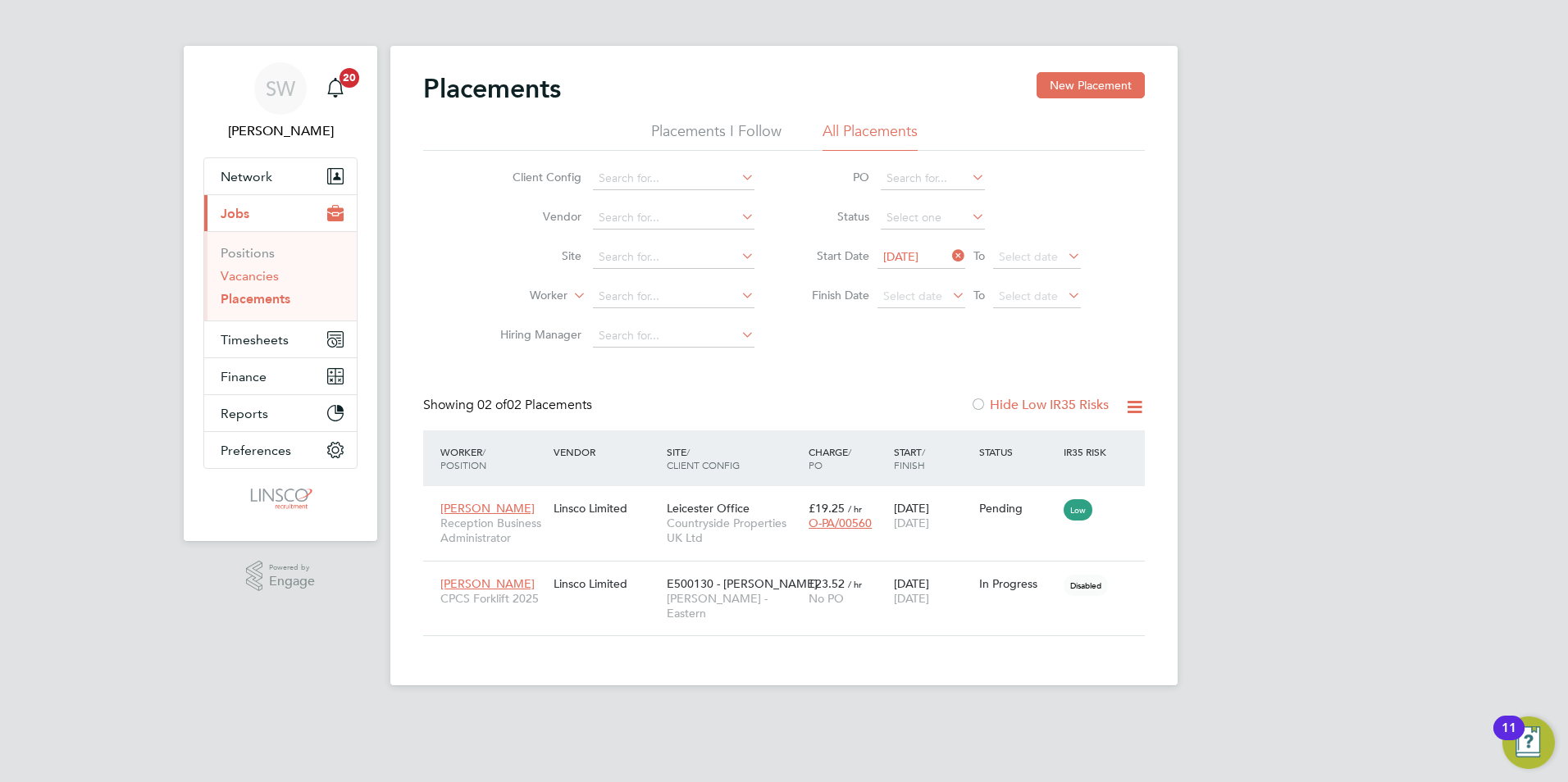
click at [260, 274] on link "Vacancies" at bounding box center [250, 276] width 58 height 15
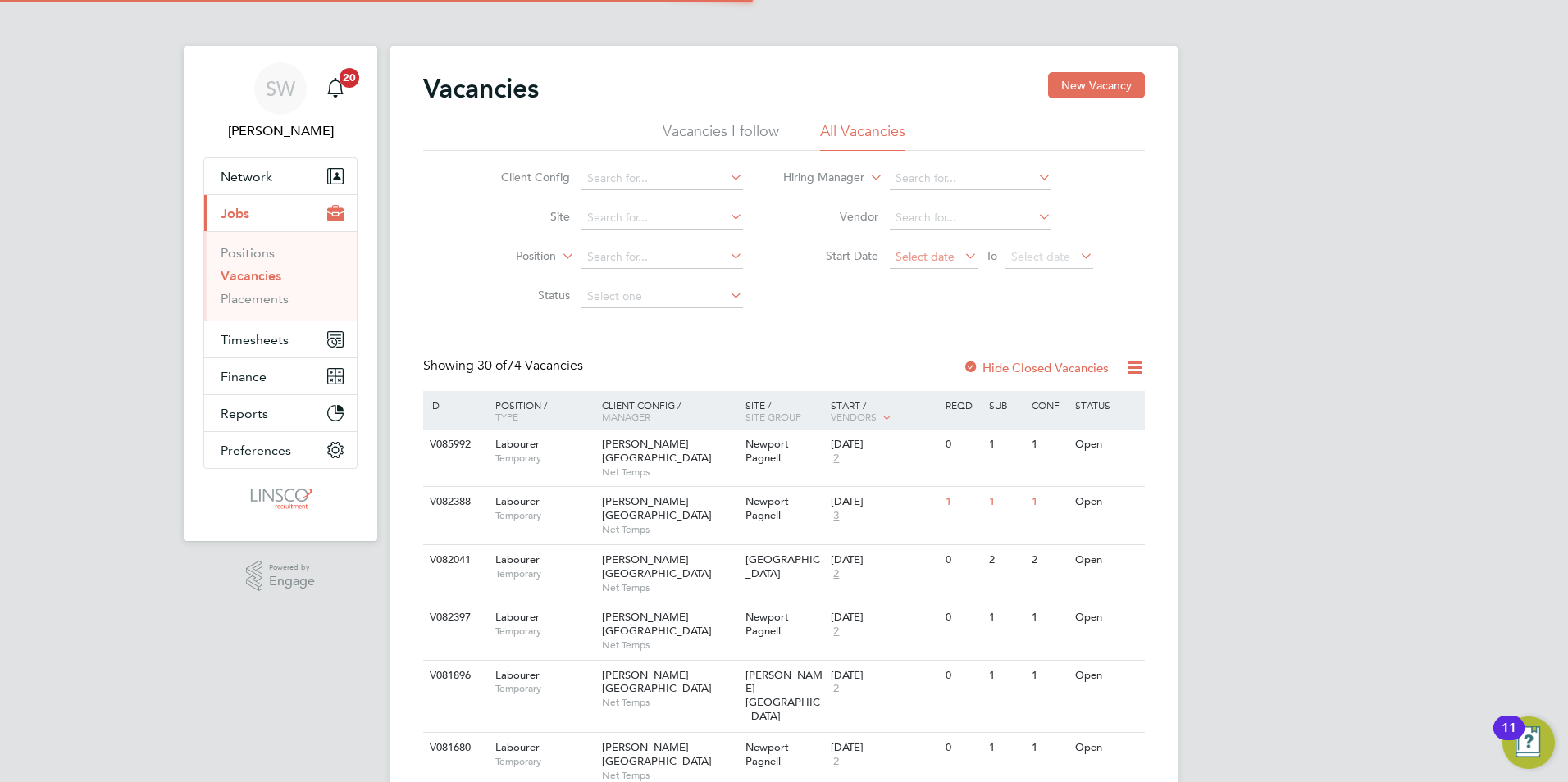
click at [937, 261] on span "Select date" at bounding box center [925, 257] width 59 height 15
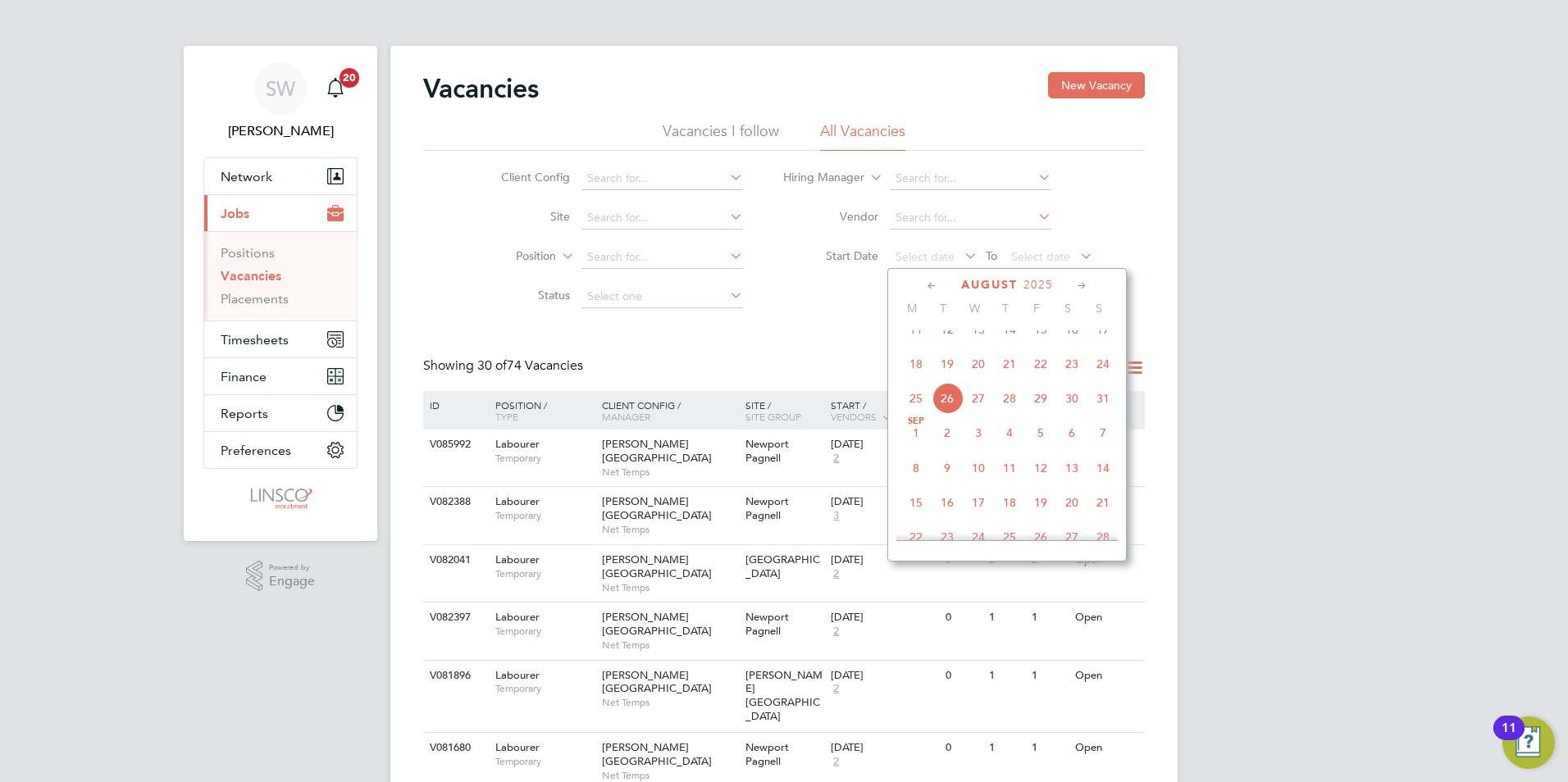
click at [1042, 379] on span "22" at bounding box center [1041, 364] width 31 height 31
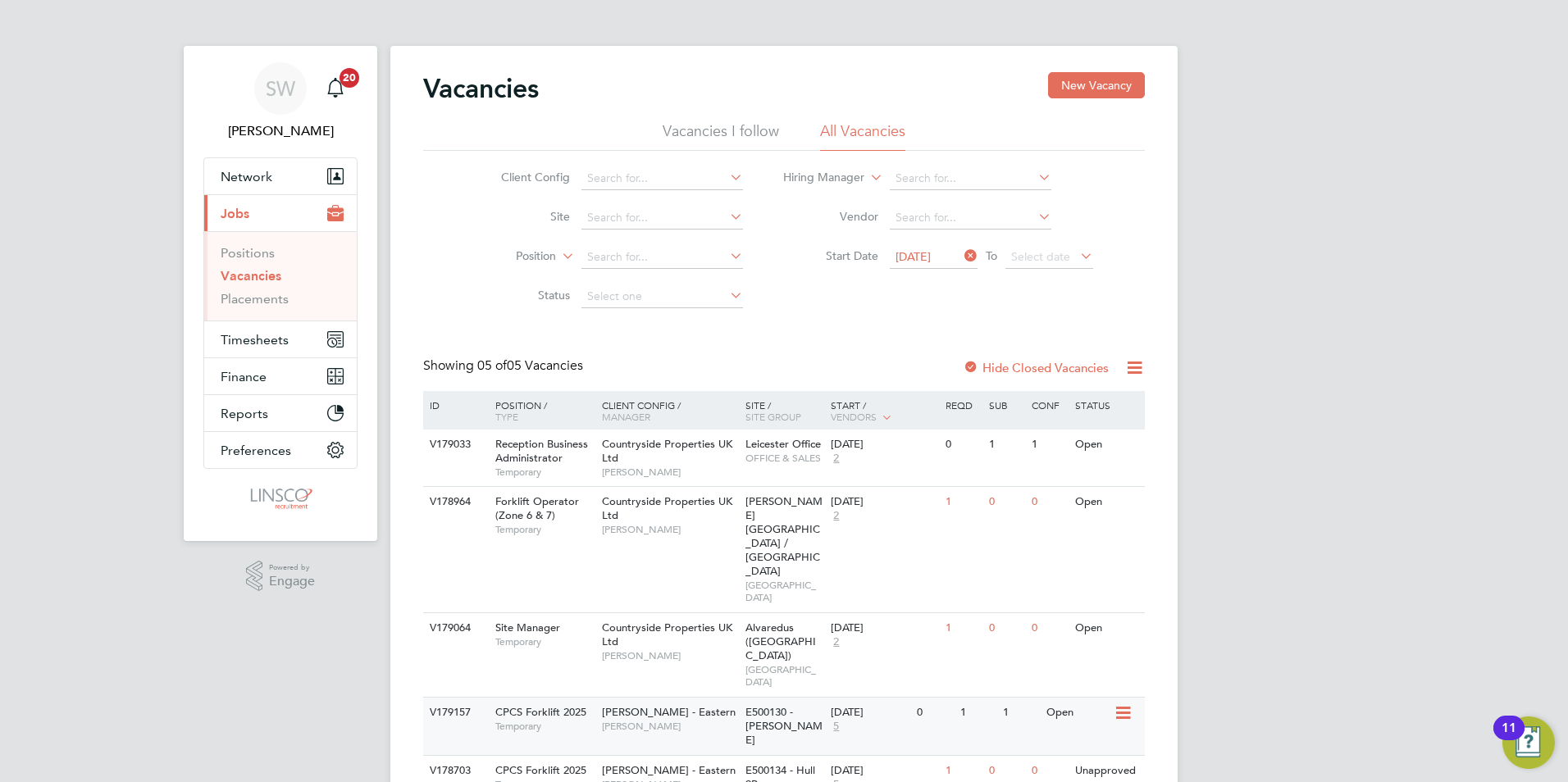
click at [650, 705] on span "[PERSON_NAME] - Eastern" at bounding box center [668, 711] width 133 height 14
click at [661, 763] on span "[PERSON_NAME] - Eastern" at bounding box center [668, 769] width 133 height 14
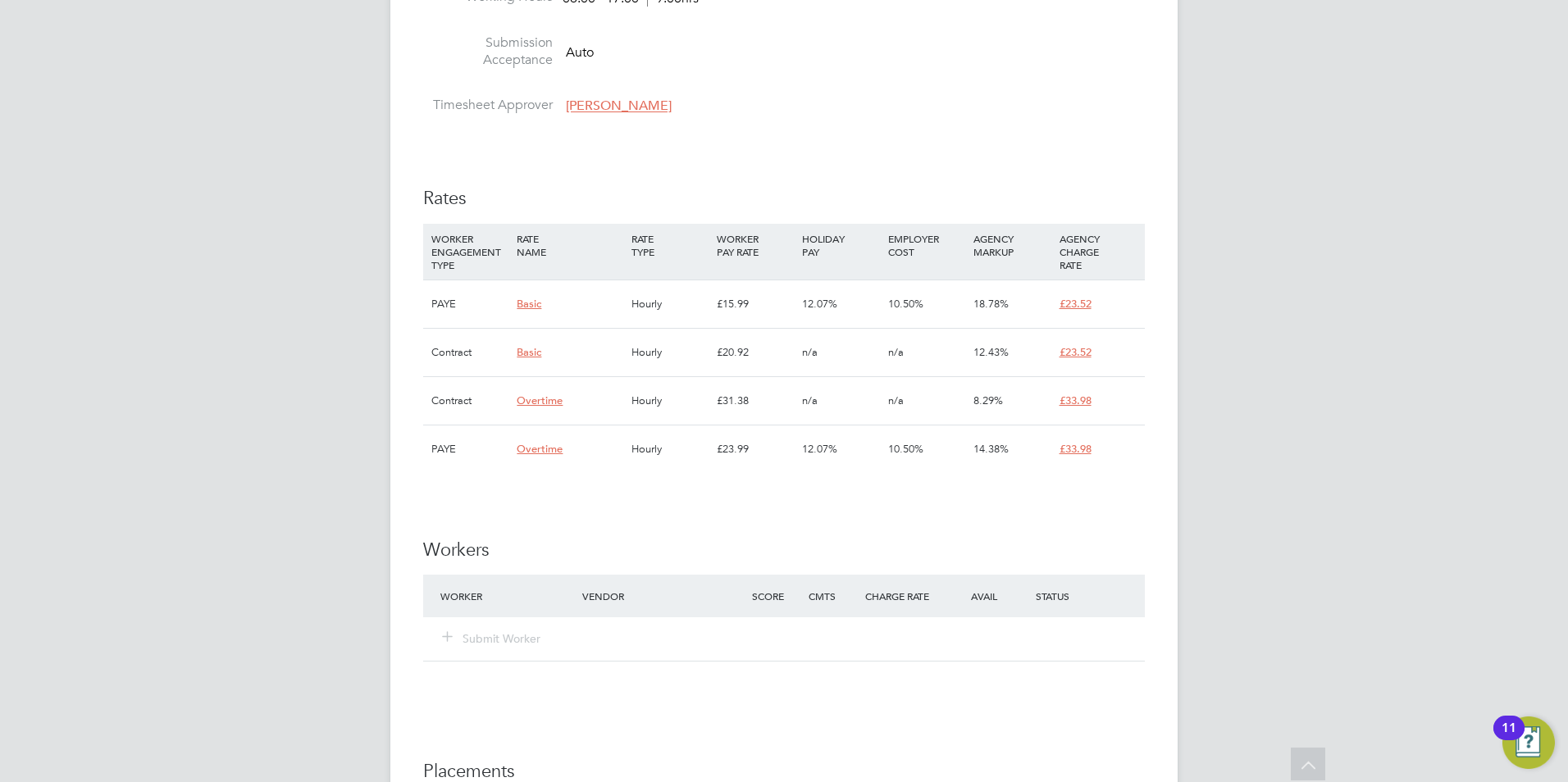
scroll to position [1148, 0]
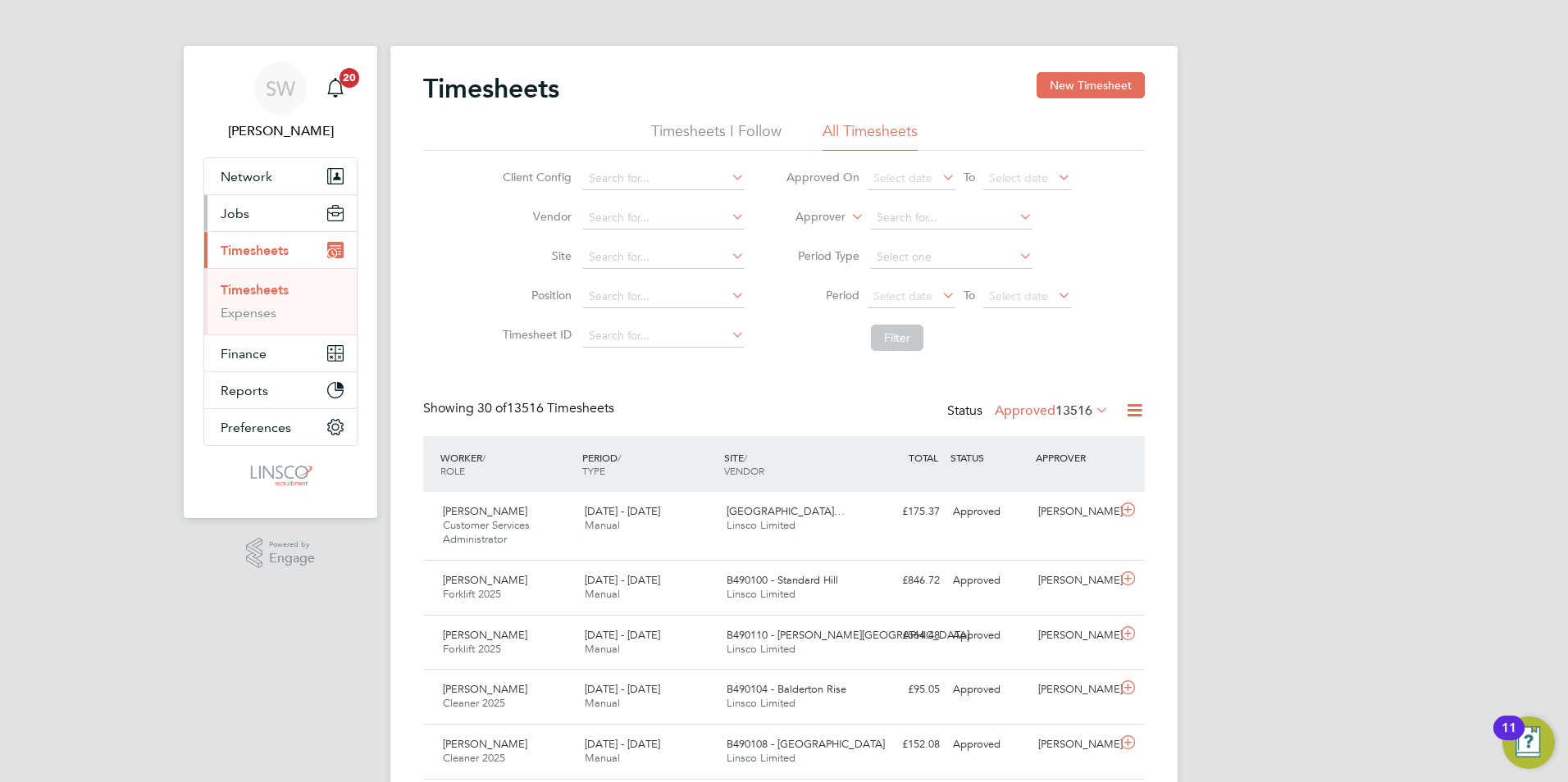
click at [250, 215] on button "Jobs" at bounding box center [280, 213] width 152 height 36
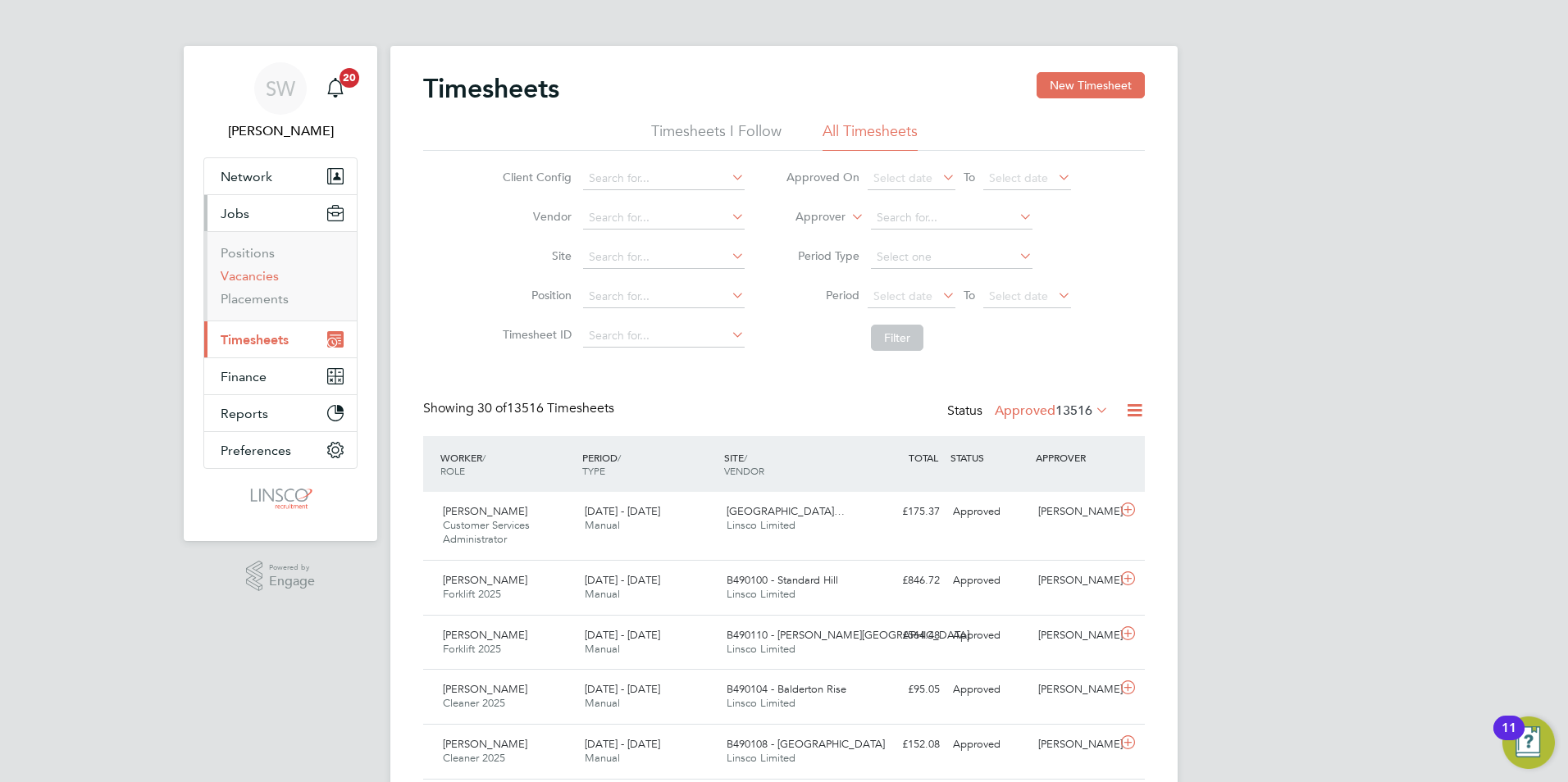
click at [260, 277] on link "Vacancies" at bounding box center [250, 276] width 58 height 15
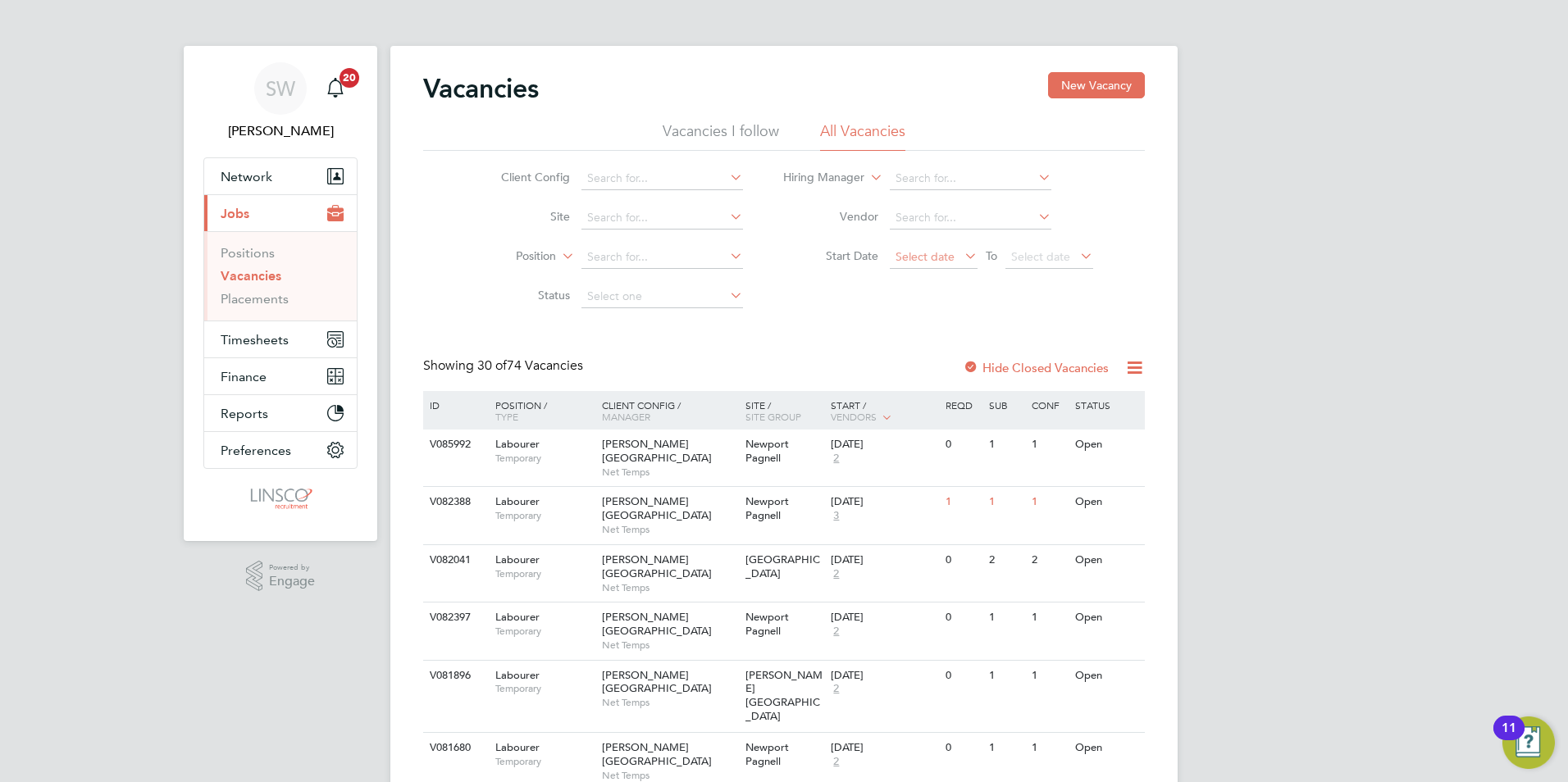
click at [927, 251] on span "Select date" at bounding box center [925, 257] width 59 height 15
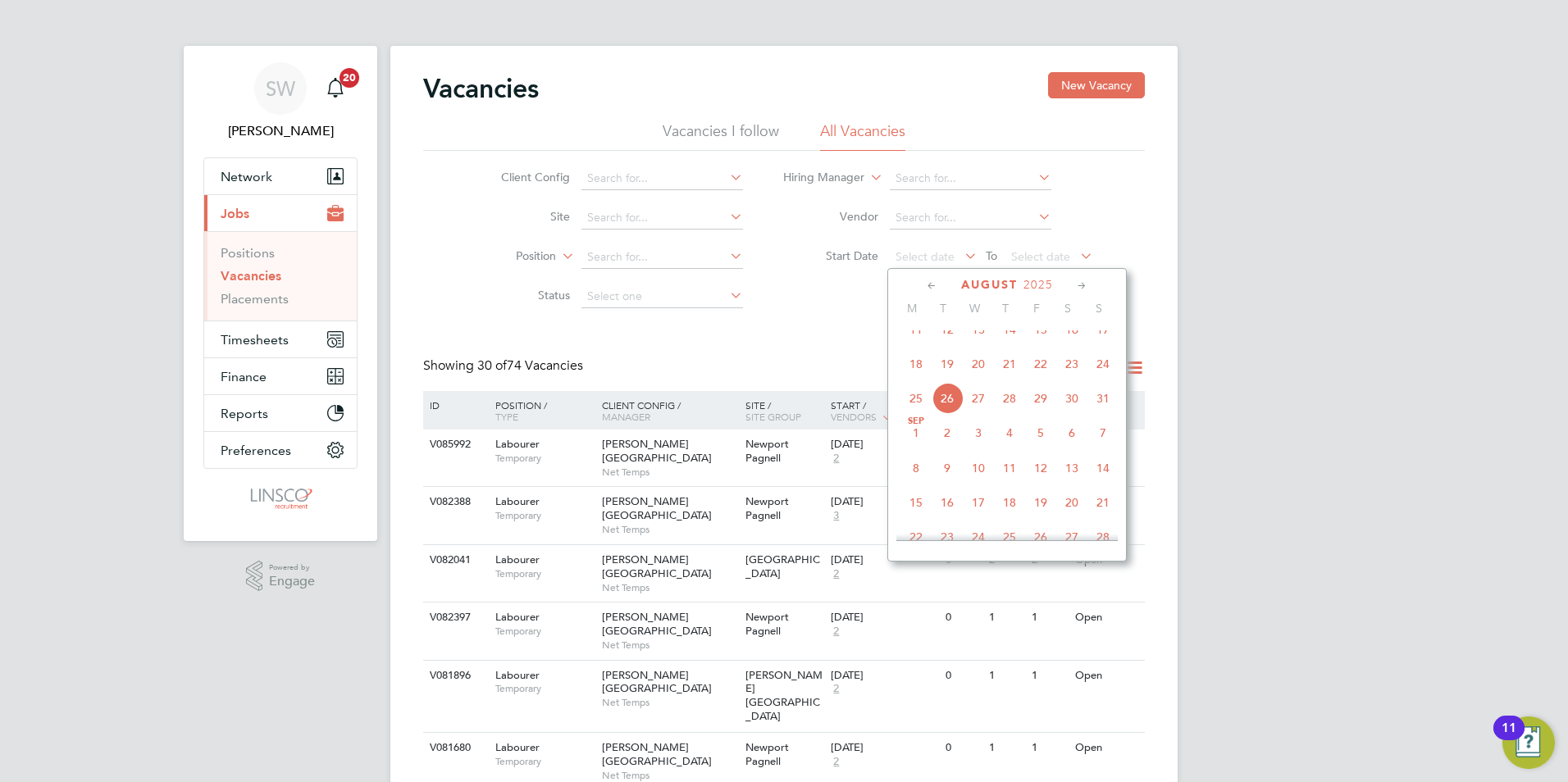
click at [1042, 379] on span "22" at bounding box center [1041, 364] width 31 height 31
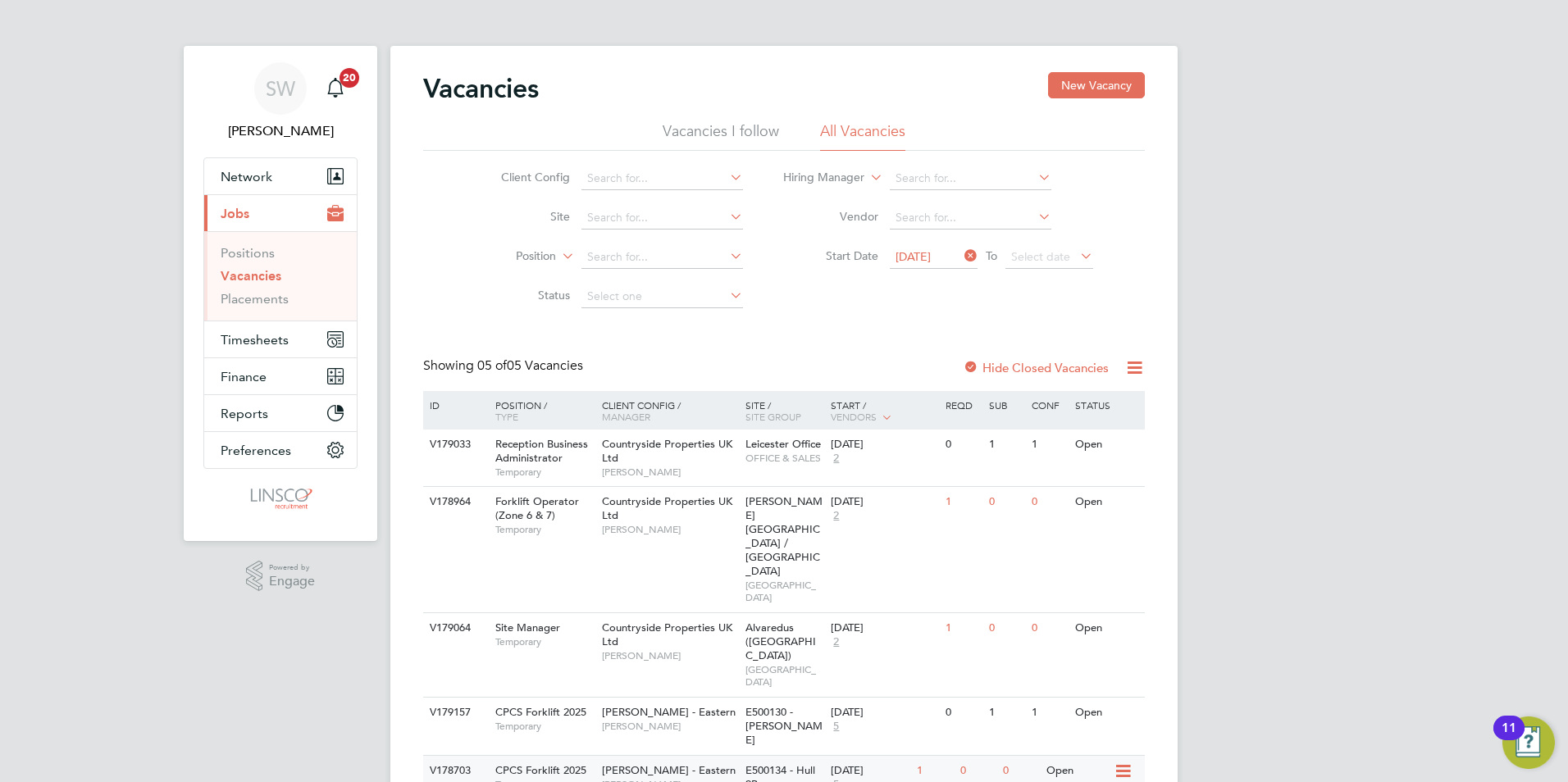
click at [639, 778] on span "[PERSON_NAME]" at bounding box center [669, 785] width 135 height 13
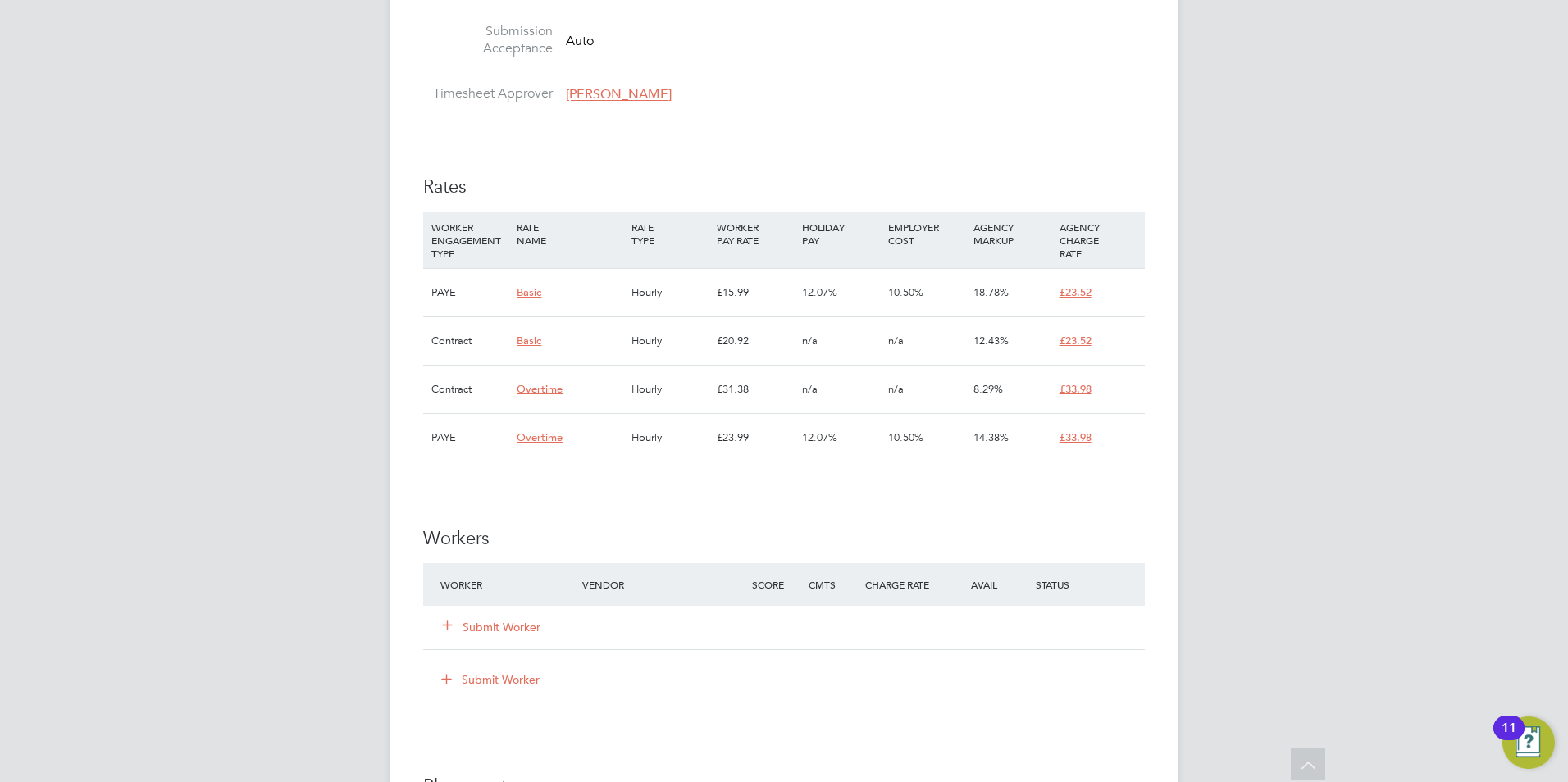
scroll to position [1066, 0]
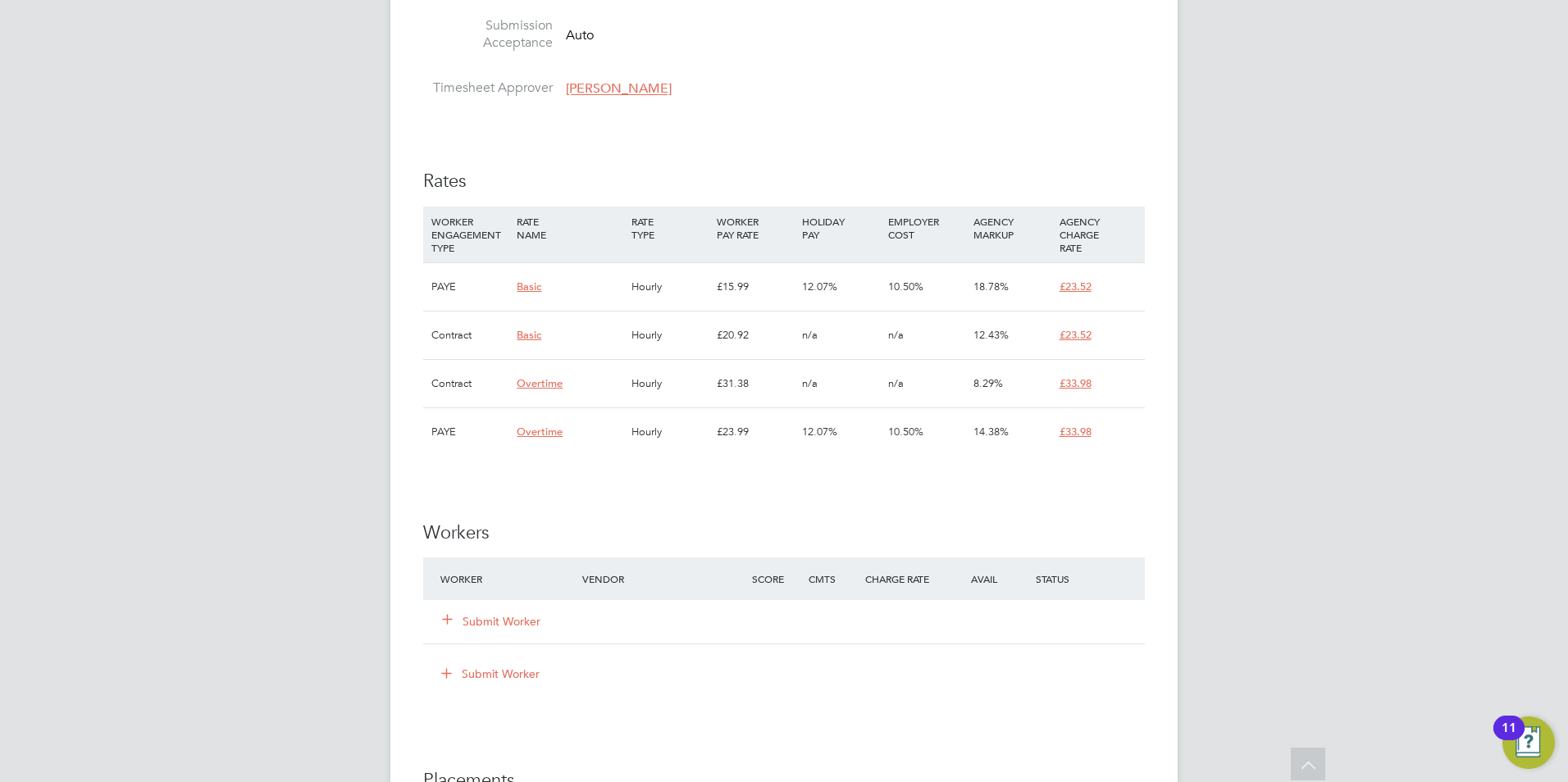
click at [484, 620] on button "Submit Worker" at bounding box center [492, 621] width 98 height 16
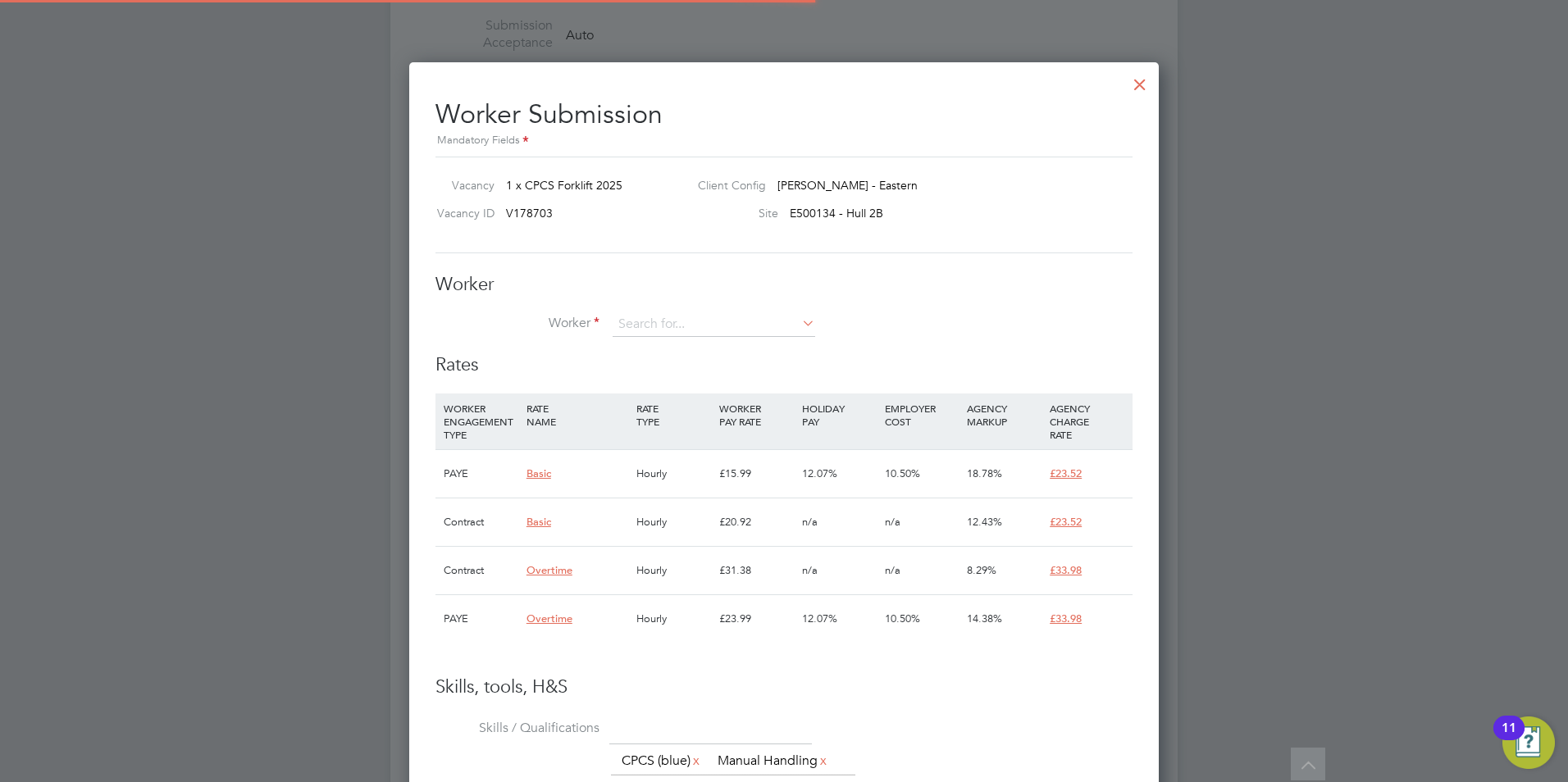
scroll to position [24, 426]
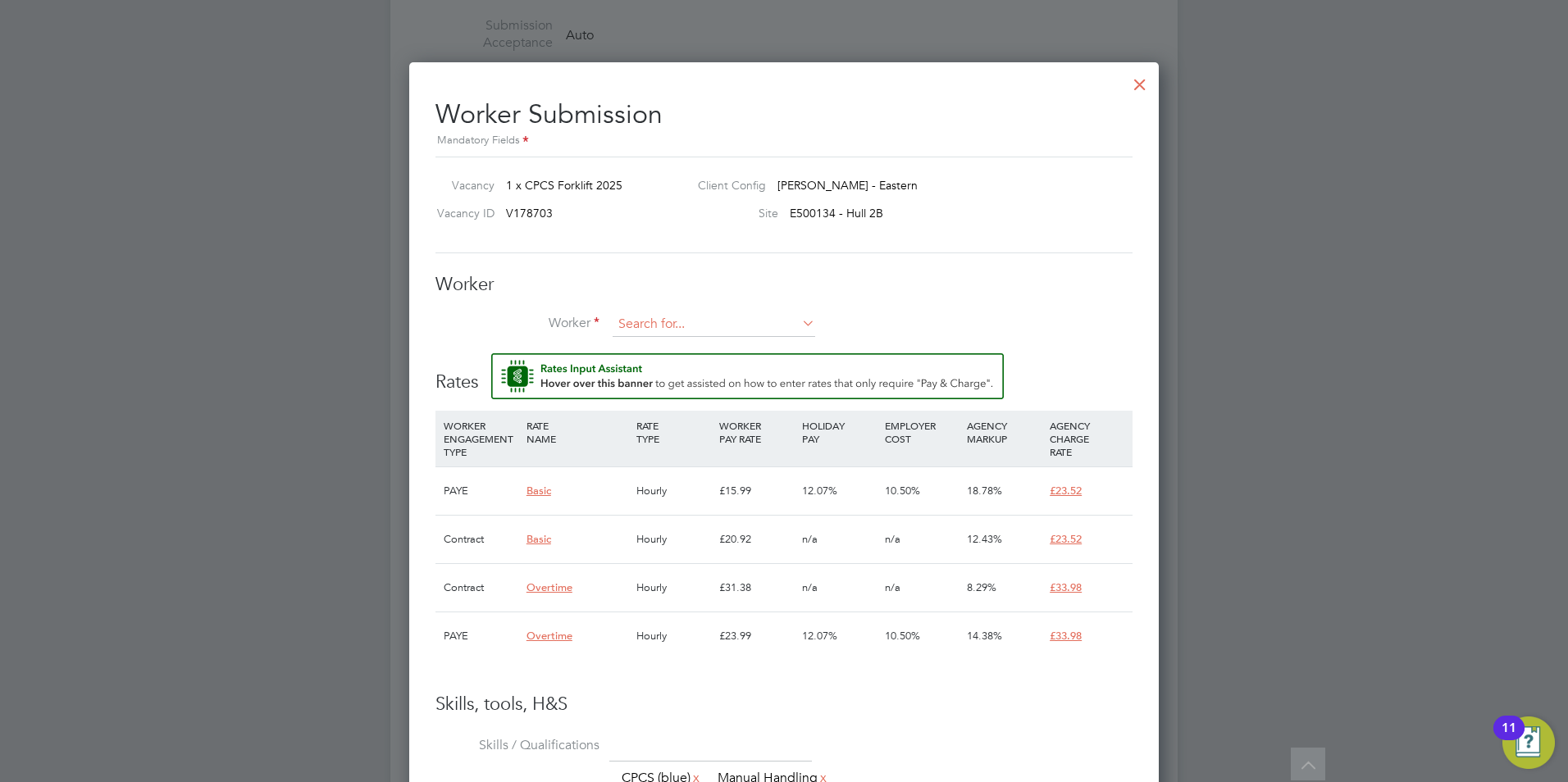
click at [668, 321] on input at bounding box center [713, 324] width 202 height 24
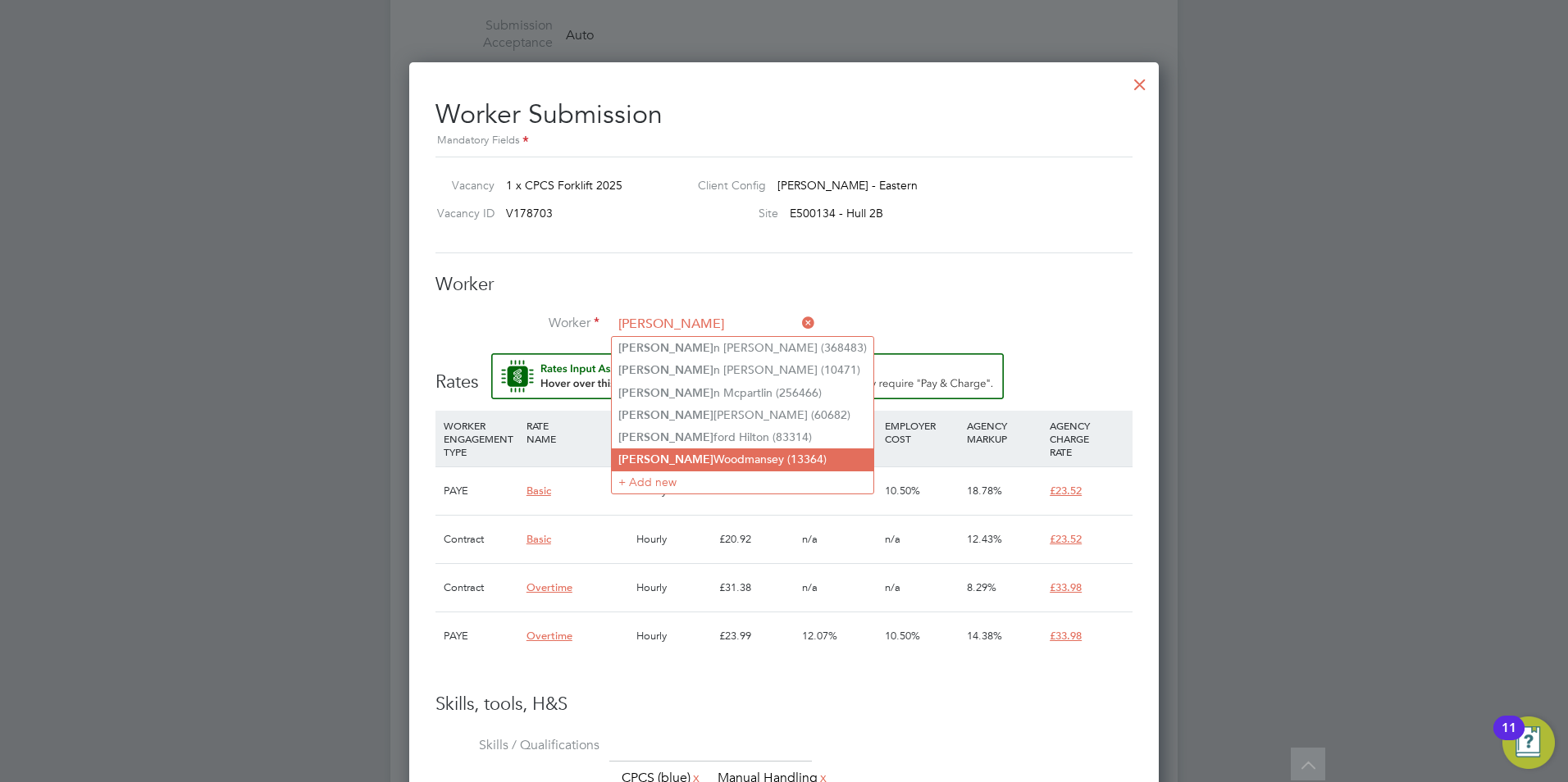
click at [753, 448] on li "[PERSON_NAME] (13364)" at bounding box center [742, 459] width 261 height 22
type input "[PERSON_NAME] (13364)"
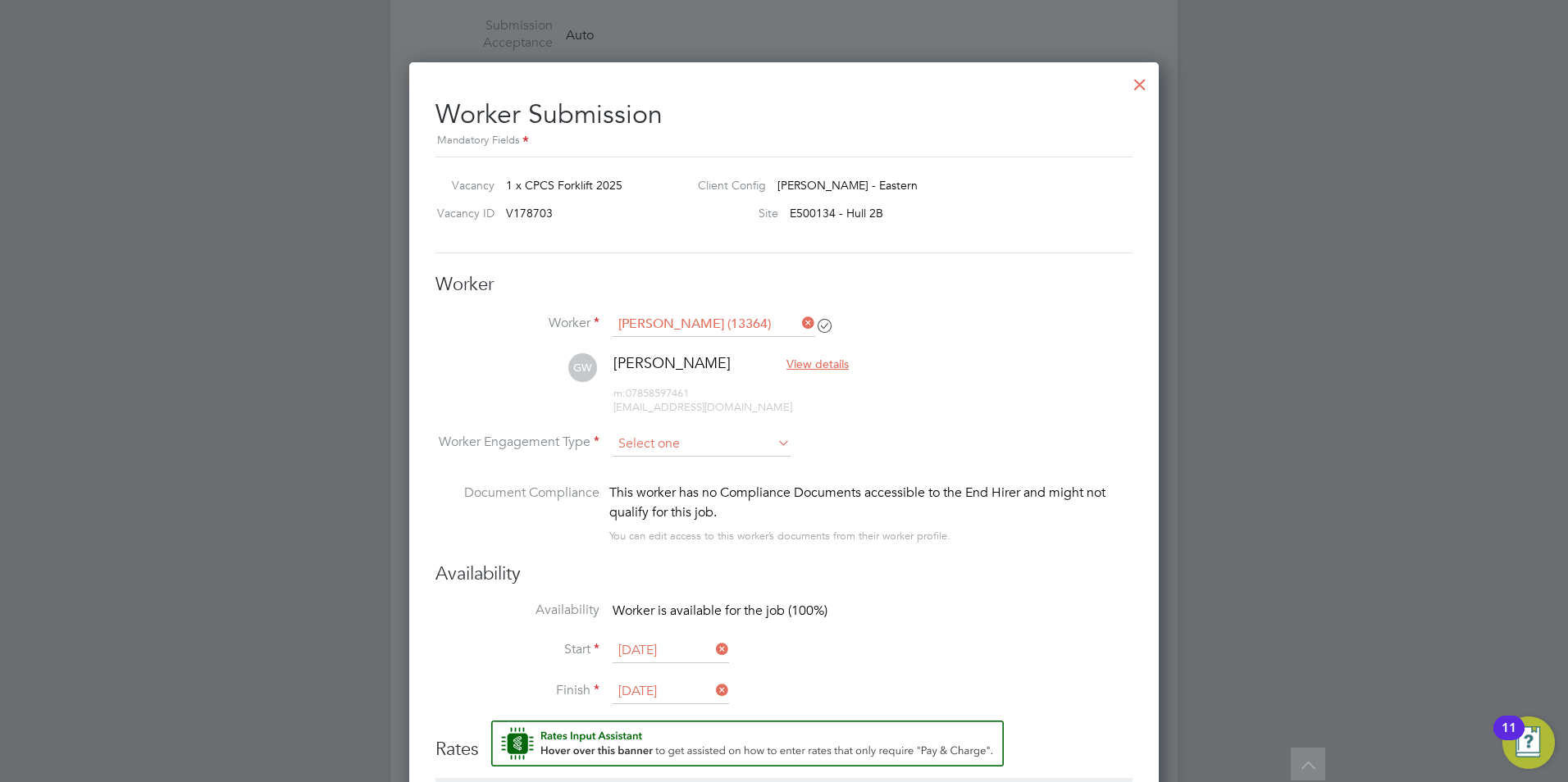
click at [717, 444] on input at bounding box center [701, 444] width 178 height 24
click at [692, 465] on li "Contract" at bounding box center [701, 465] width 180 height 21
type input "Contract"
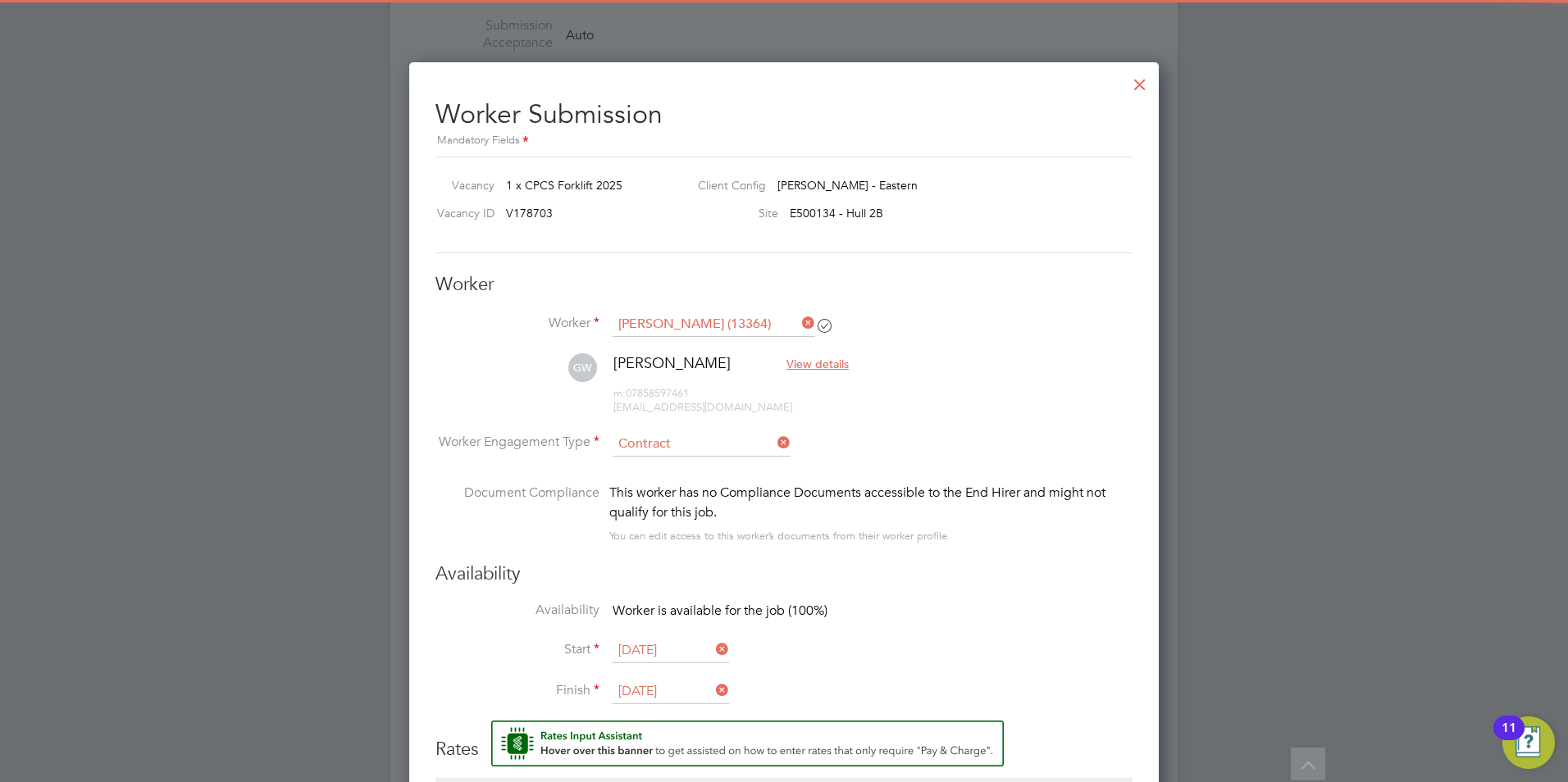
click at [889, 410] on li "GW [PERSON_NAME] View details m: 07858597461 [EMAIL_ADDRESS][DOMAIN_NAME]" at bounding box center [784, 393] width 697 height 78
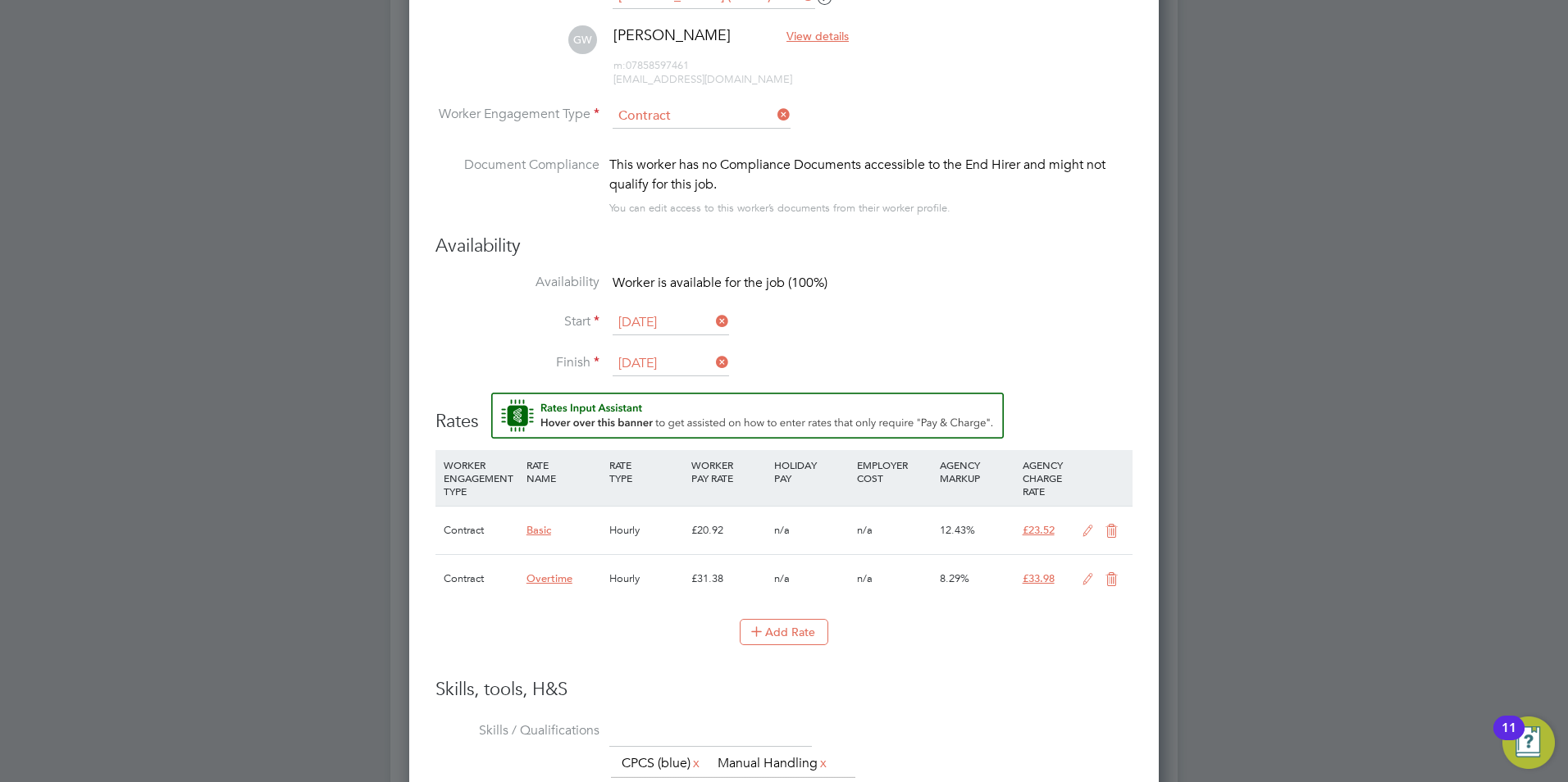
click at [1251, 278] on div at bounding box center [784, 391] width 1568 height 782
click at [1089, 533] on icon at bounding box center [1088, 531] width 21 height 13
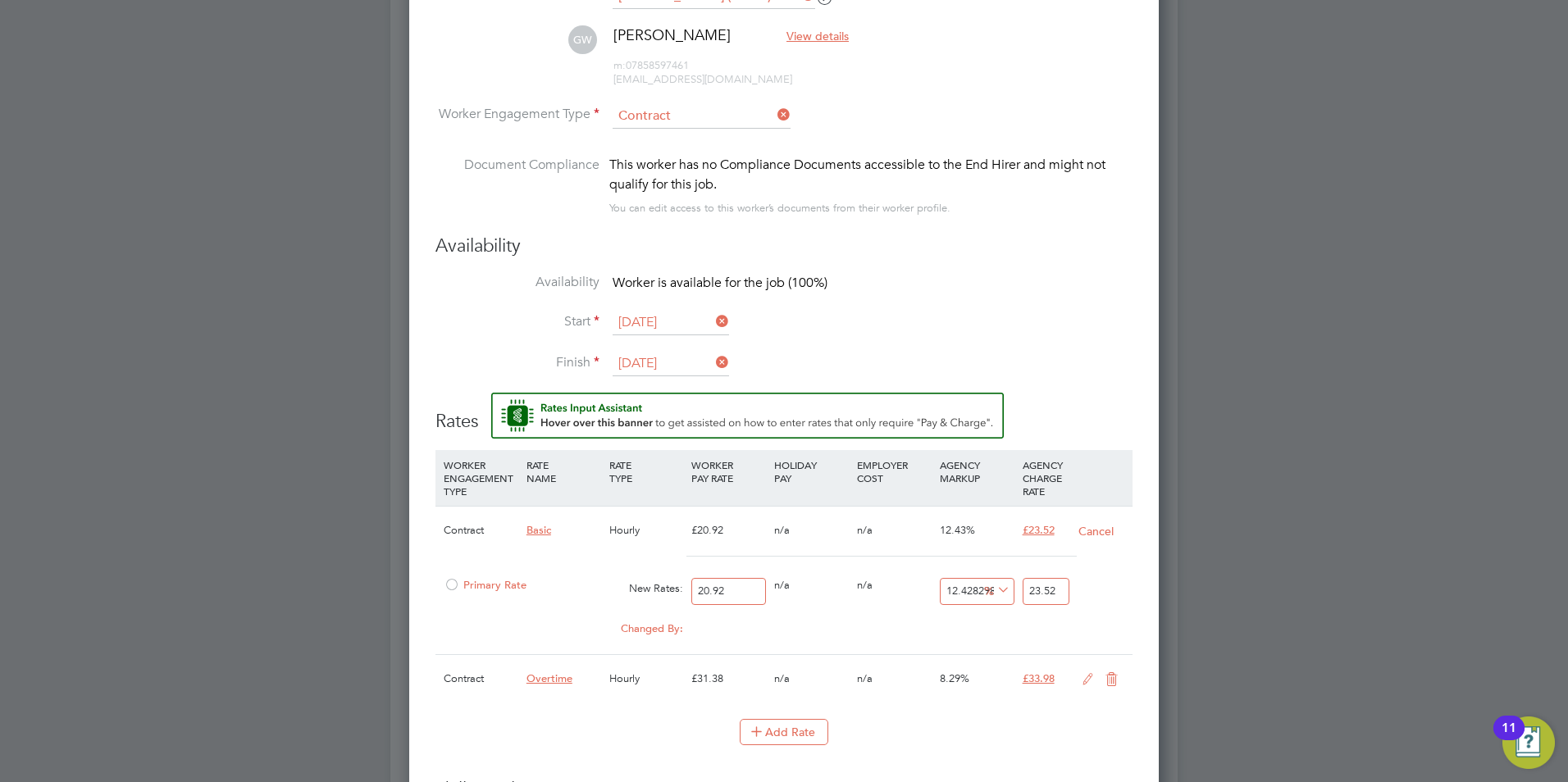
click at [457, 585] on div at bounding box center [452, 590] width 16 height 13
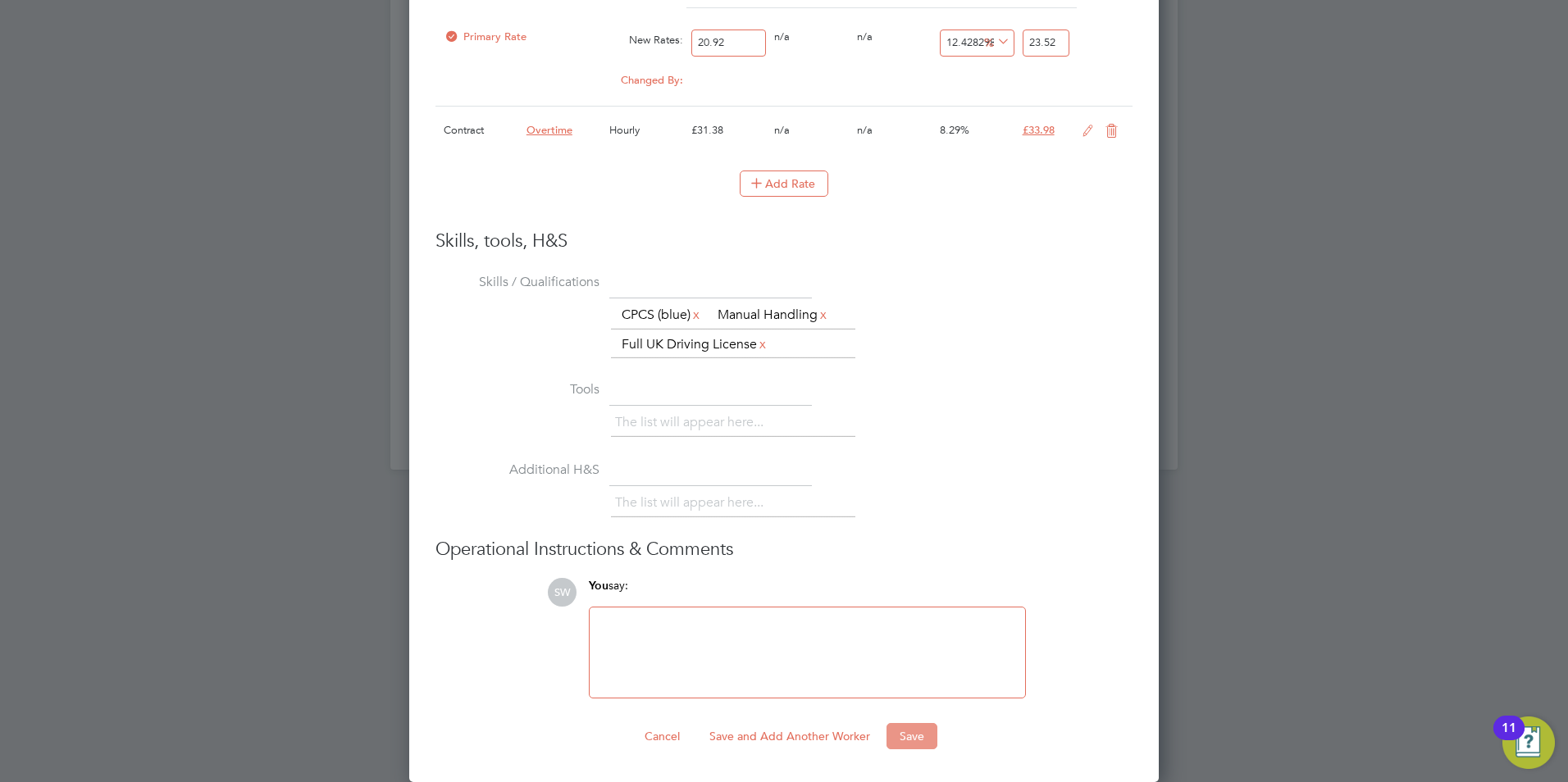
click at [916, 743] on button "Save" at bounding box center [912, 736] width 51 height 26
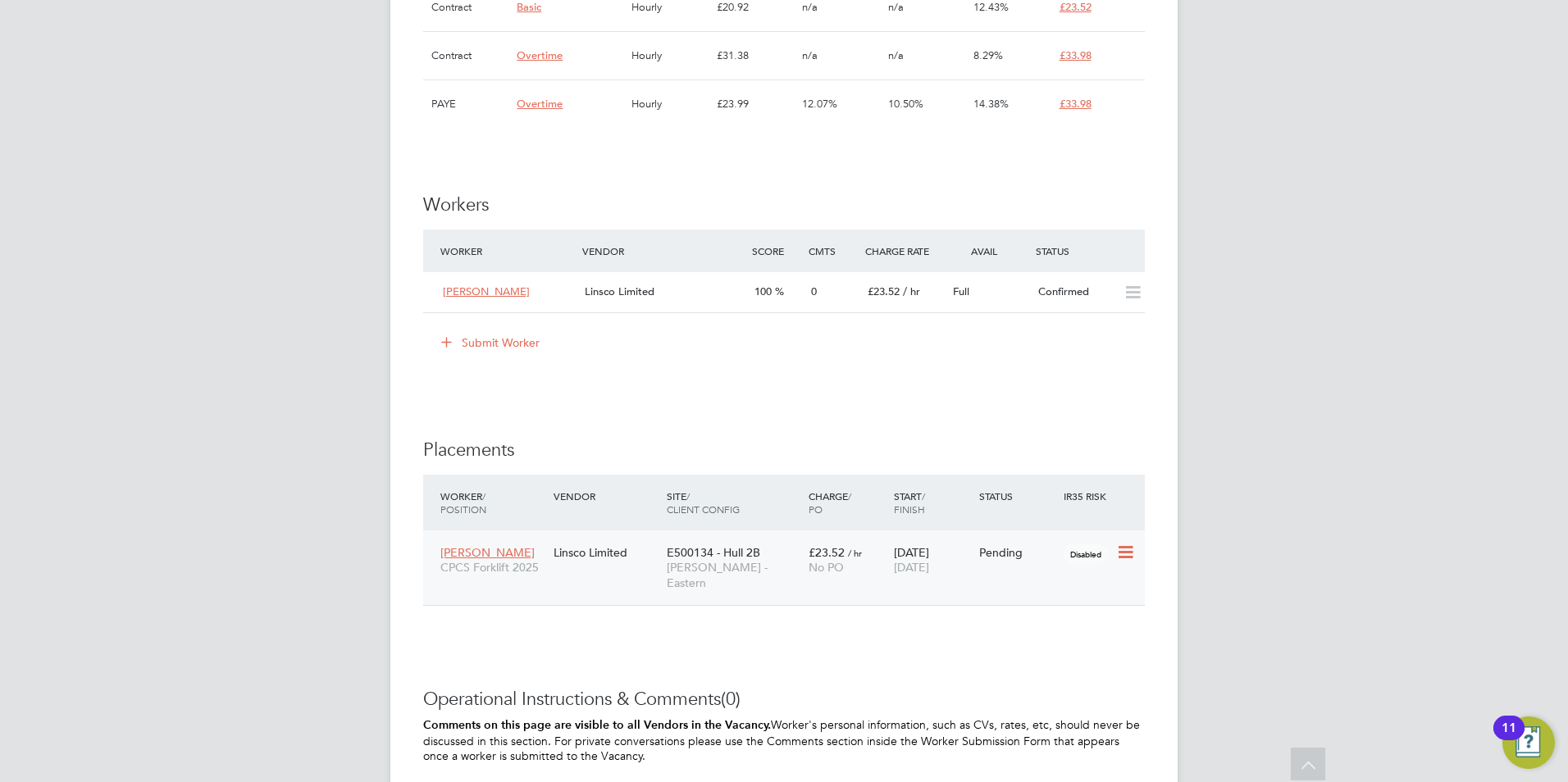
click at [1122, 550] on icon at bounding box center [1124, 552] width 16 height 20
click at [1056, 656] on li "Start" at bounding box center [1075, 654] width 116 height 23
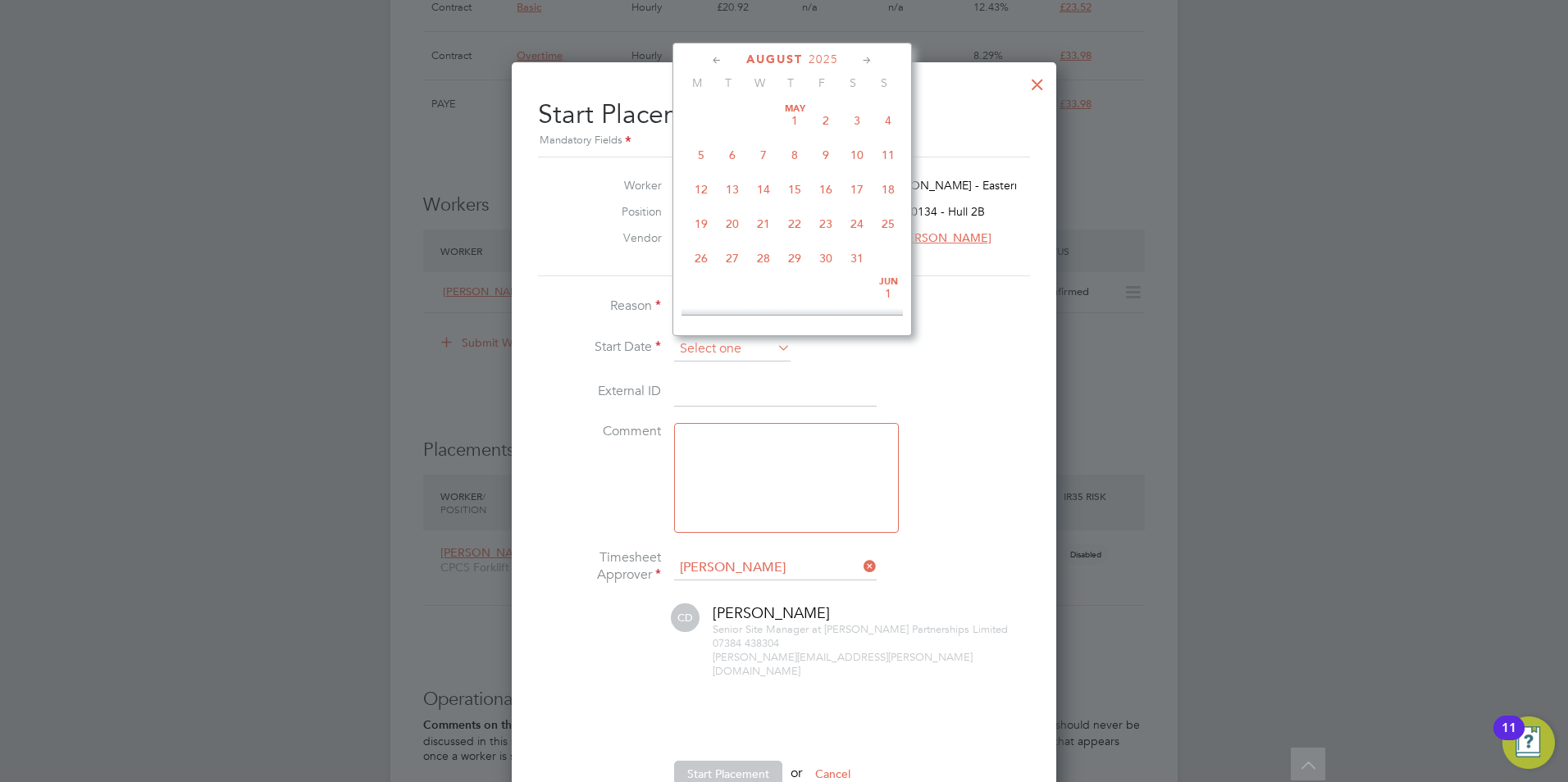
click at [703, 337] on input at bounding box center [732, 348] width 116 height 24
click at [827, 152] on span "22" at bounding box center [826, 139] width 31 height 31
type input "[DATE]"
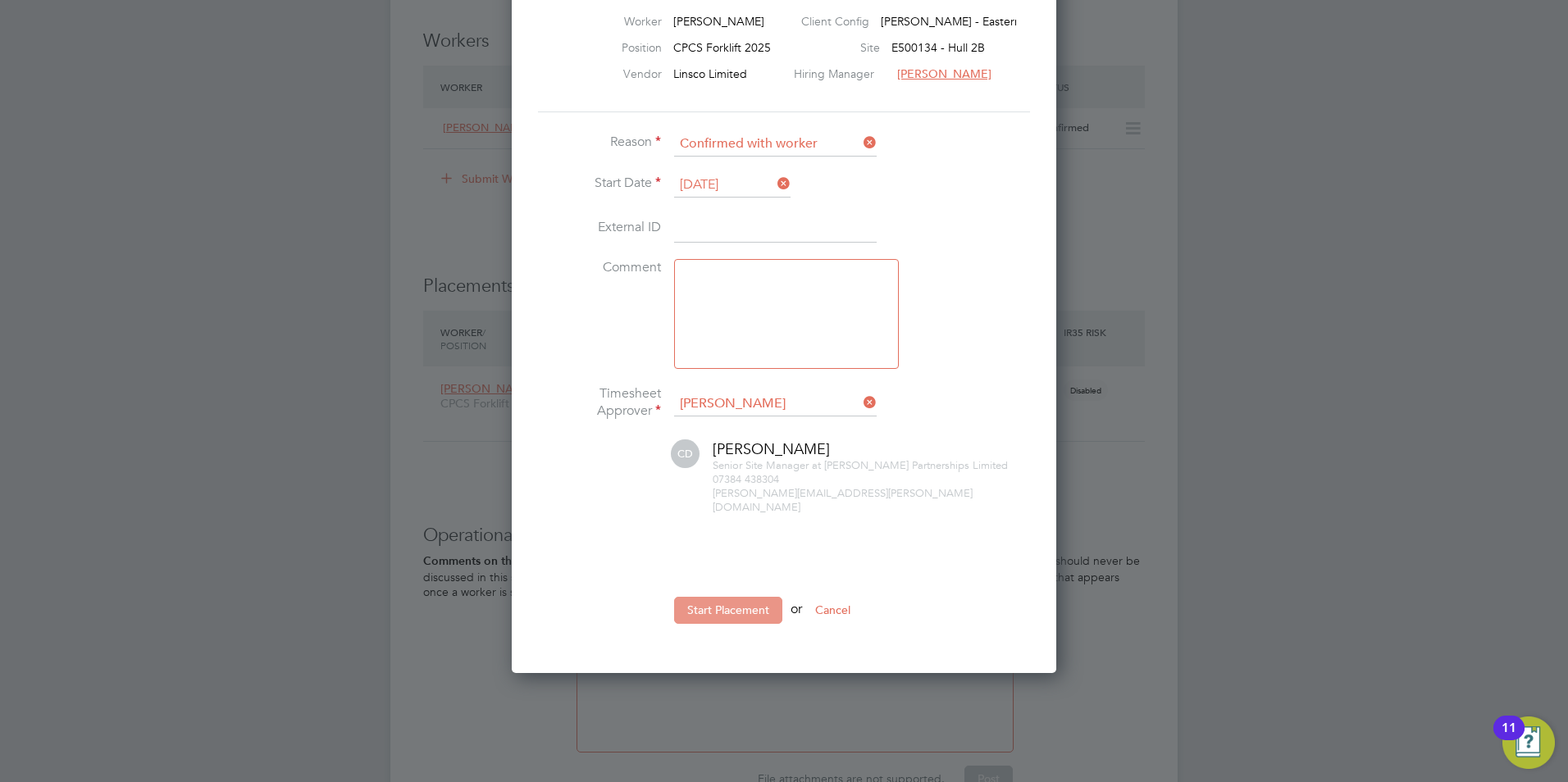
click at [746, 597] on button "Start Placement" at bounding box center [728, 610] width 108 height 26
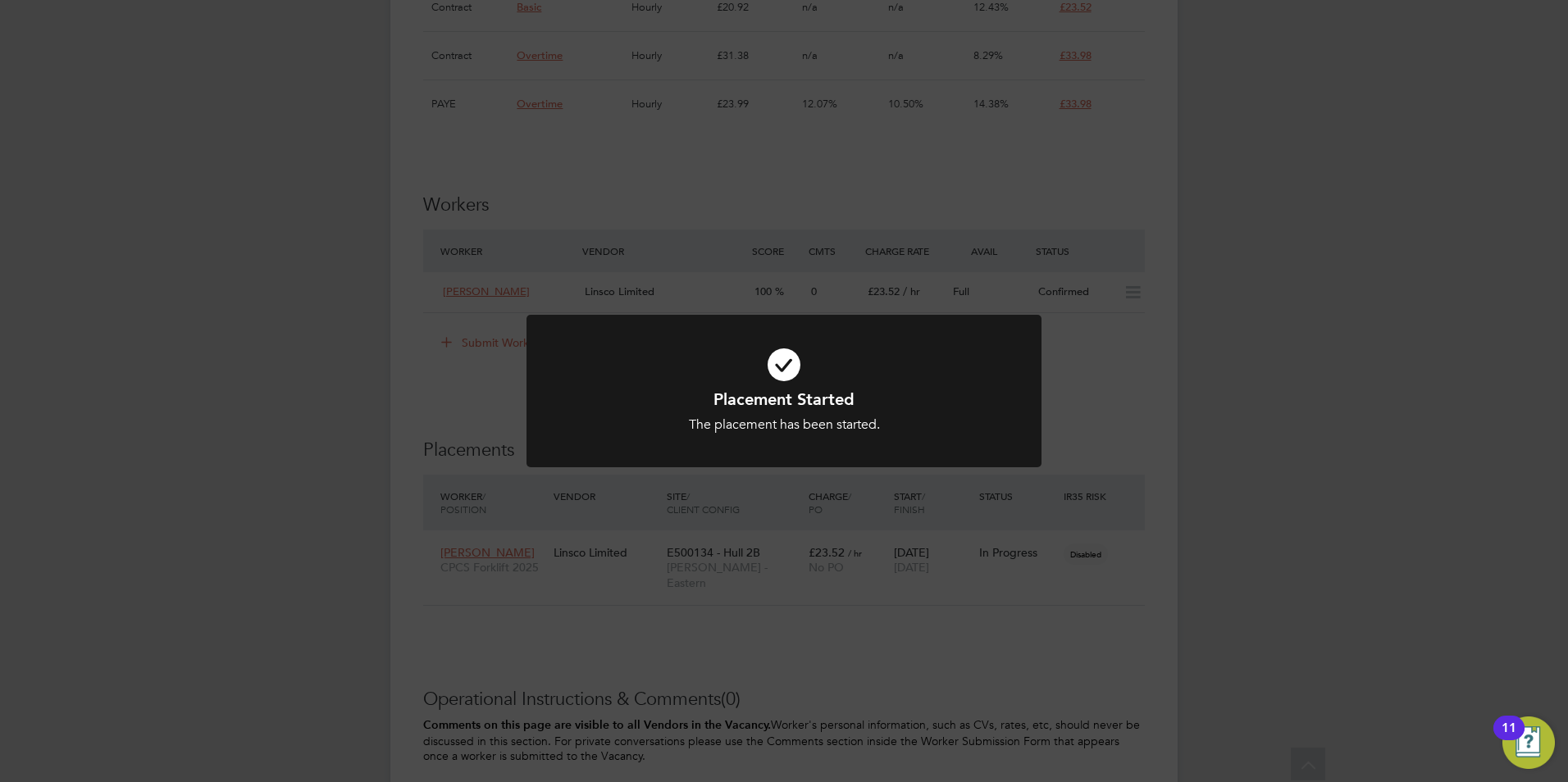
click at [766, 601] on div "Placement Started The placement has been started. Cancel Okay" at bounding box center [784, 391] width 1568 height 782
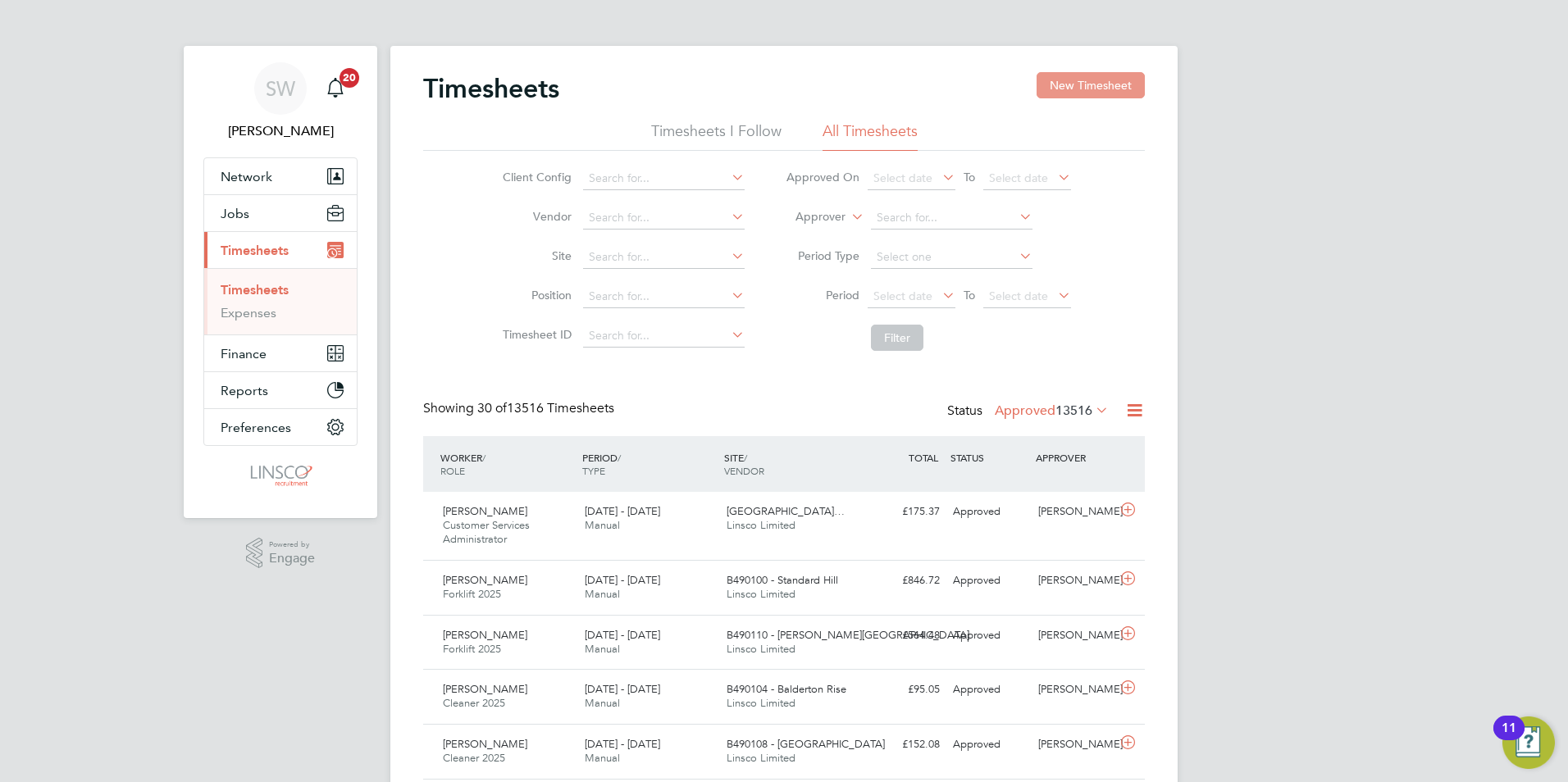
click at [1095, 101] on div "Timesheets New Timesheet" at bounding box center [783, 97] width 721 height 49
click at [1095, 93] on button "New Timesheet" at bounding box center [1090, 85] width 108 height 26
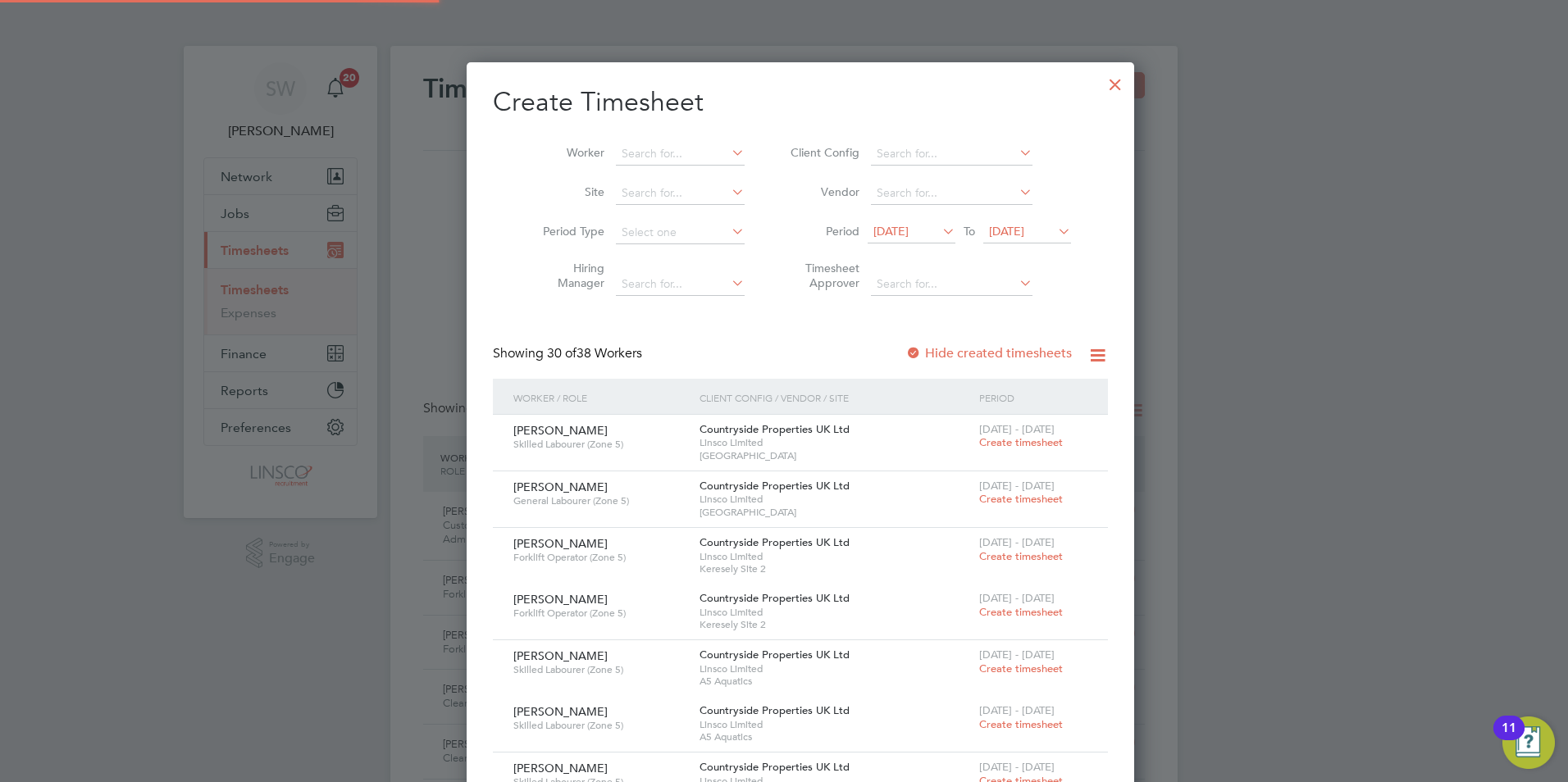
scroll to position [2751, 635]
click at [939, 230] on icon at bounding box center [939, 230] width 0 height 23
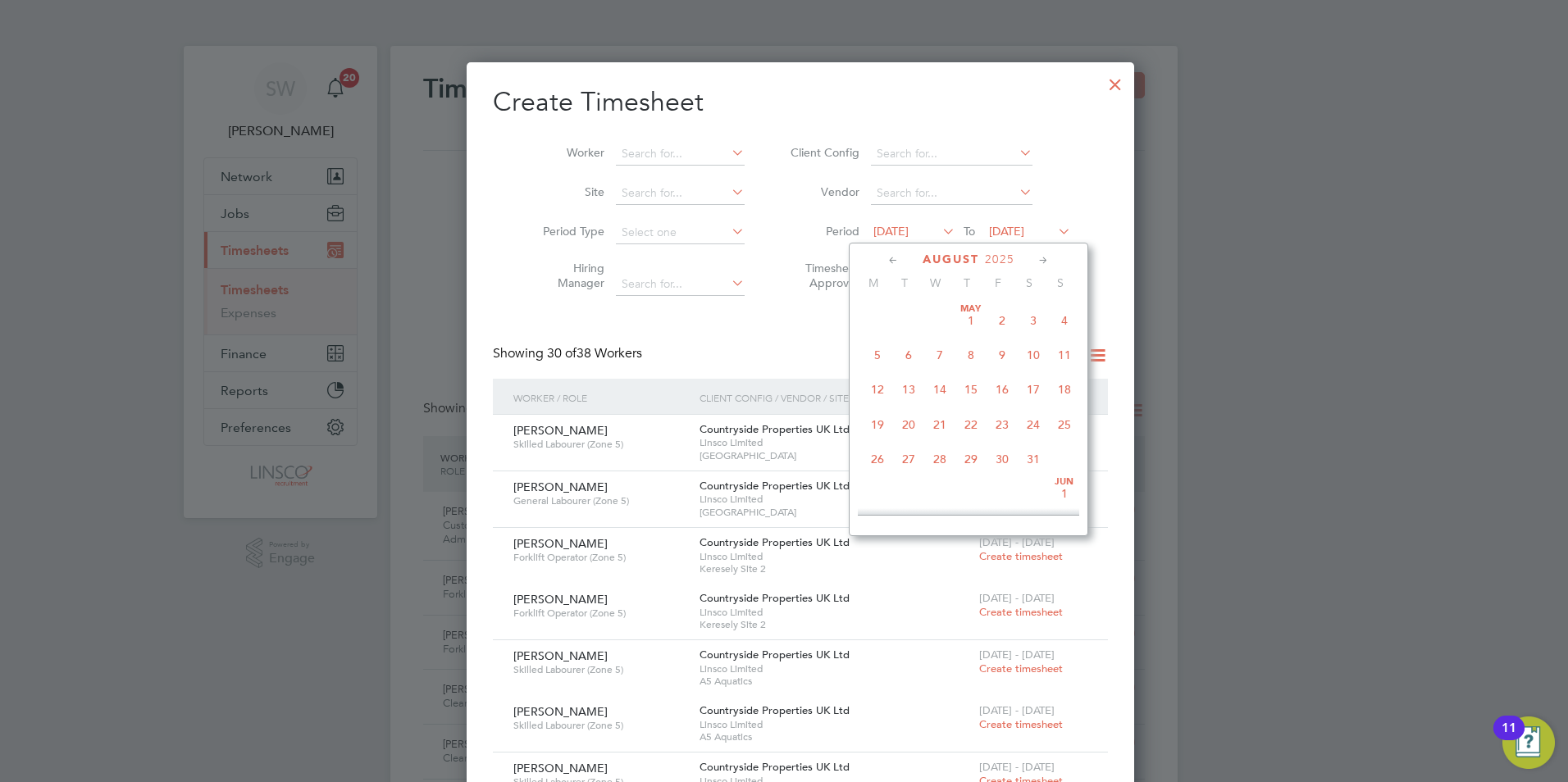
scroll to position [567, 0]
click at [1008, 426] on span "22" at bounding box center [1002, 411] width 31 height 31
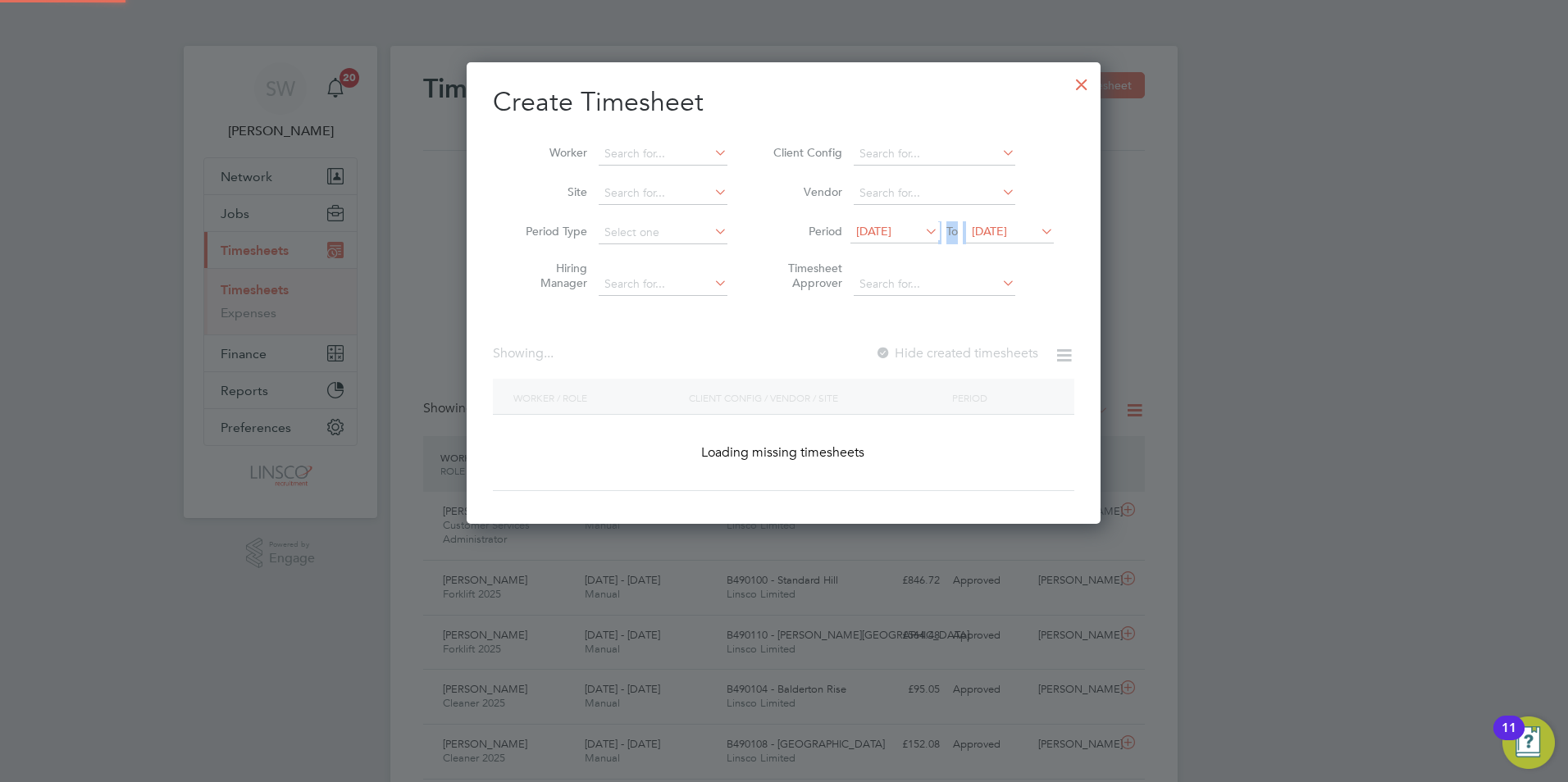
click at [1013, 223] on li "Period 22 Aug 2025 To 22 Aug 2025" at bounding box center [911, 232] width 327 height 39
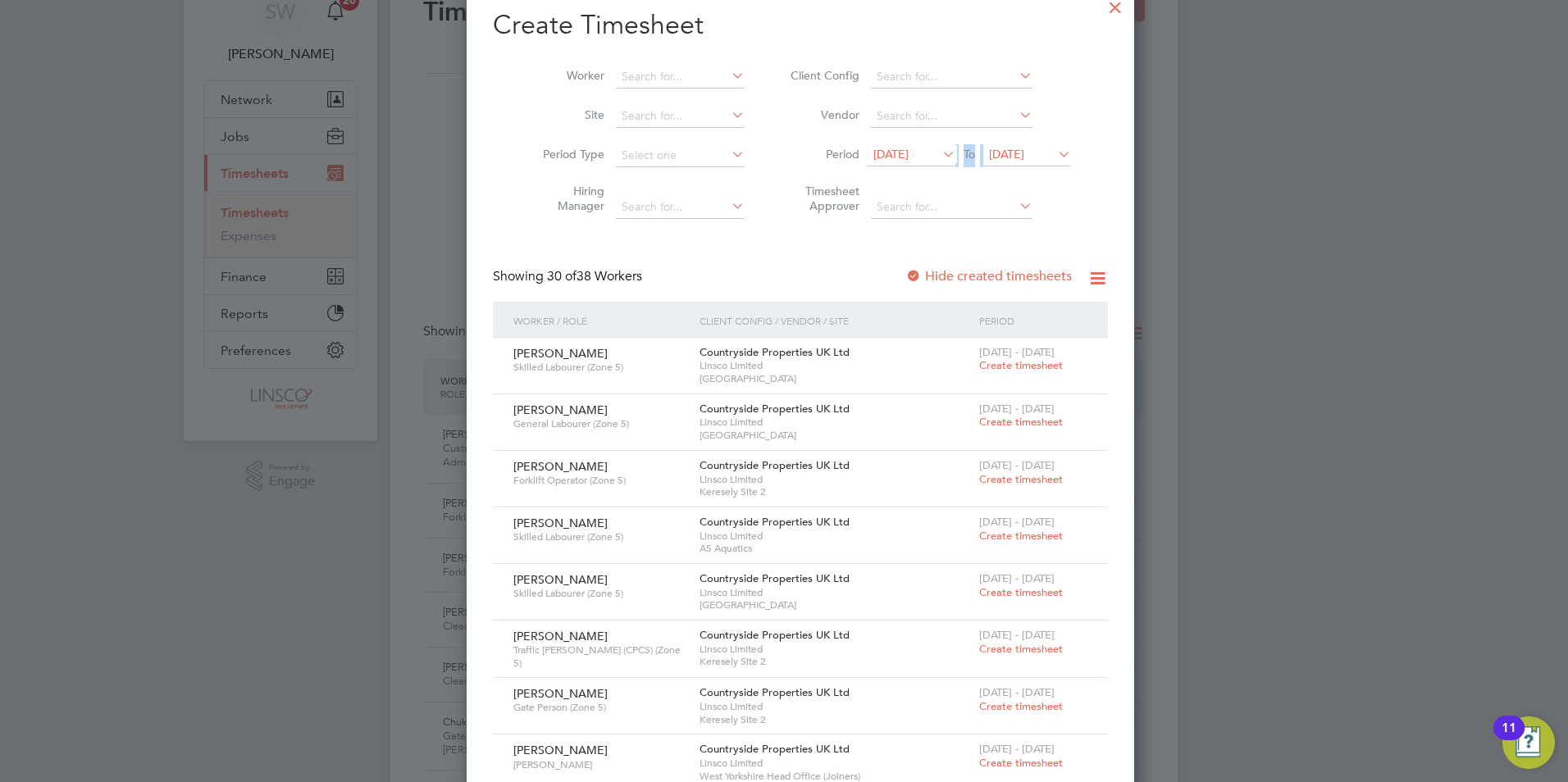
scroll to position [0, 0]
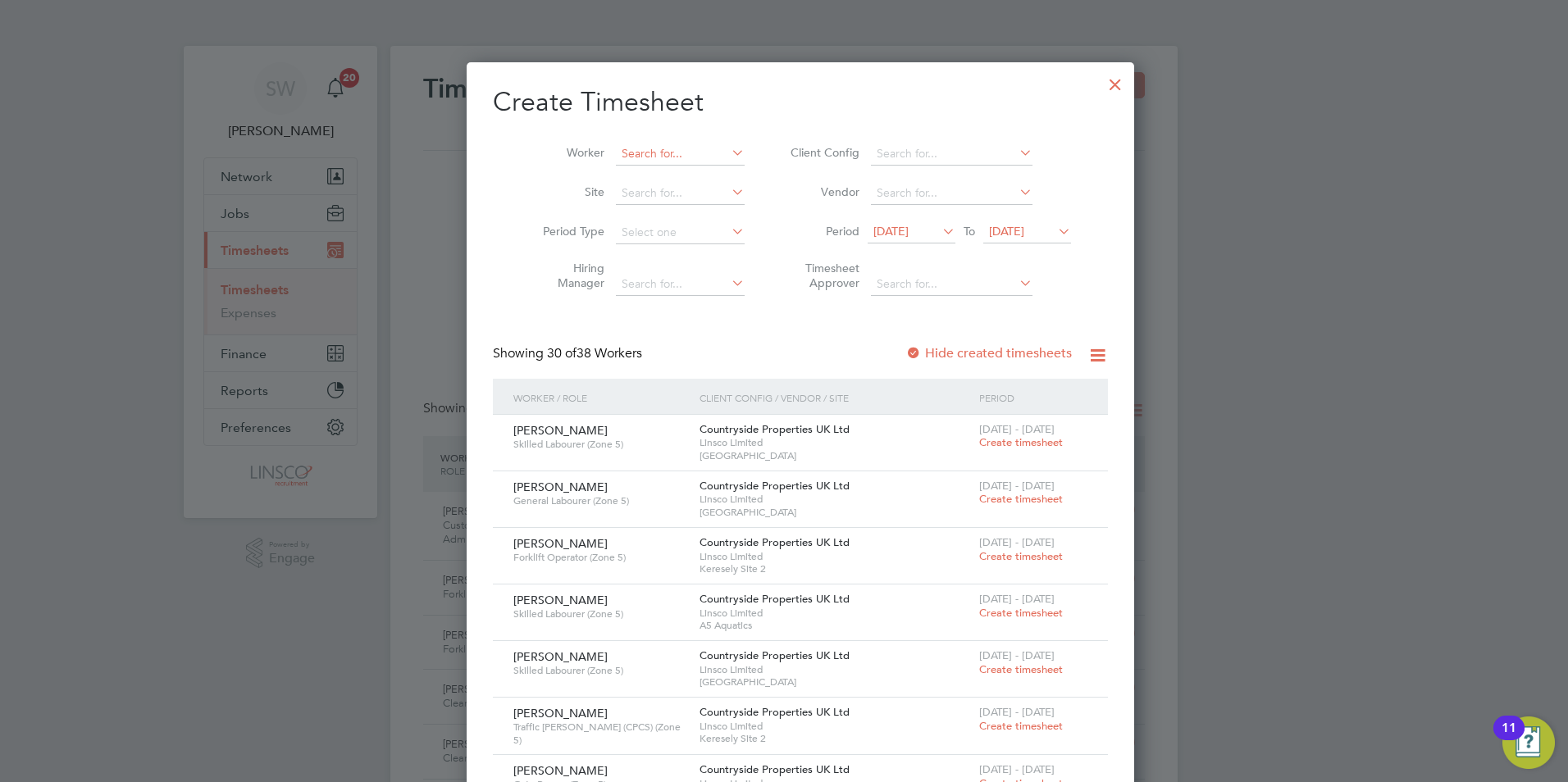
click at [617, 152] on input at bounding box center [681, 153] width 129 height 23
click at [639, 280] on li "Gle n Woodmansey" at bounding box center [669, 288] width 142 height 22
type input "[PERSON_NAME]"
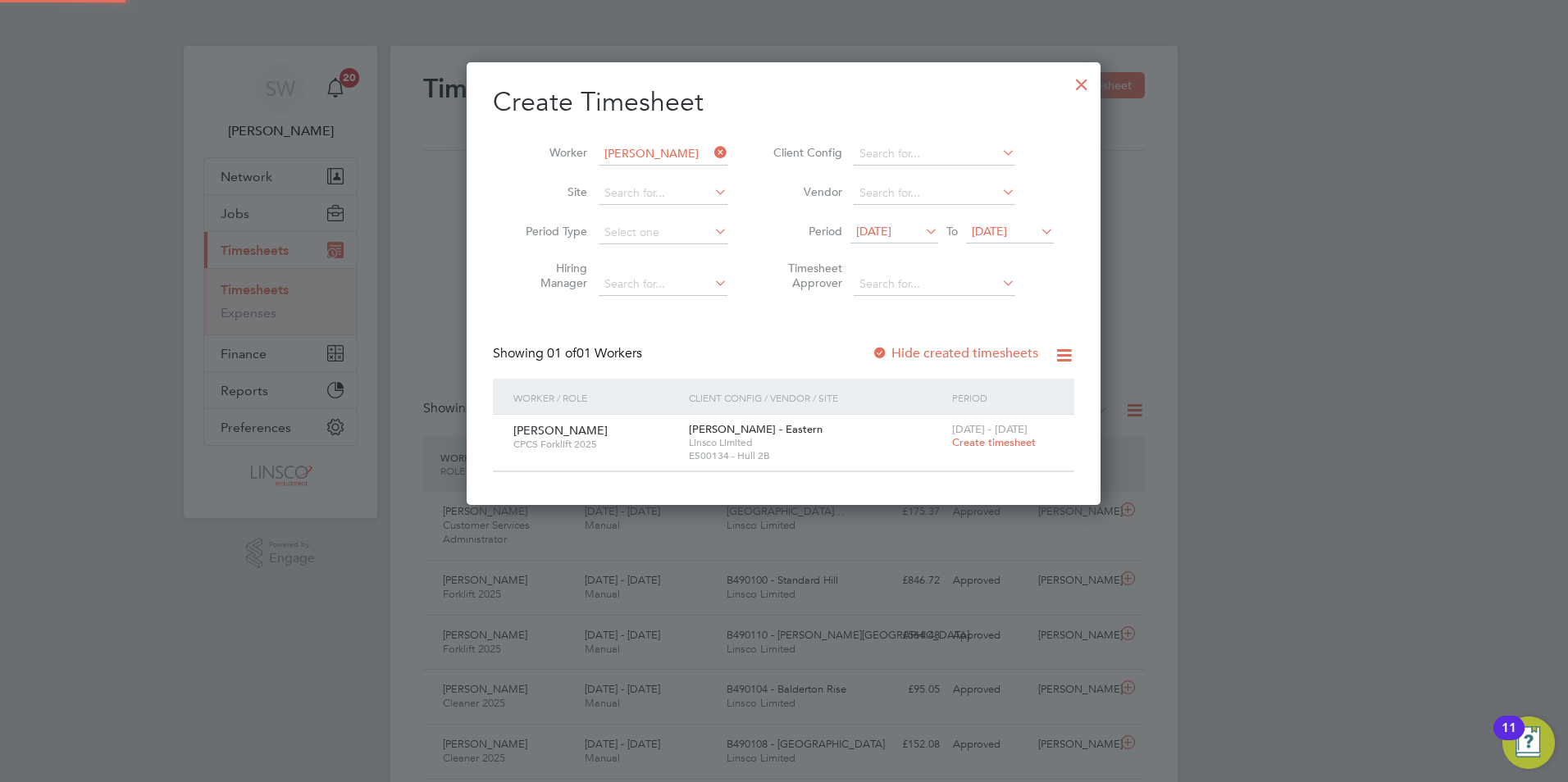
scroll to position [442, 635]
click at [980, 445] on span "Create timesheet" at bounding box center [994, 442] width 83 height 14
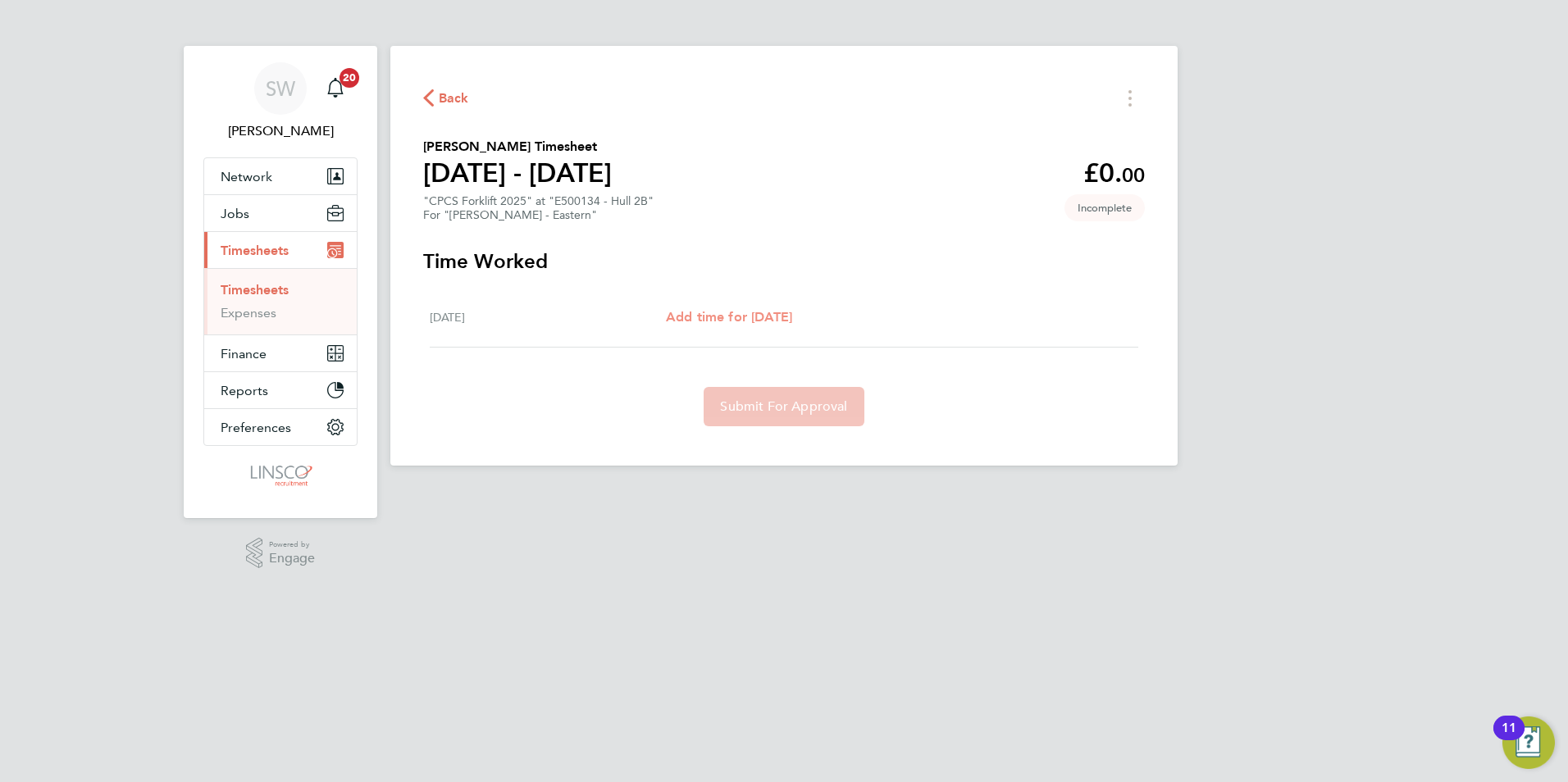
click at [725, 317] on span "Add time for Fri 22 Aug" at bounding box center [729, 317] width 126 height 15
select select "60"
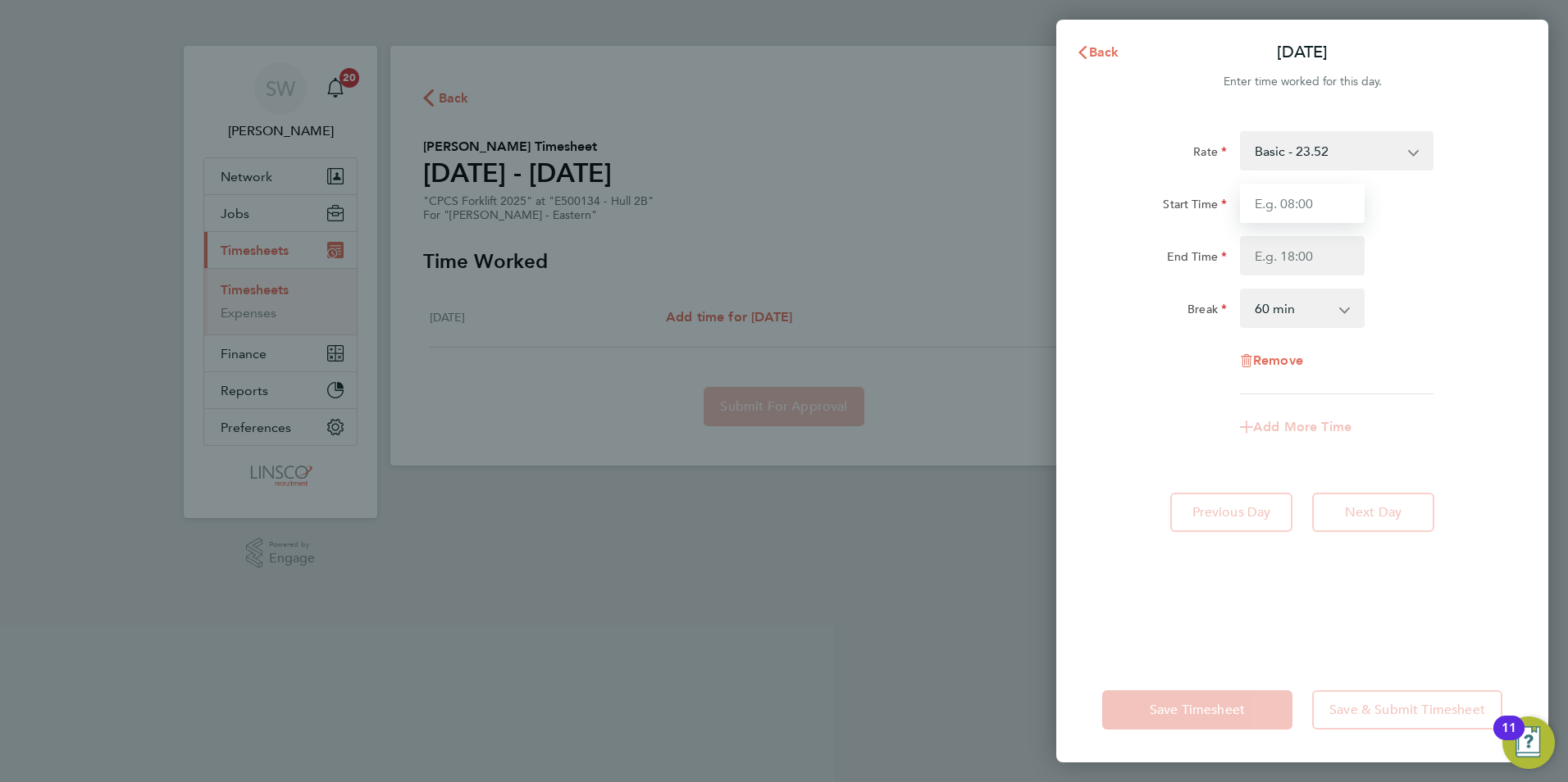
click at [1339, 191] on input "Start Time" at bounding box center [1301, 202] width 124 height 39
type input "07:30"
click at [1325, 302] on select "0 min 15 min 30 min 45 min 60 min 75 min 90 min" at bounding box center [1292, 308] width 102 height 36
select select "30"
click at [1241, 290] on select "0 min 15 min 30 min 45 min 60 min 75 min 90 min" at bounding box center [1292, 308] width 102 height 36
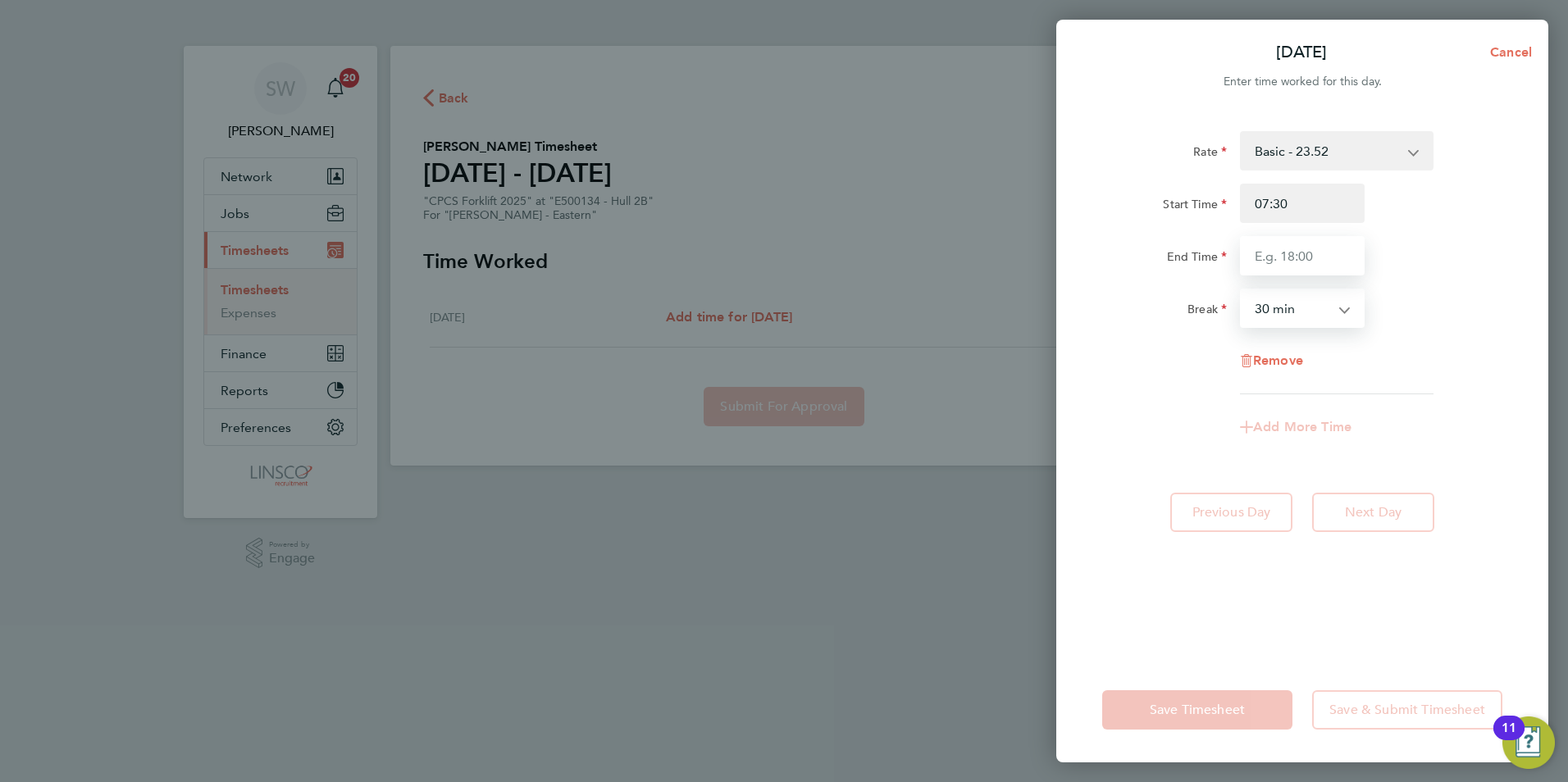
drag, startPoint x: 1296, startPoint y: 252, endPoint x: 1269, endPoint y: 253, distance: 27.0
click at [1270, 253] on input "End Time" at bounding box center [1301, 255] width 124 height 39
drag, startPoint x: 1321, startPoint y: 258, endPoint x: 1170, endPoint y: 251, distance: 151.2
click at [1170, 251] on div "End Time" at bounding box center [1301, 255] width 413 height 39
type input "16:30"
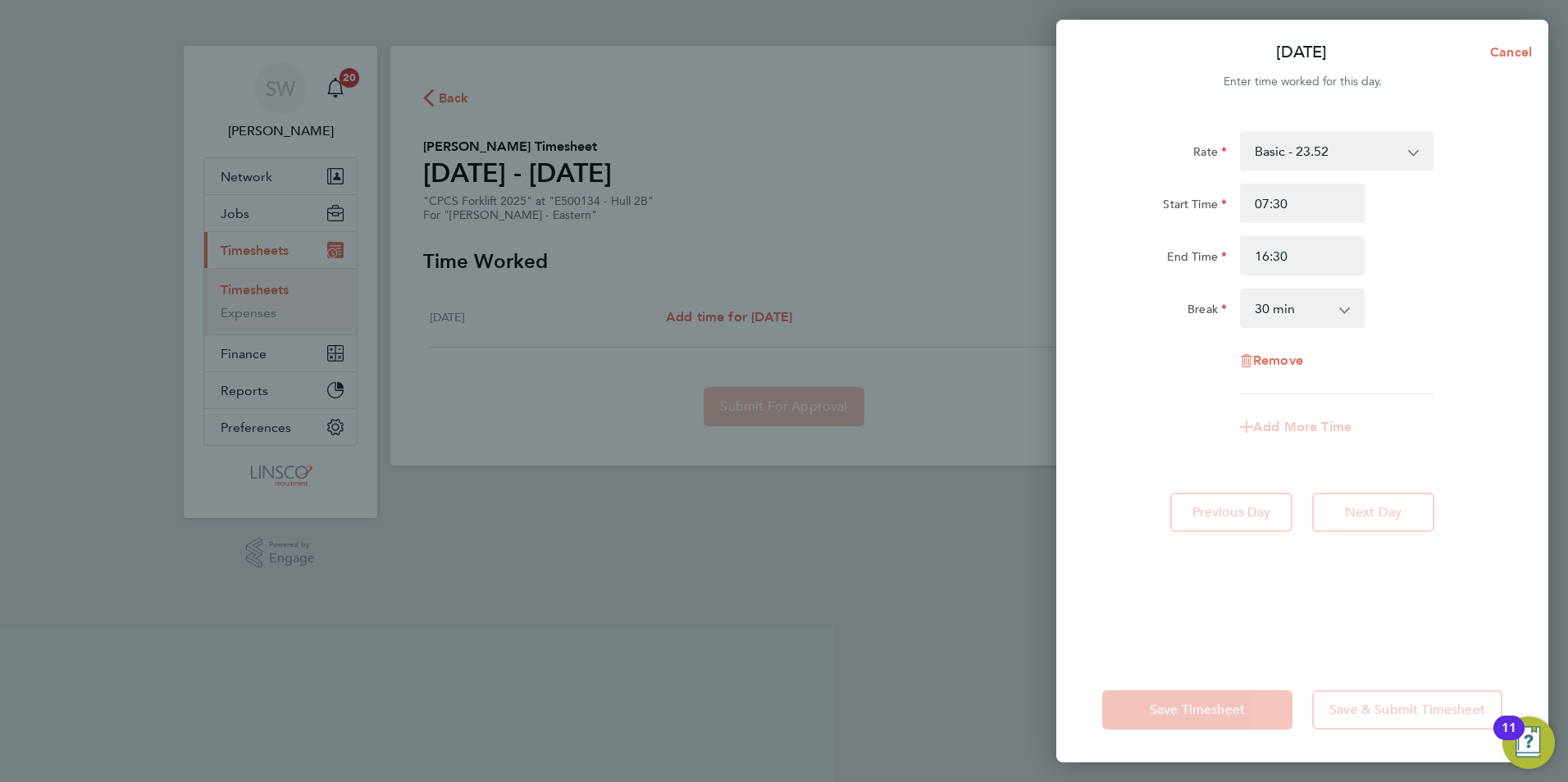
click at [1425, 278] on div "Rate Basic - 23.52 Overtime - 33.98 Start Time 07:30 End Time 16:30 Break 0 min…" at bounding box center [1302, 263] width 400 height 263
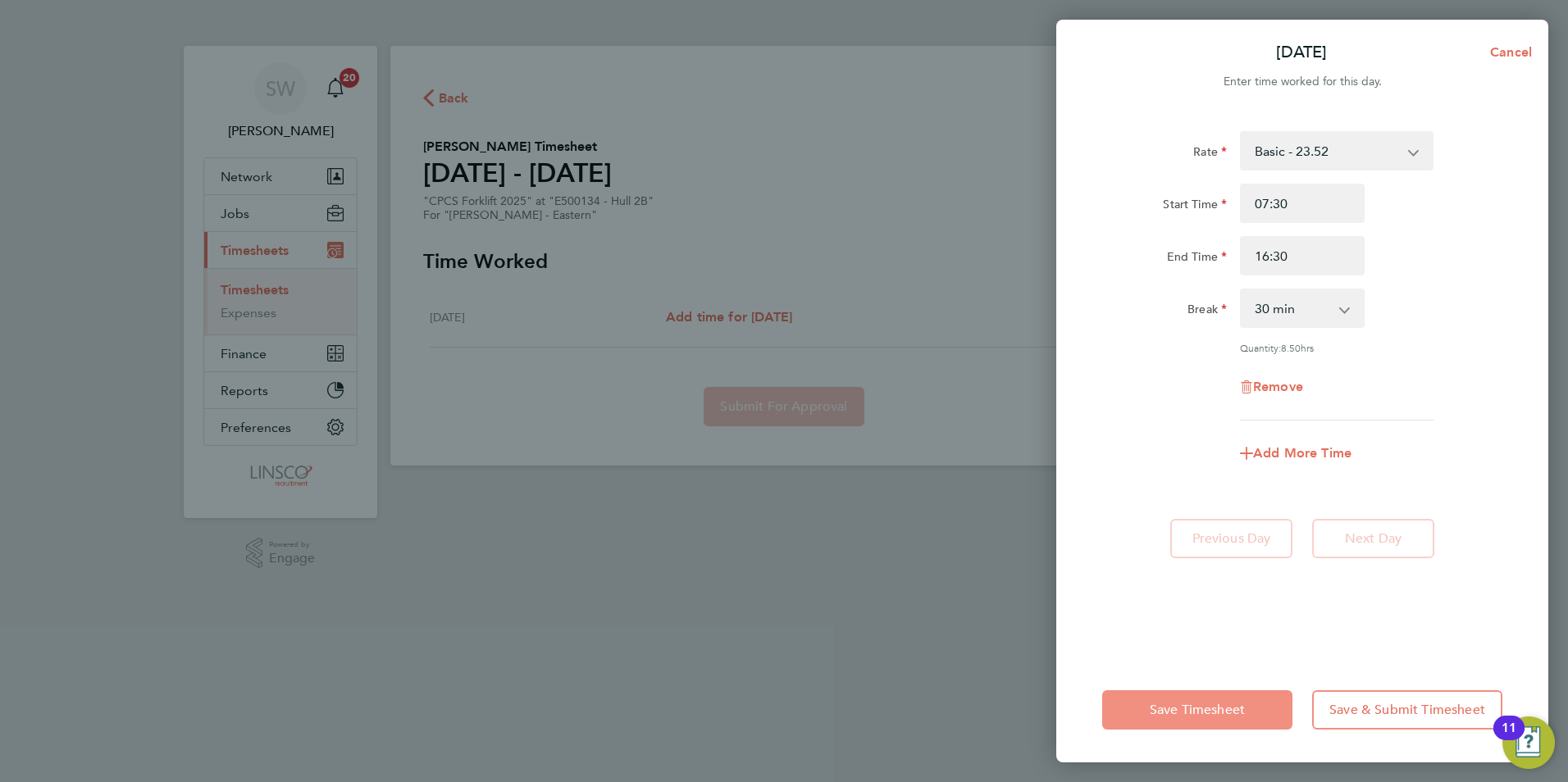
click at [1214, 705] on span "Save Timesheet" at bounding box center [1197, 710] width 95 height 16
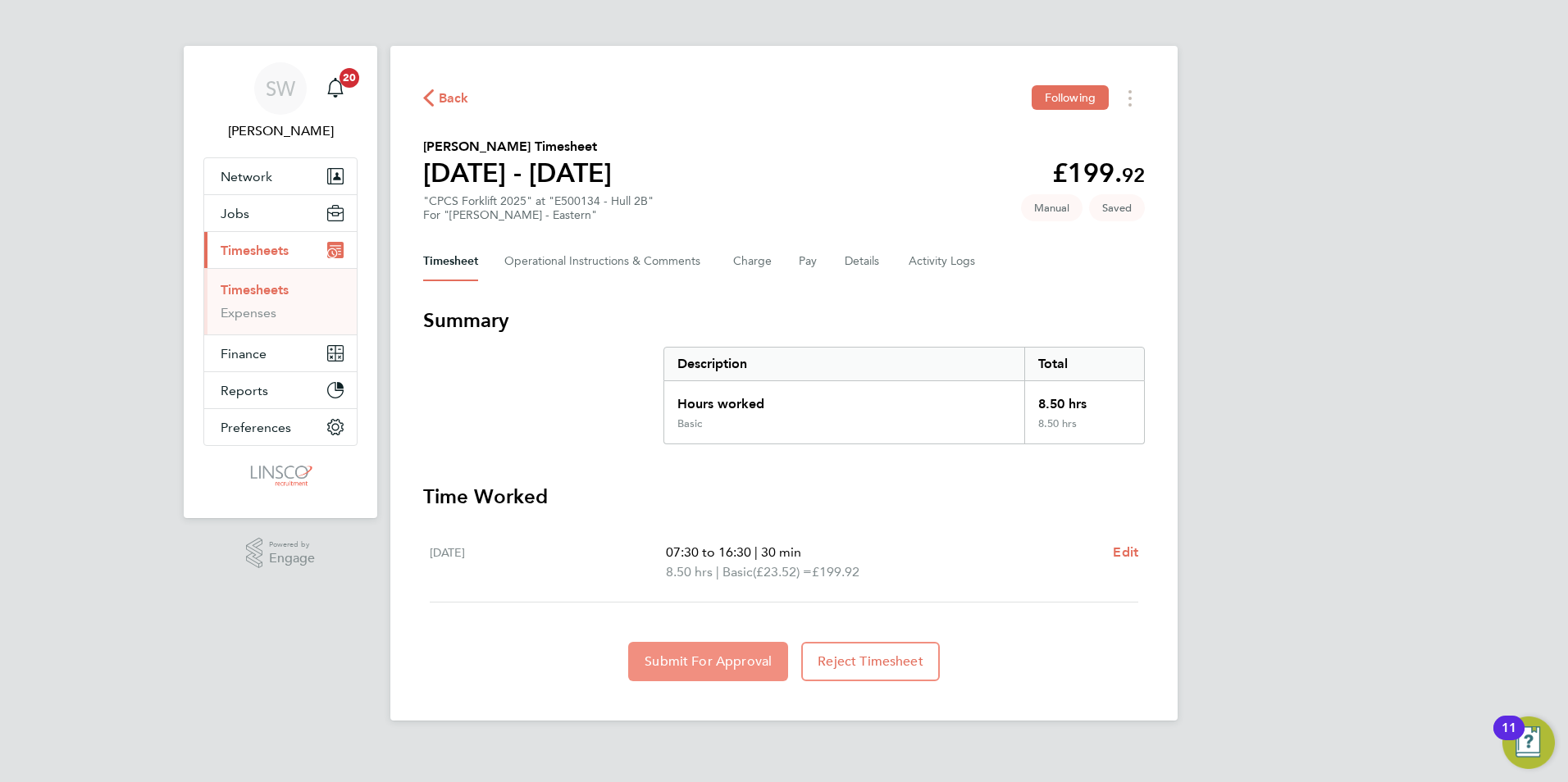
click at [737, 662] on span "Submit For Approval" at bounding box center [708, 661] width 127 height 16
click at [240, 291] on link "Timesheets" at bounding box center [254, 289] width 68 height 15
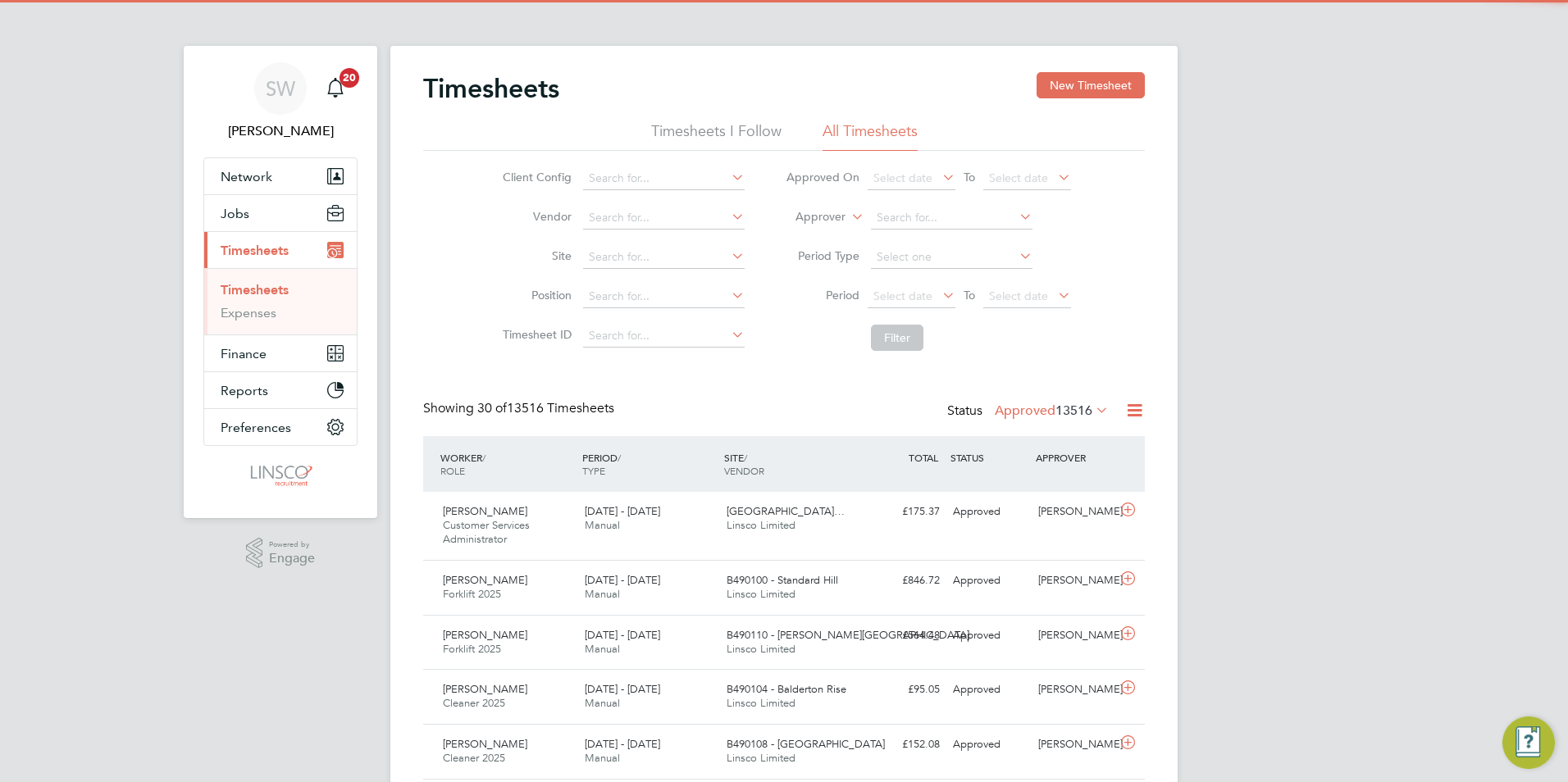
scroll to position [42, 142]
